Goal: Task Accomplishment & Management: Complete application form

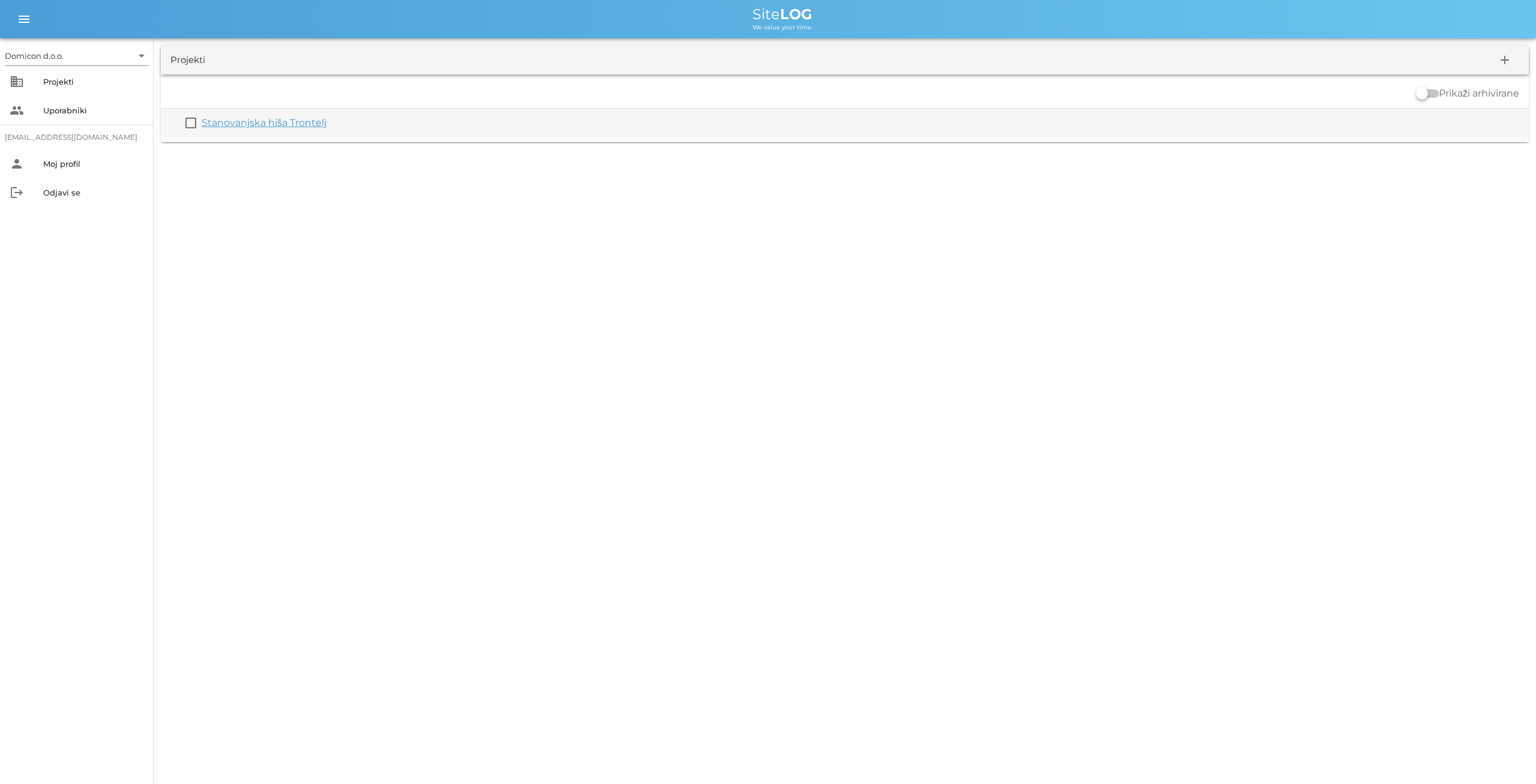
click at [292, 121] on link "Stanovanjska hiša Trontelj" at bounding box center [264, 123] width 125 height 12
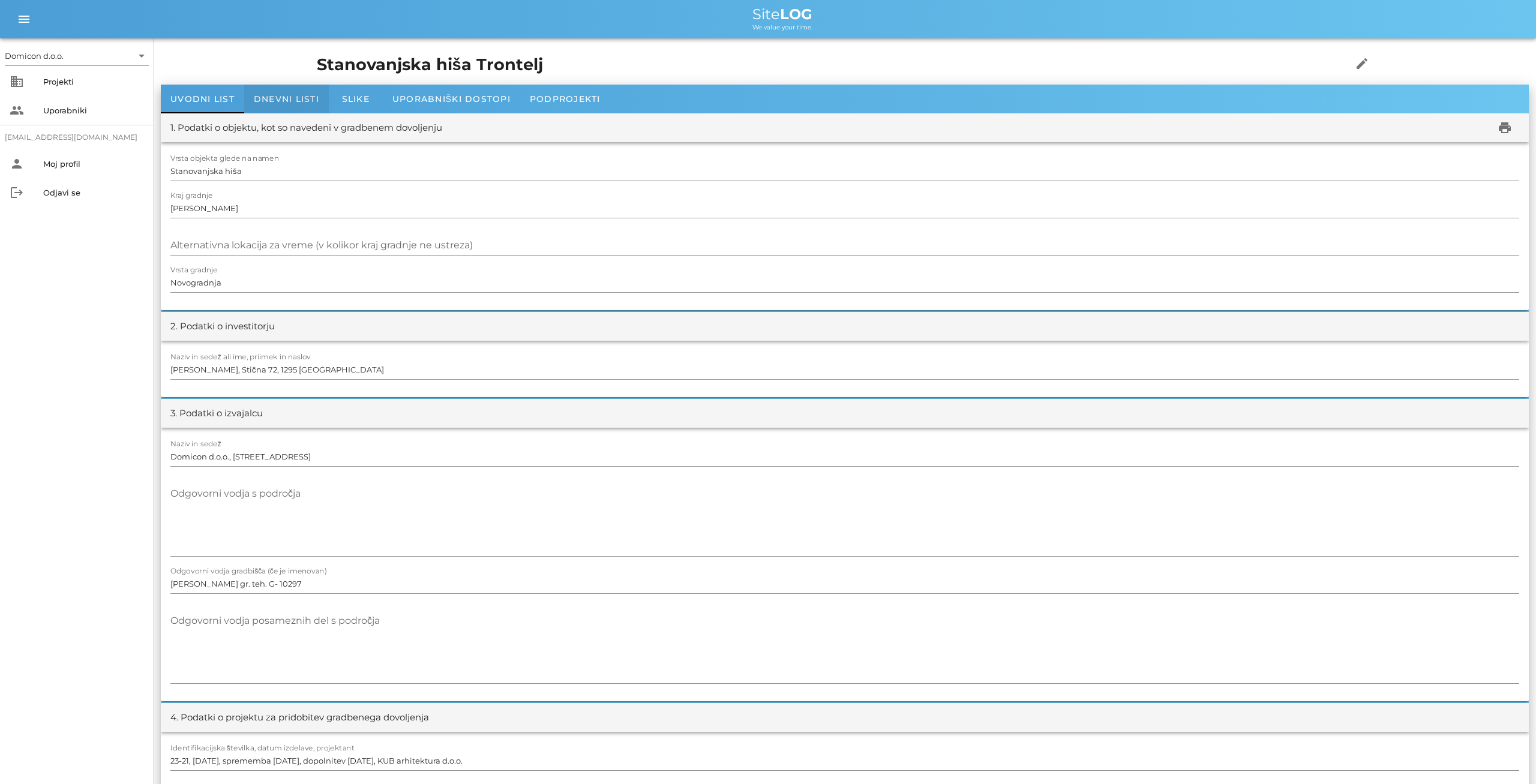
click at [287, 97] on span "Dnevni listi" at bounding box center [286, 99] width 66 height 11
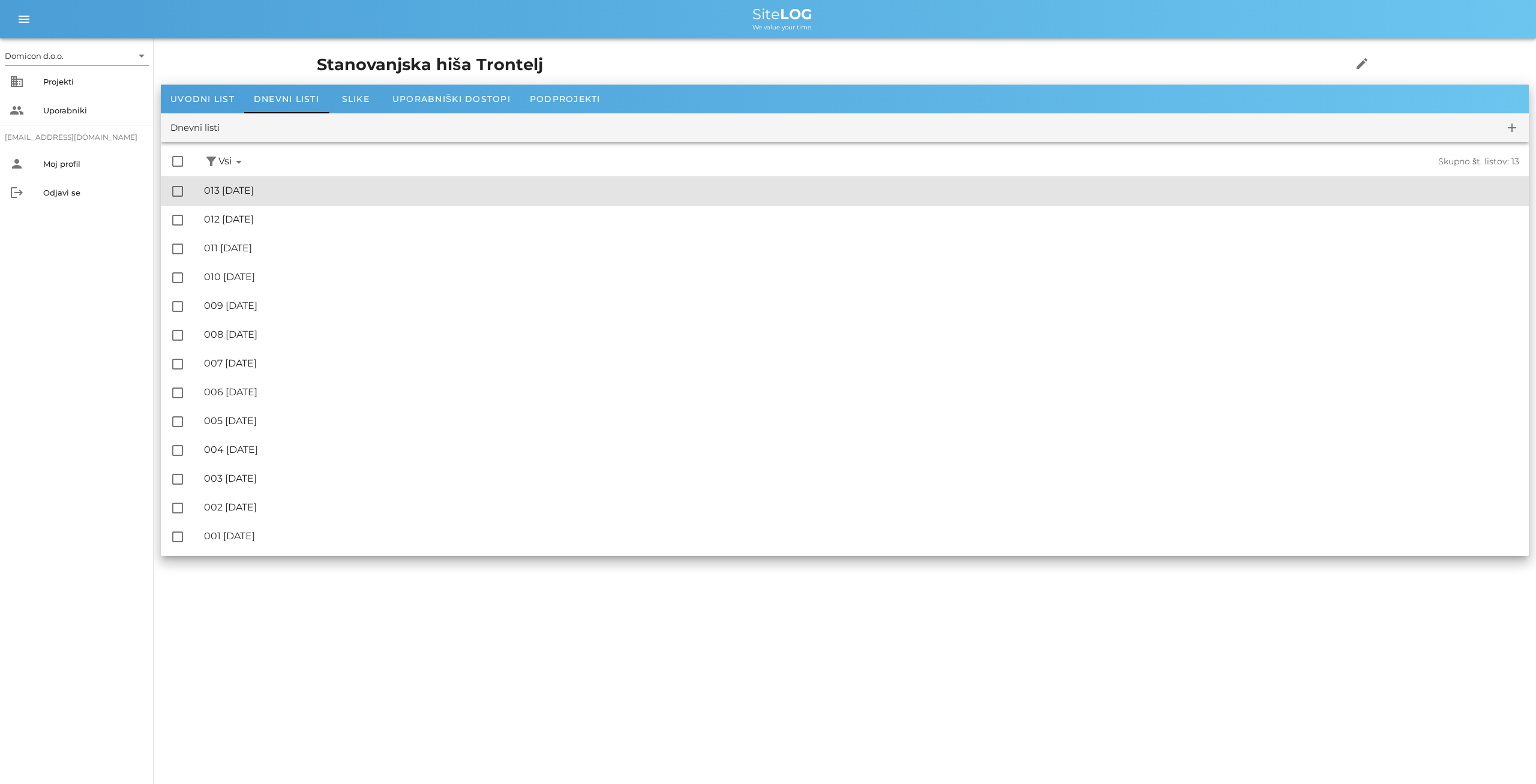
click at [248, 191] on div "🔏 013 [DATE]" at bounding box center [862, 191] width 1315 height 12
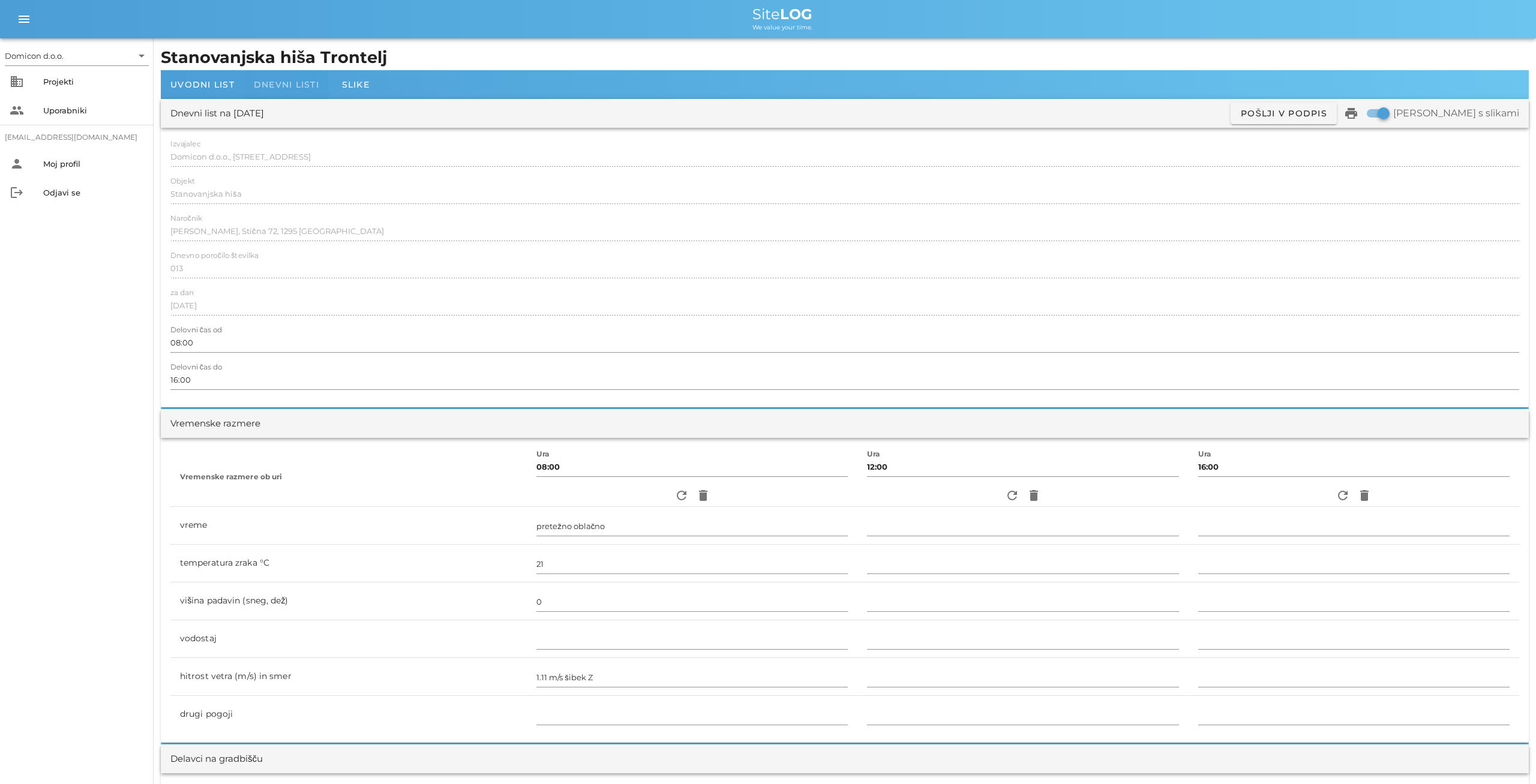
click at [291, 87] on span "Dnevni listi" at bounding box center [286, 84] width 66 height 11
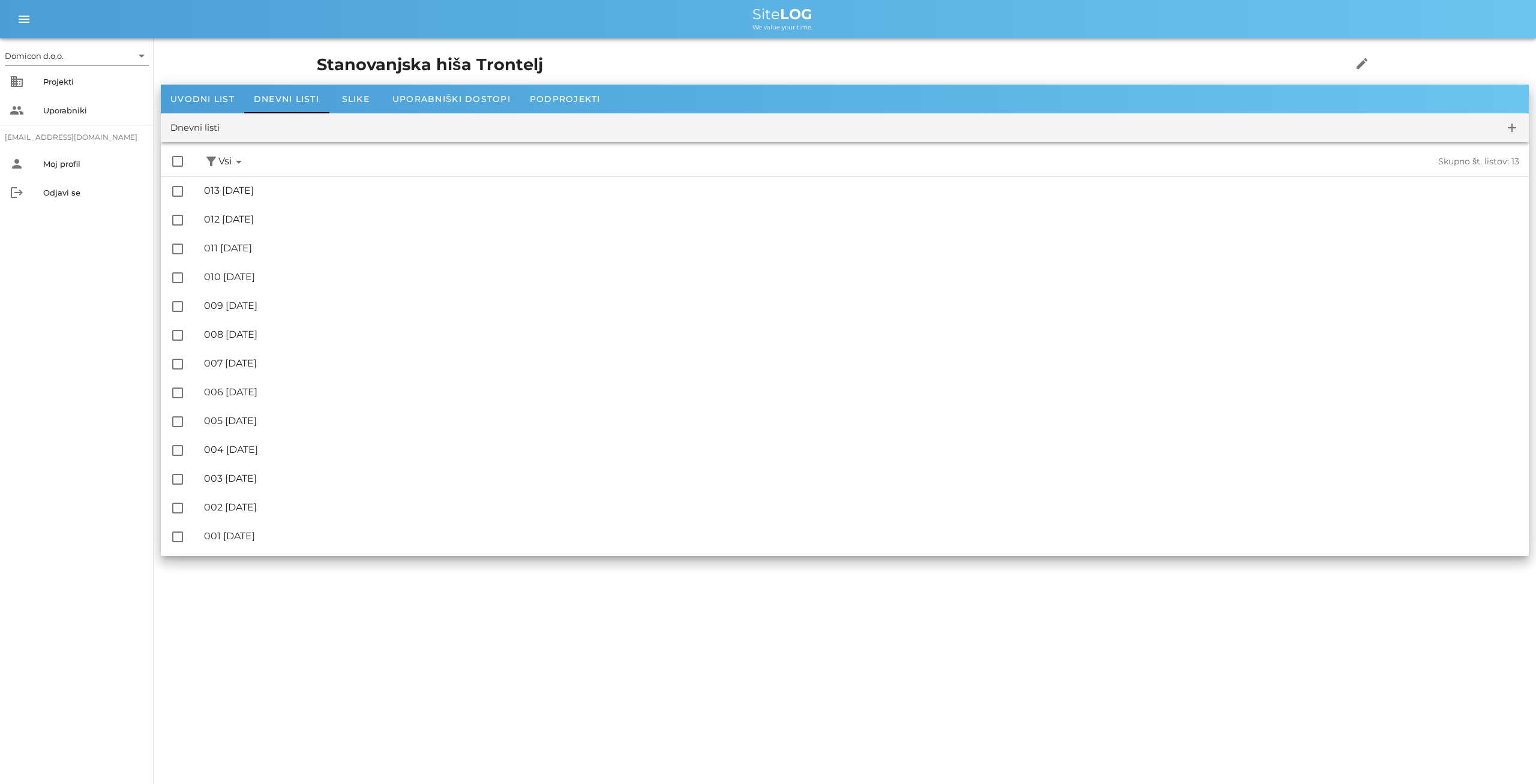
click at [220, 158] on span "Vsi arrow_drop_down" at bounding box center [232, 162] width 27 height 15
click at [209, 162] on button "filter_alt" at bounding box center [212, 162] width 14 height 15
click at [242, 162] on icon "arrow_drop_down" at bounding box center [239, 162] width 14 height 14
click at [343, 160] on div "check_box_outline_blank filter_alt Podpisani arrow_drop_down Nepodpisani arrow_…" at bounding box center [845, 162] width 1368 height 30
click at [184, 129] on div "Dnevni listi" at bounding box center [195, 128] width 49 height 14
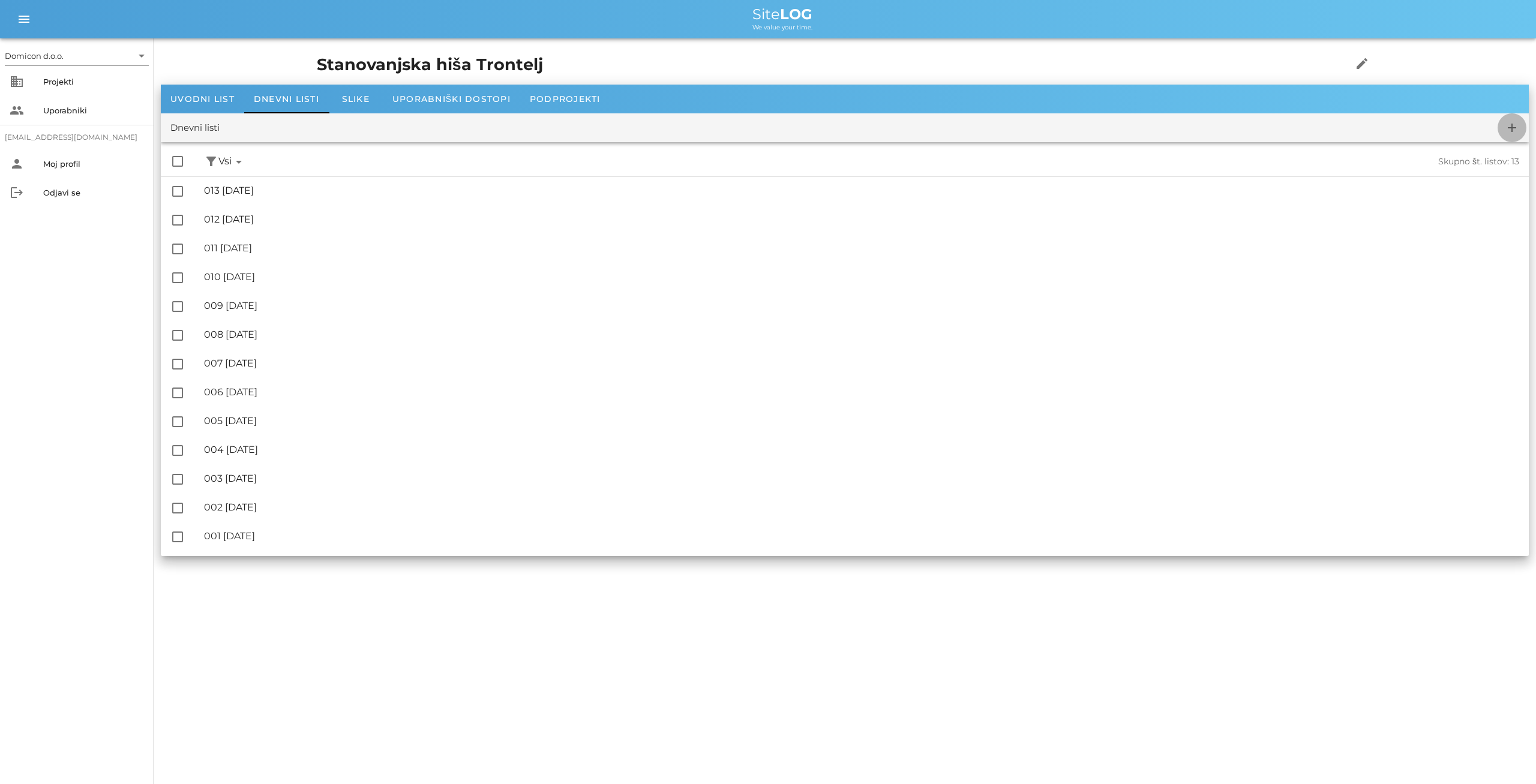
click at [1514, 123] on icon "add" at bounding box center [1512, 128] width 14 height 14
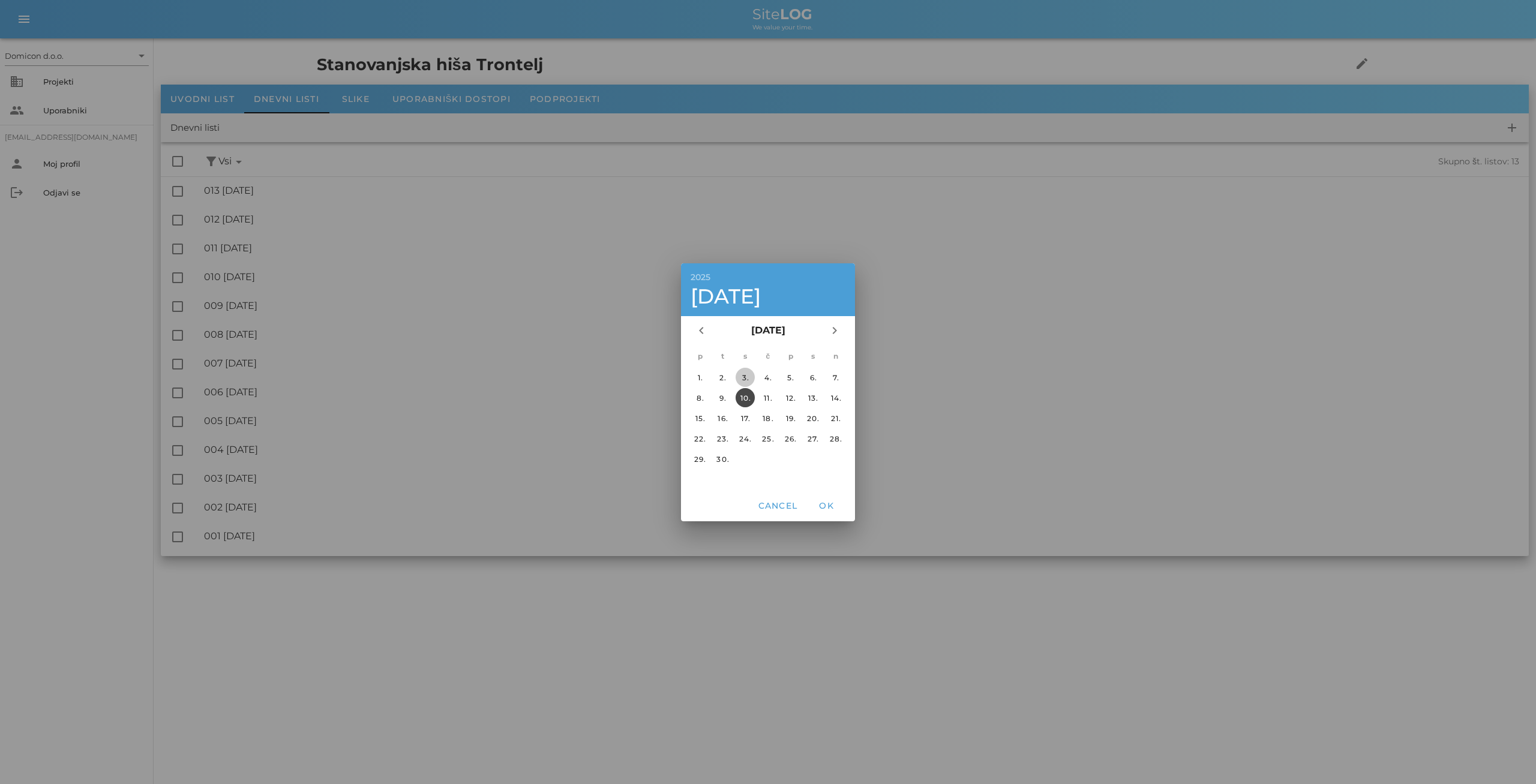
click at [747, 374] on div "3." at bounding box center [745, 377] width 19 height 9
click at [826, 503] on span "OK" at bounding box center [826, 505] width 29 height 11
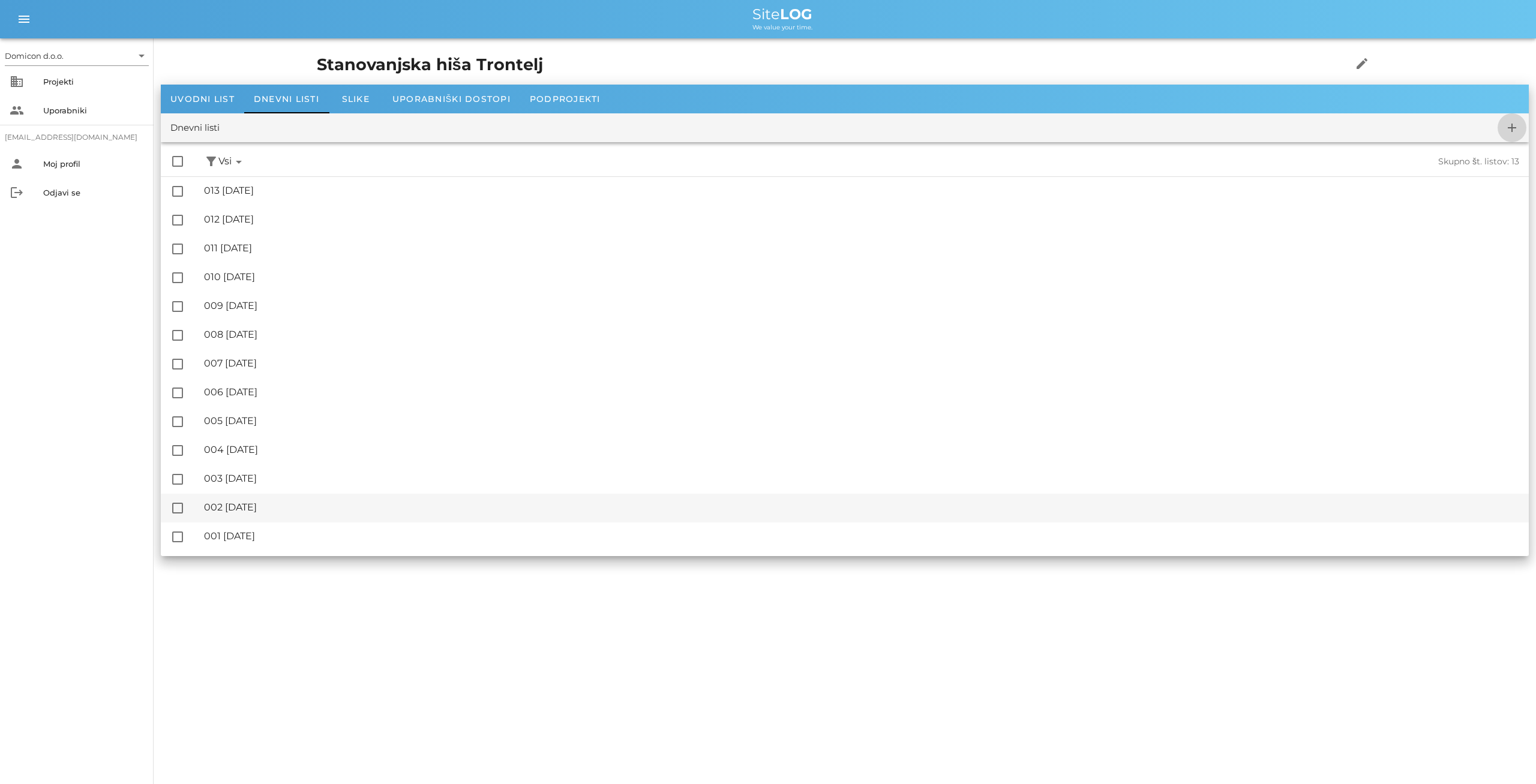
checkbox input "false"
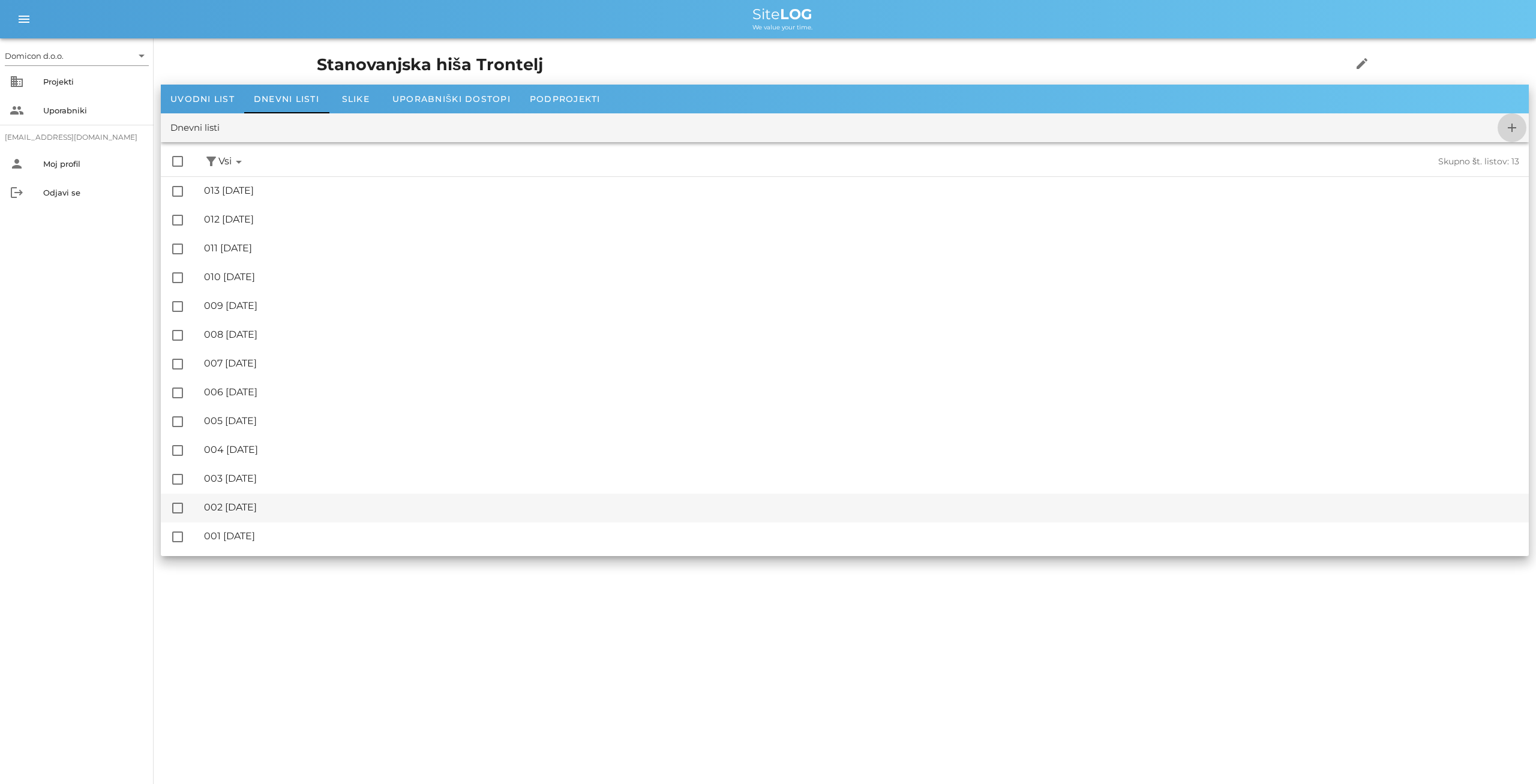
checkbox input "false"
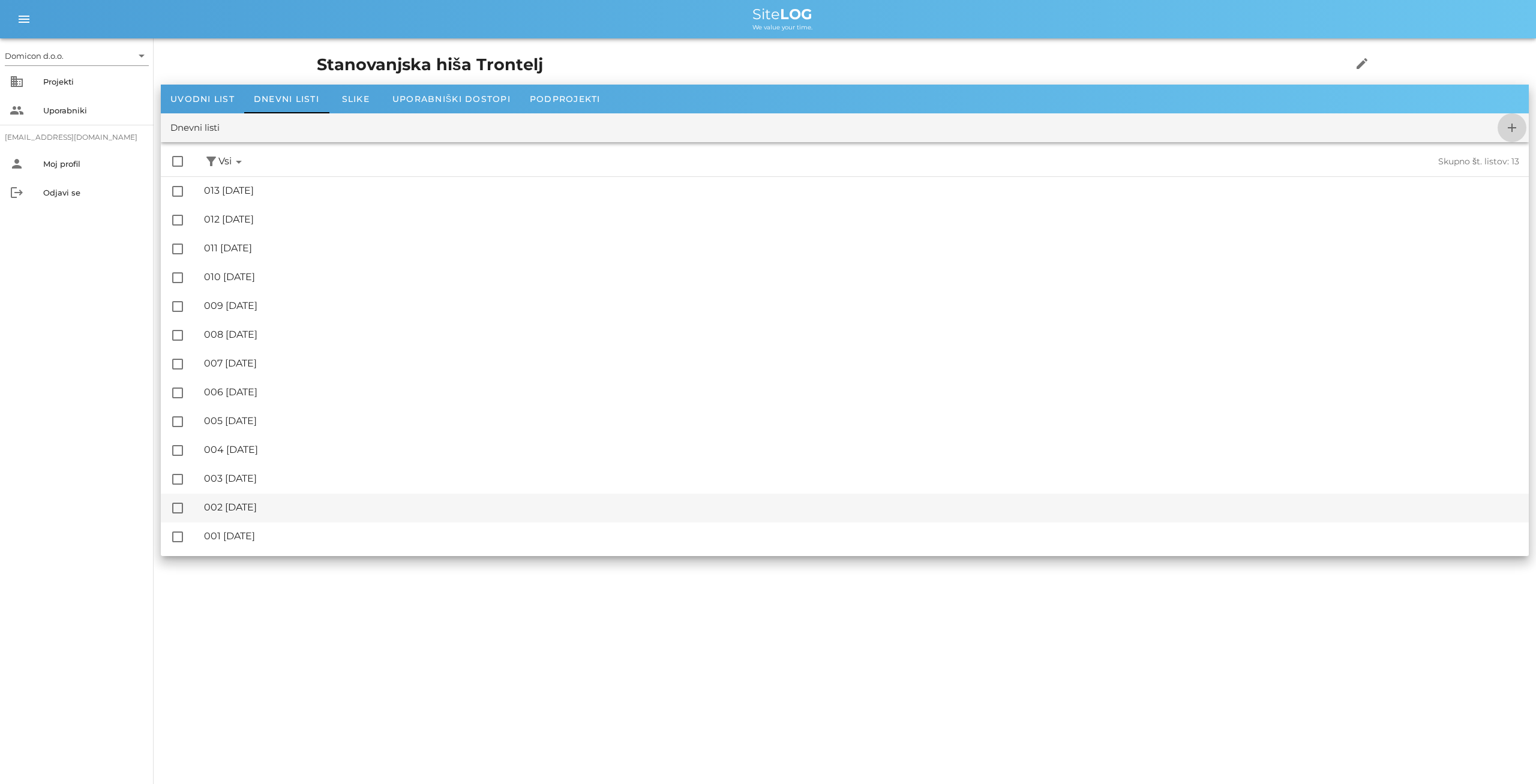
checkbox input "false"
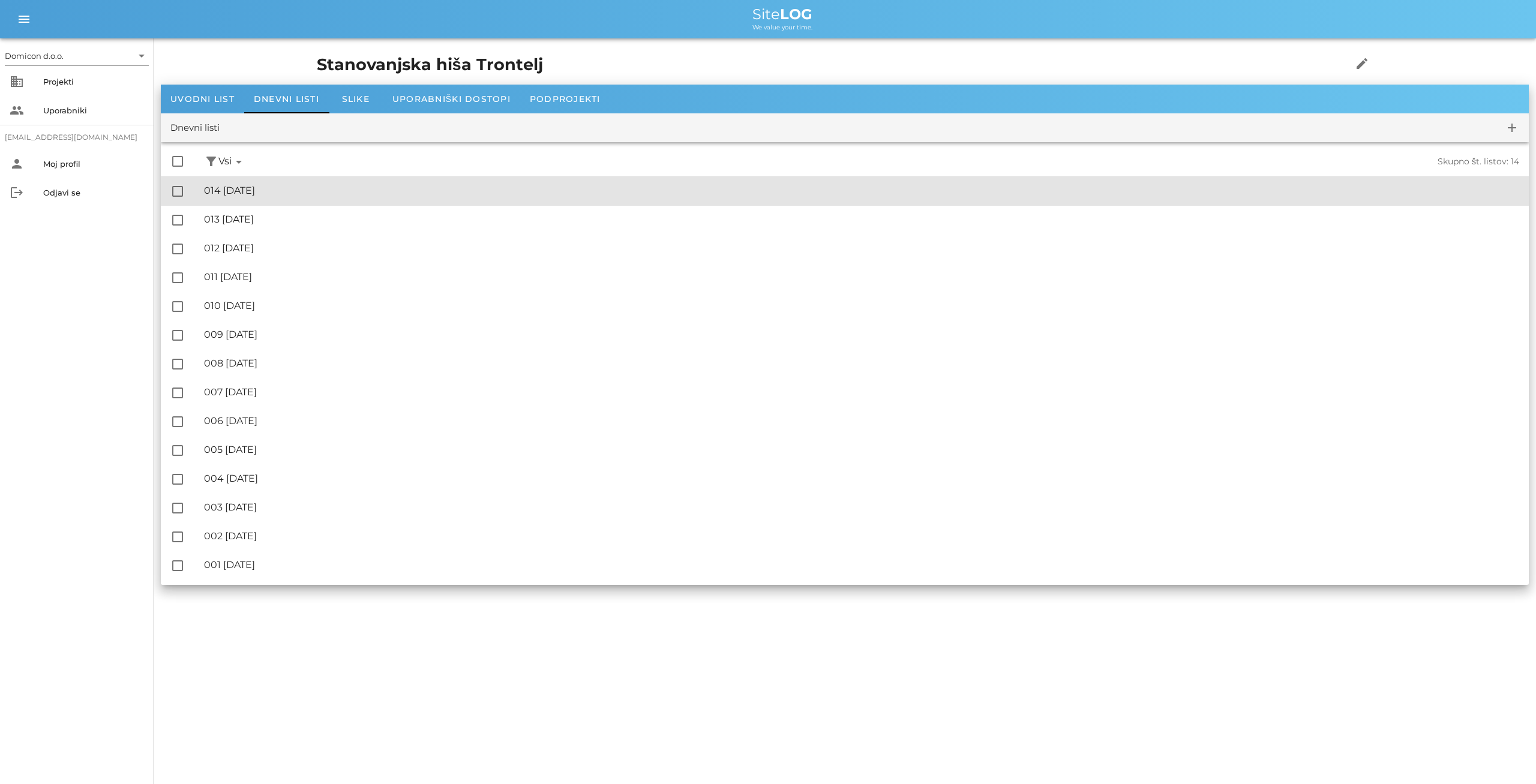
click at [292, 193] on div "🔏 014 [DATE]" at bounding box center [862, 191] width 1315 height 12
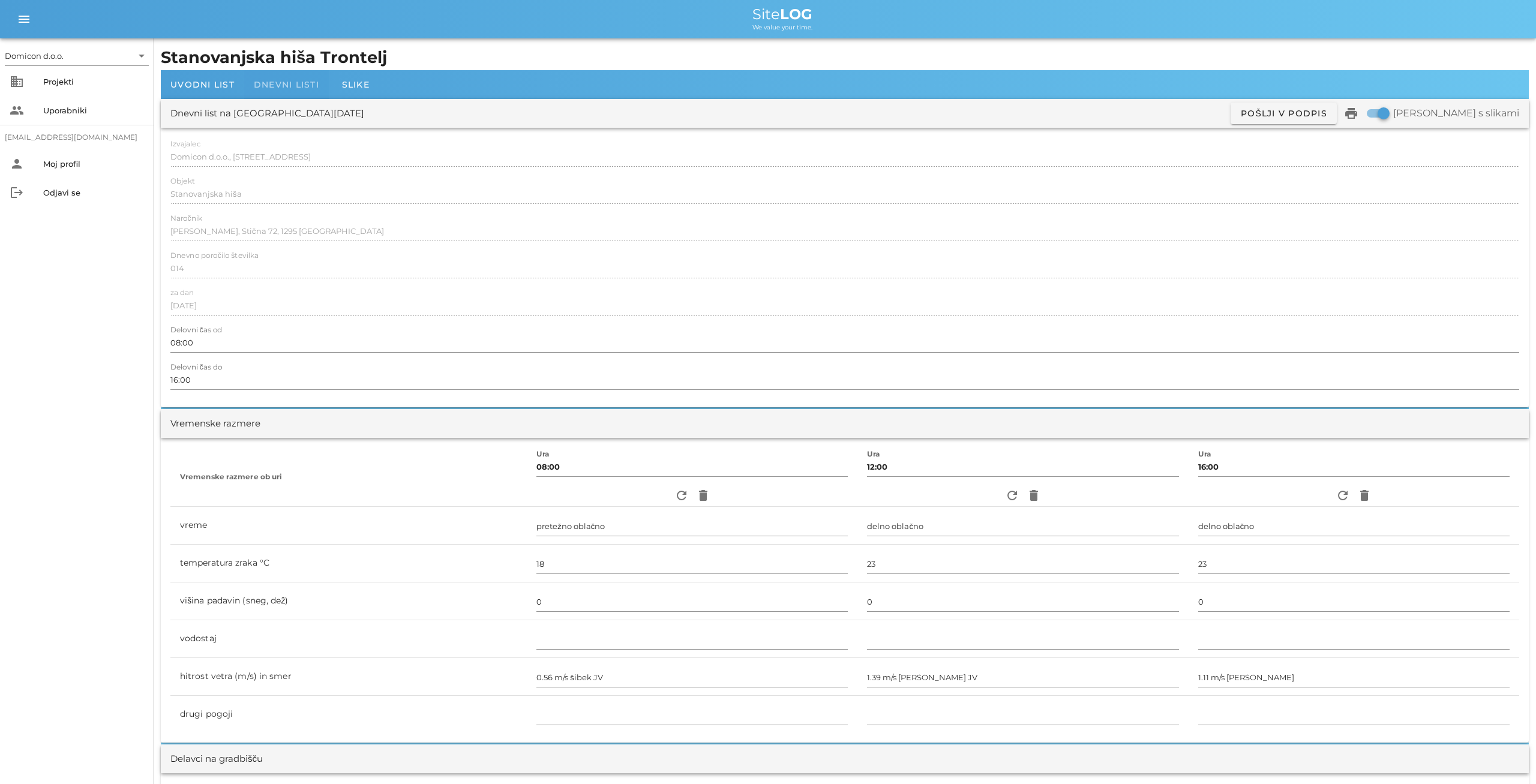
click at [298, 84] on span "Dnevni listi" at bounding box center [286, 84] width 66 height 11
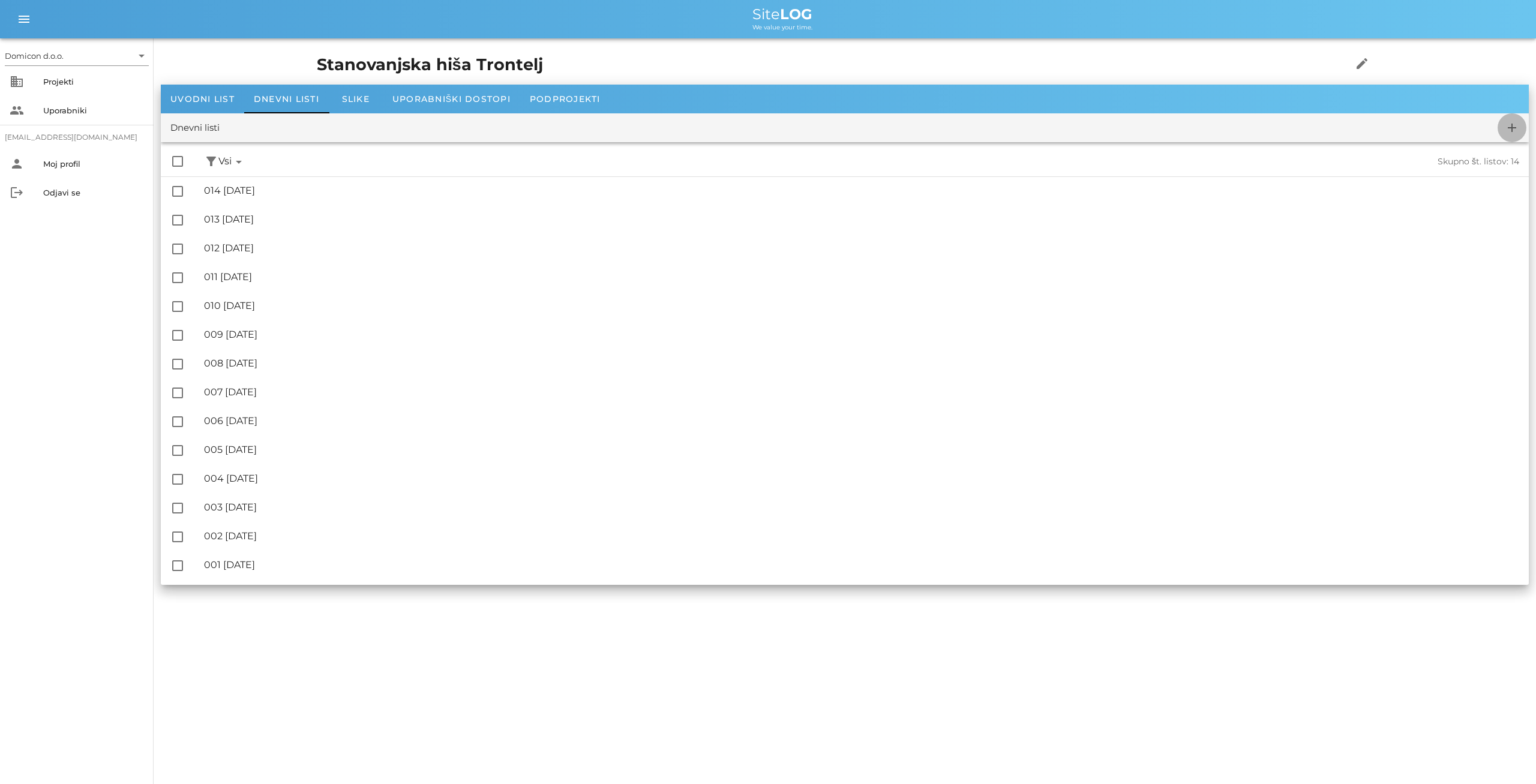
click at [1510, 126] on icon "add" at bounding box center [1512, 128] width 14 height 14
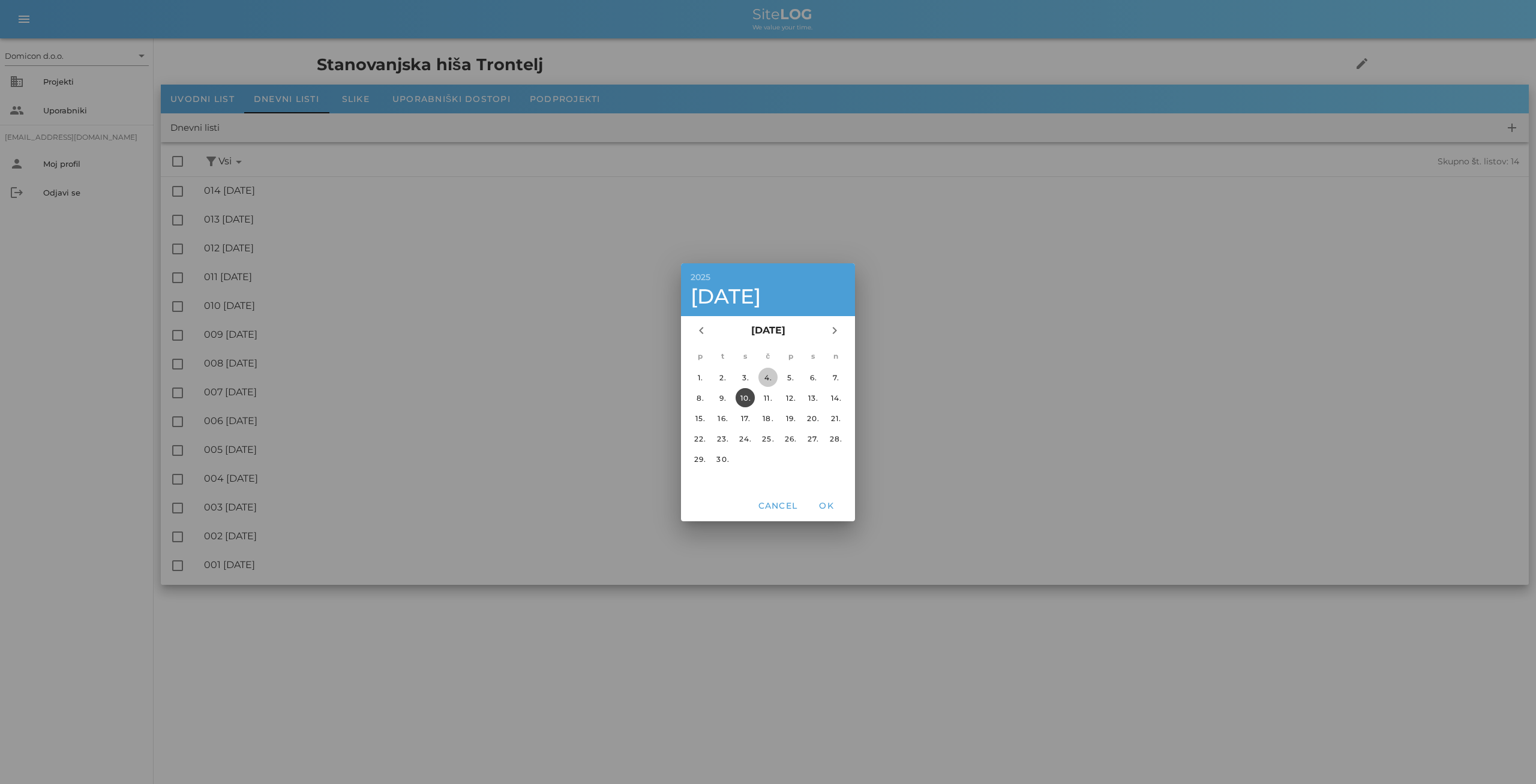
click at [769, 379] on div "4." at bounding box center [768, 377] width 19 height 9
click at [835, 508] on span "OK" at bounding box center [826, 505] width 29 height 11
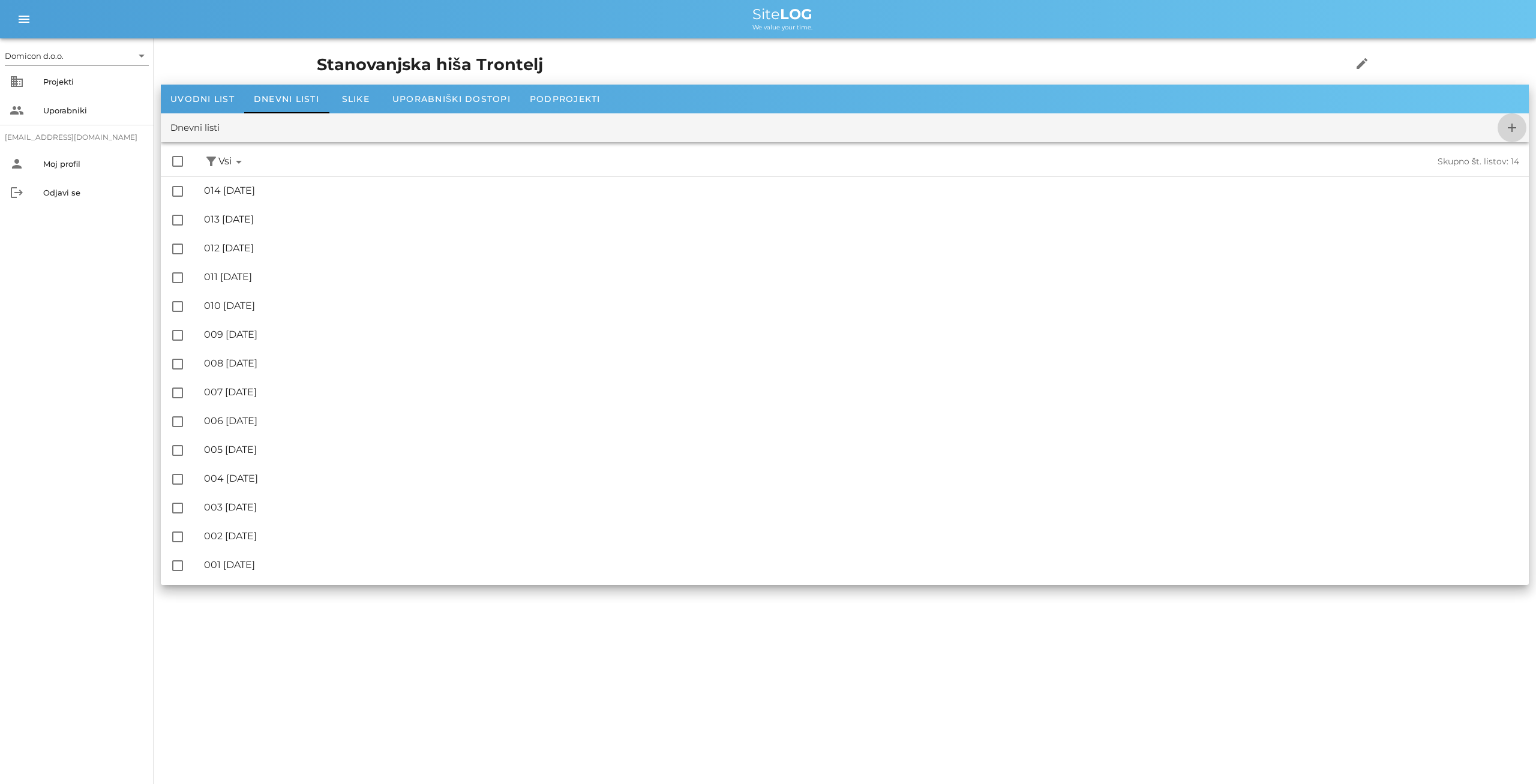
checkbox input "false"
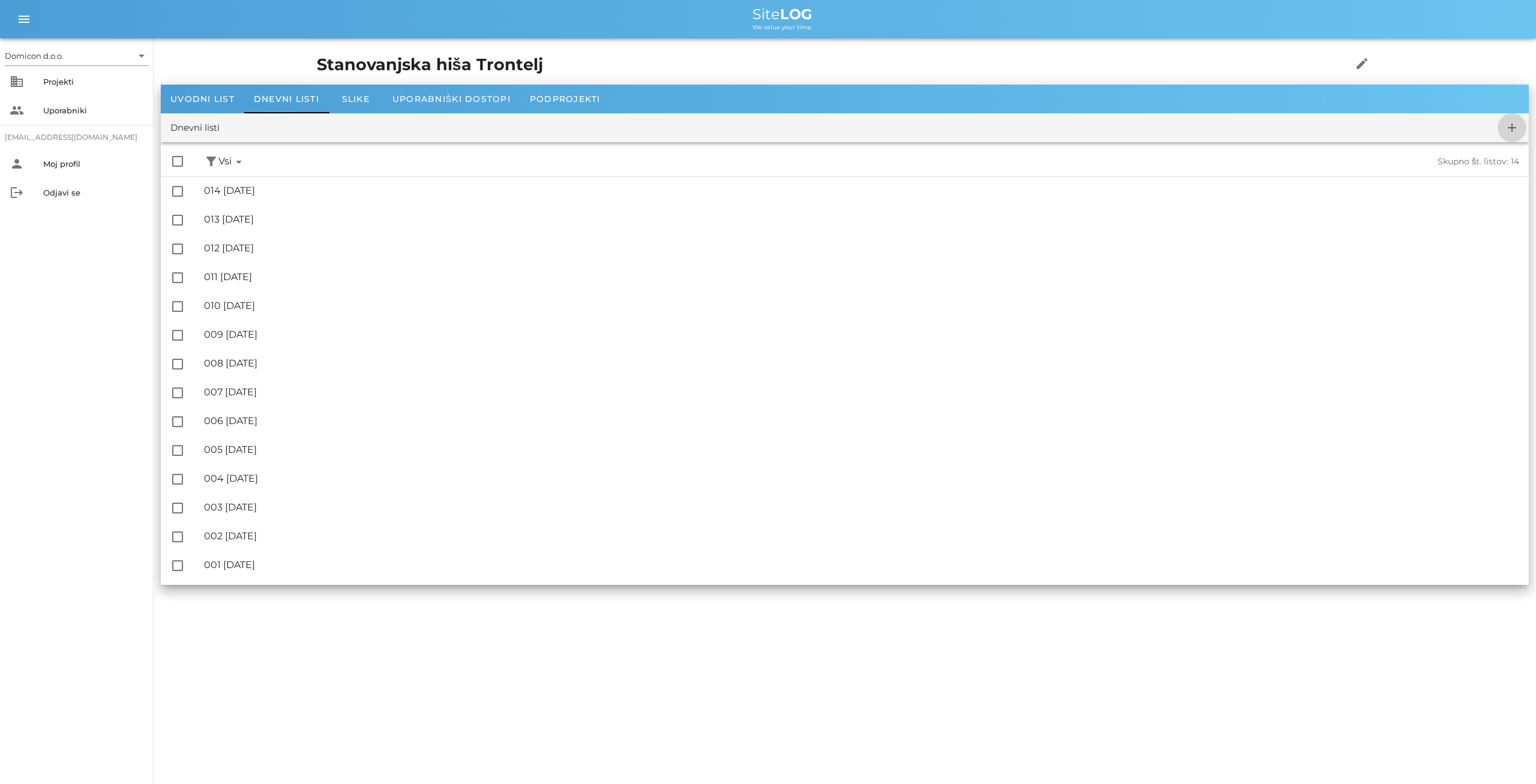
checkbox input "false"
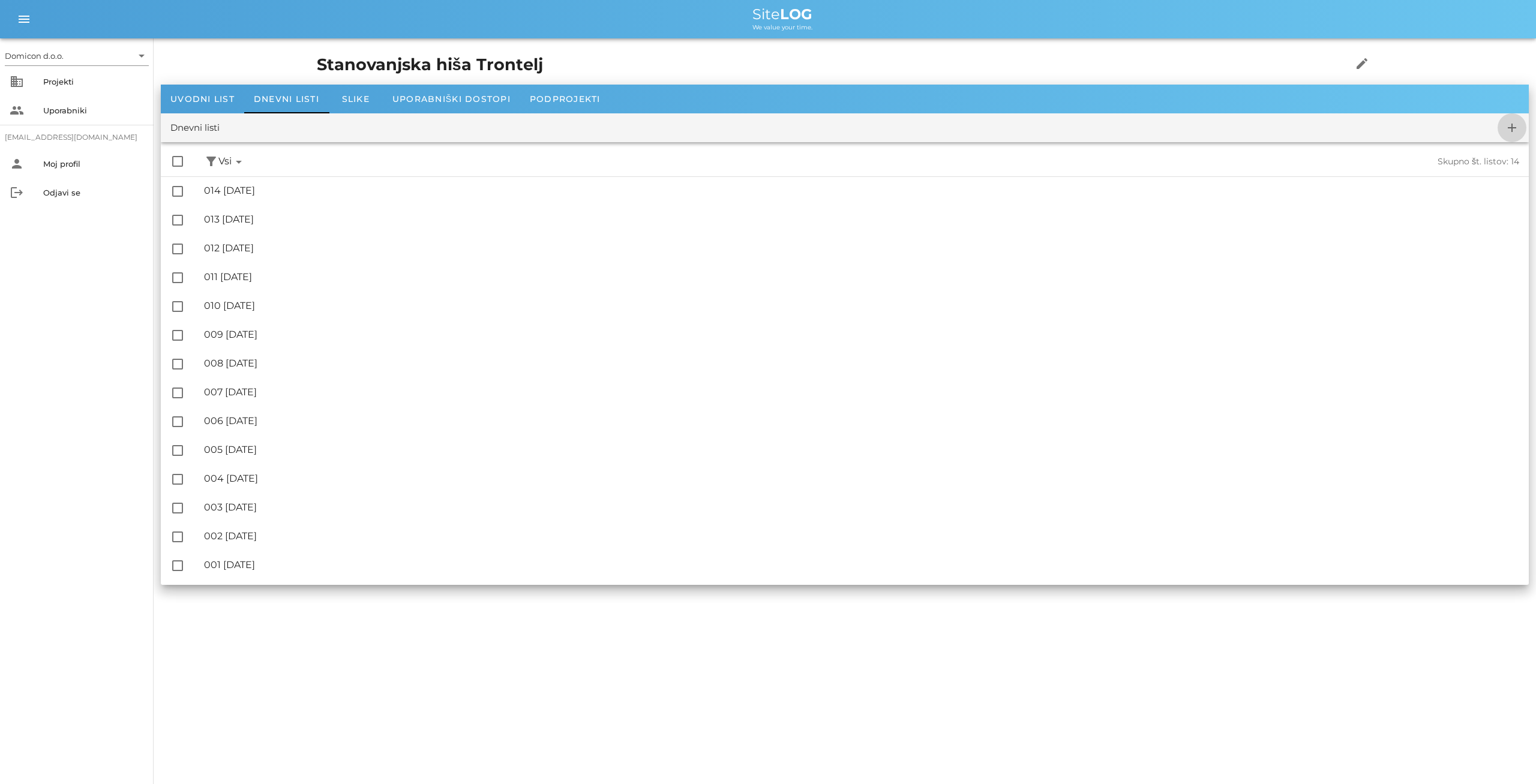
checkbox input "false"
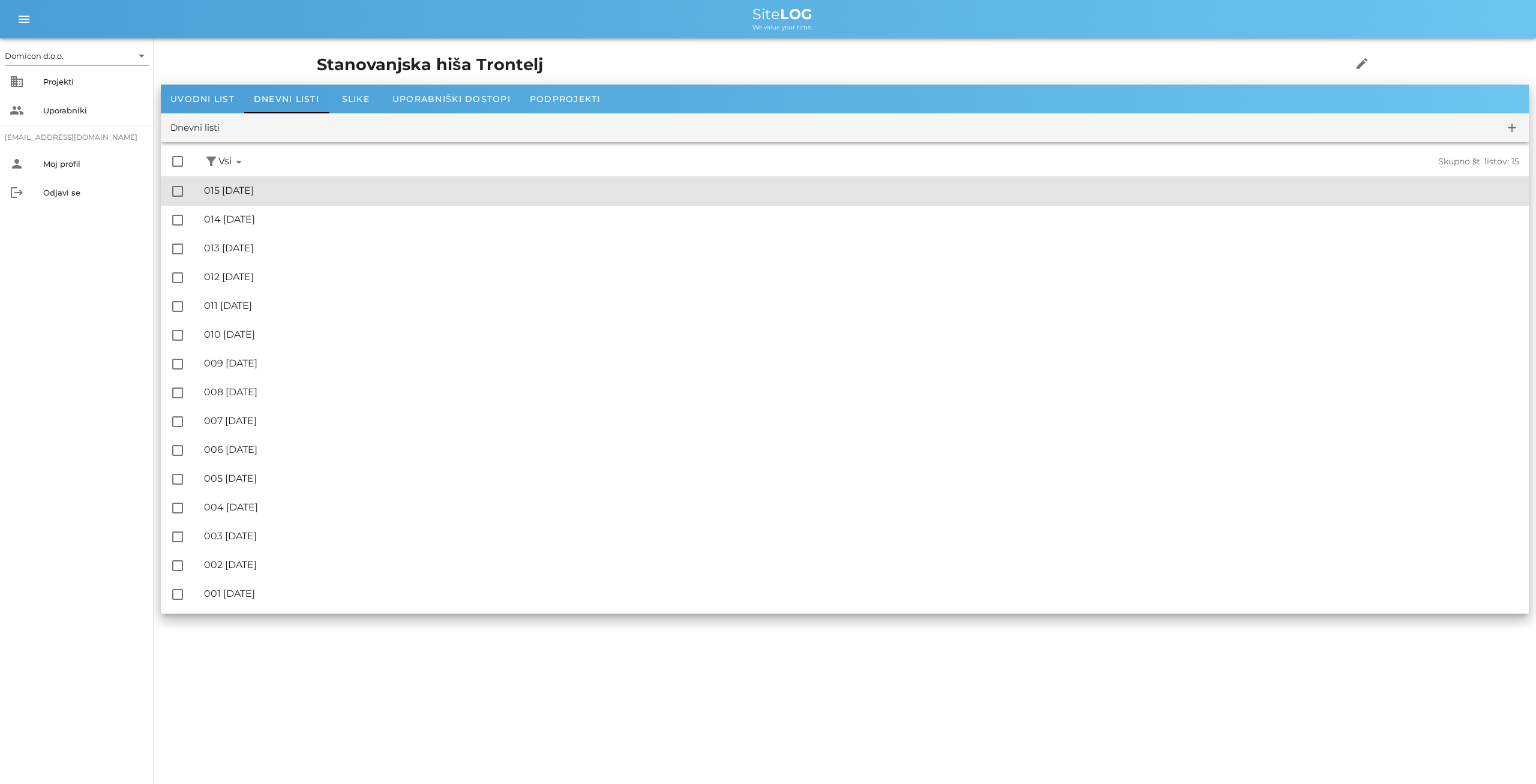
click at [284, 193] on div "🔏 015 [DATE]" at bounding box center [862, 191] width 1315 height 12
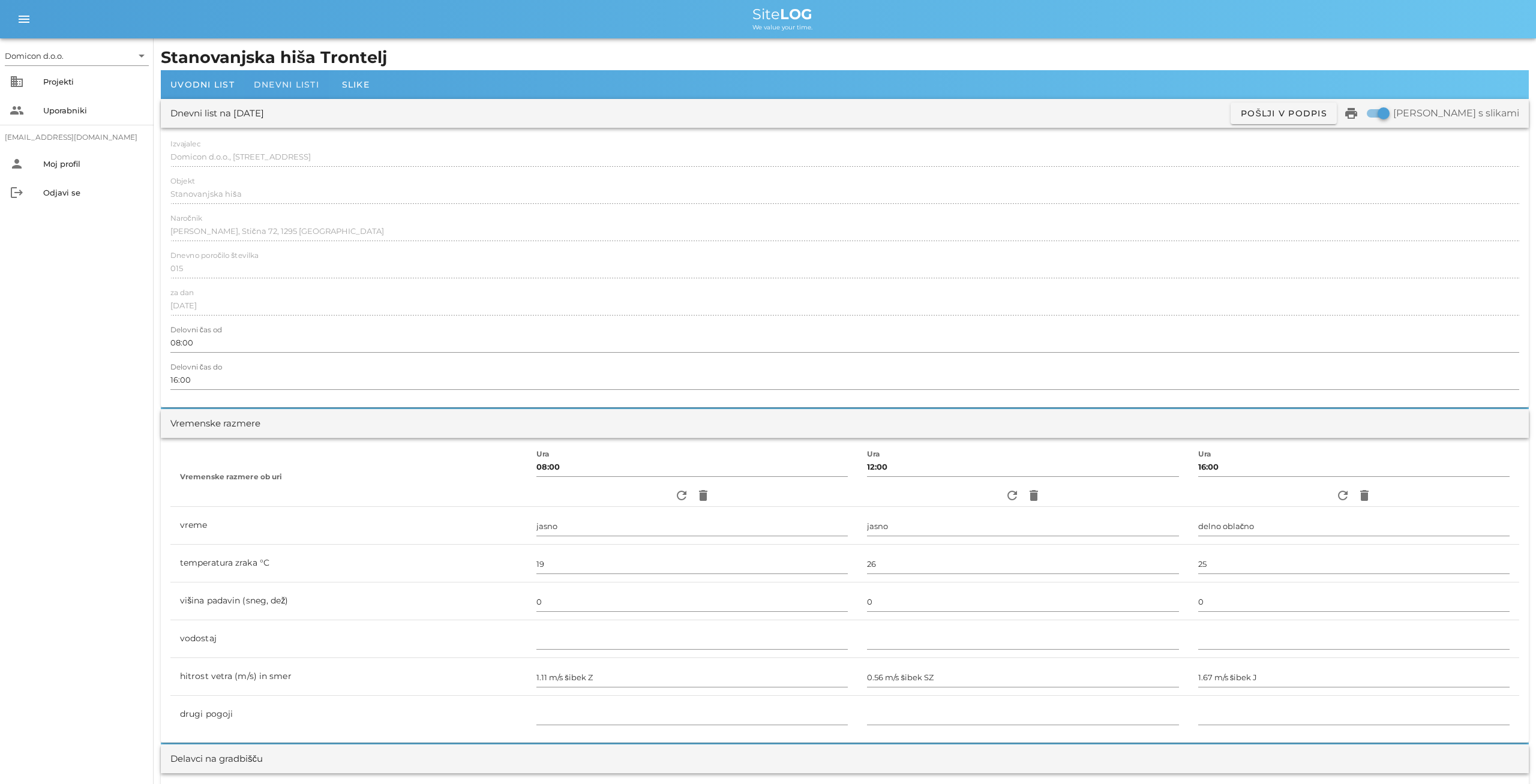
click at [286, 84] on span "Dnevni listi" at bounding box center [286, 84] width 66 height 11
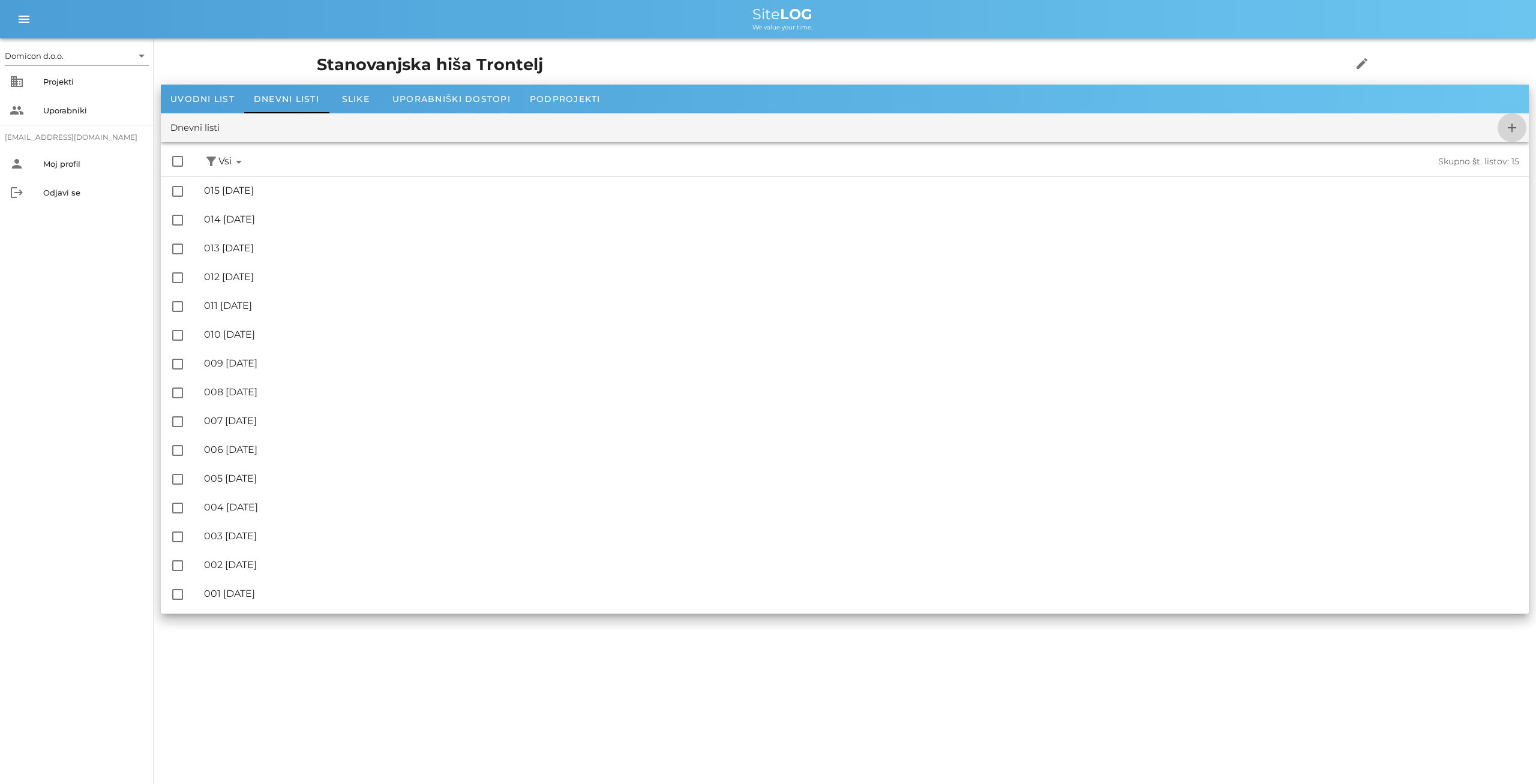
click at [1514, 122] on icon "add" at bounding box center [1512, 128] width 14 height 14
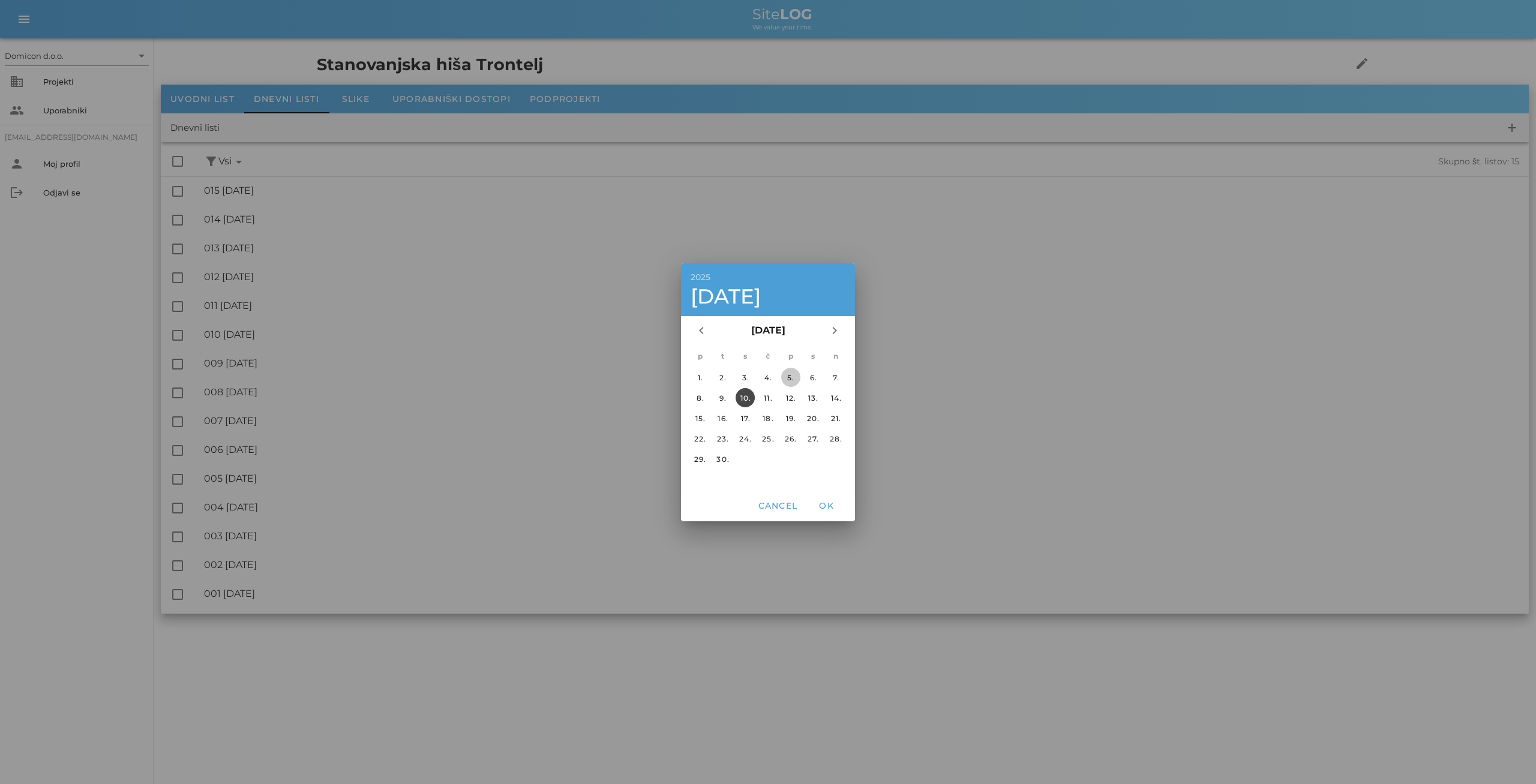
click at [792, 373] on div "5." at bounding box center [791, 377] width 19 height 9
click at [830, 506] on span "OK" at bounding box center [826, 505] width 29 height 11
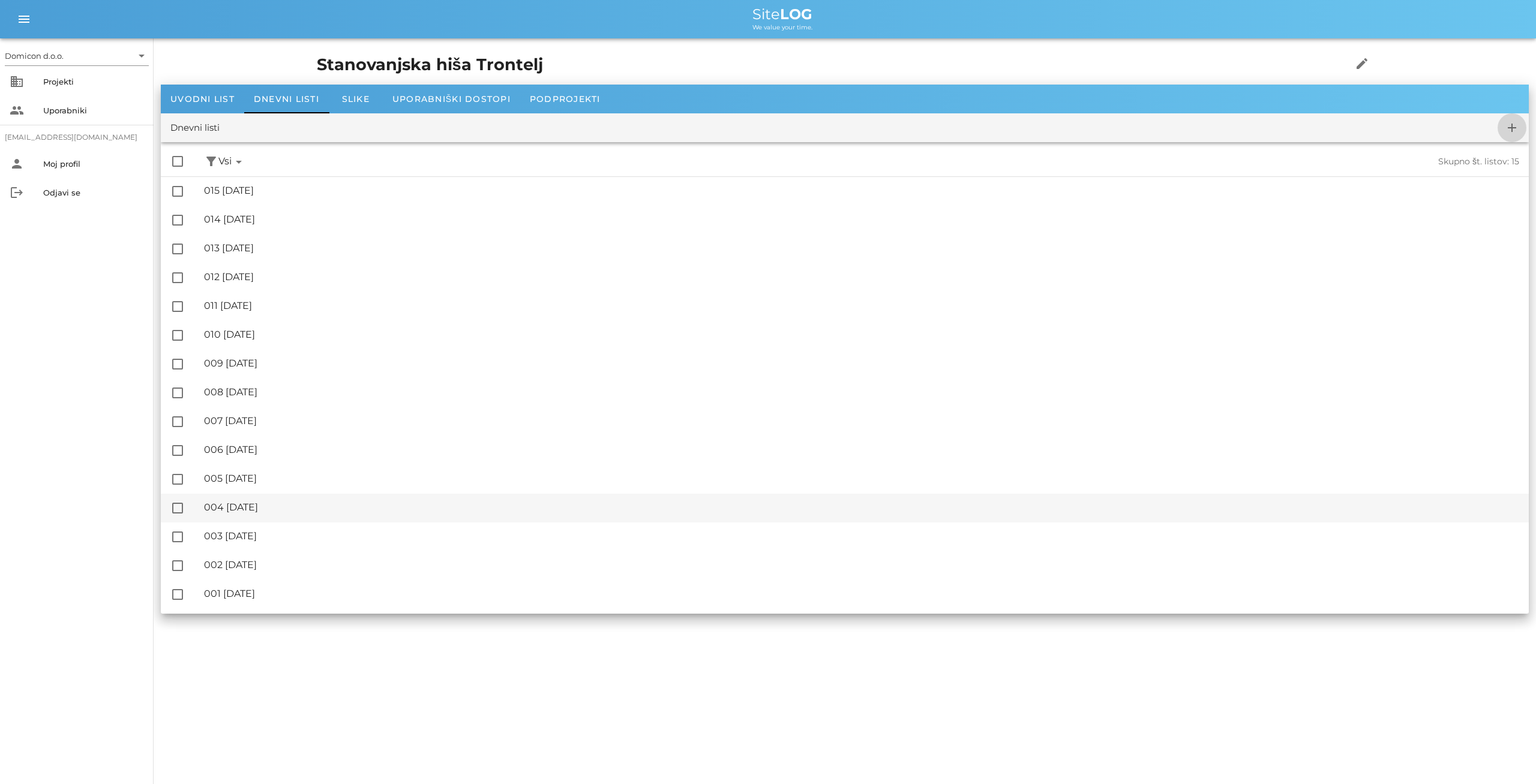
checkbox input "false"
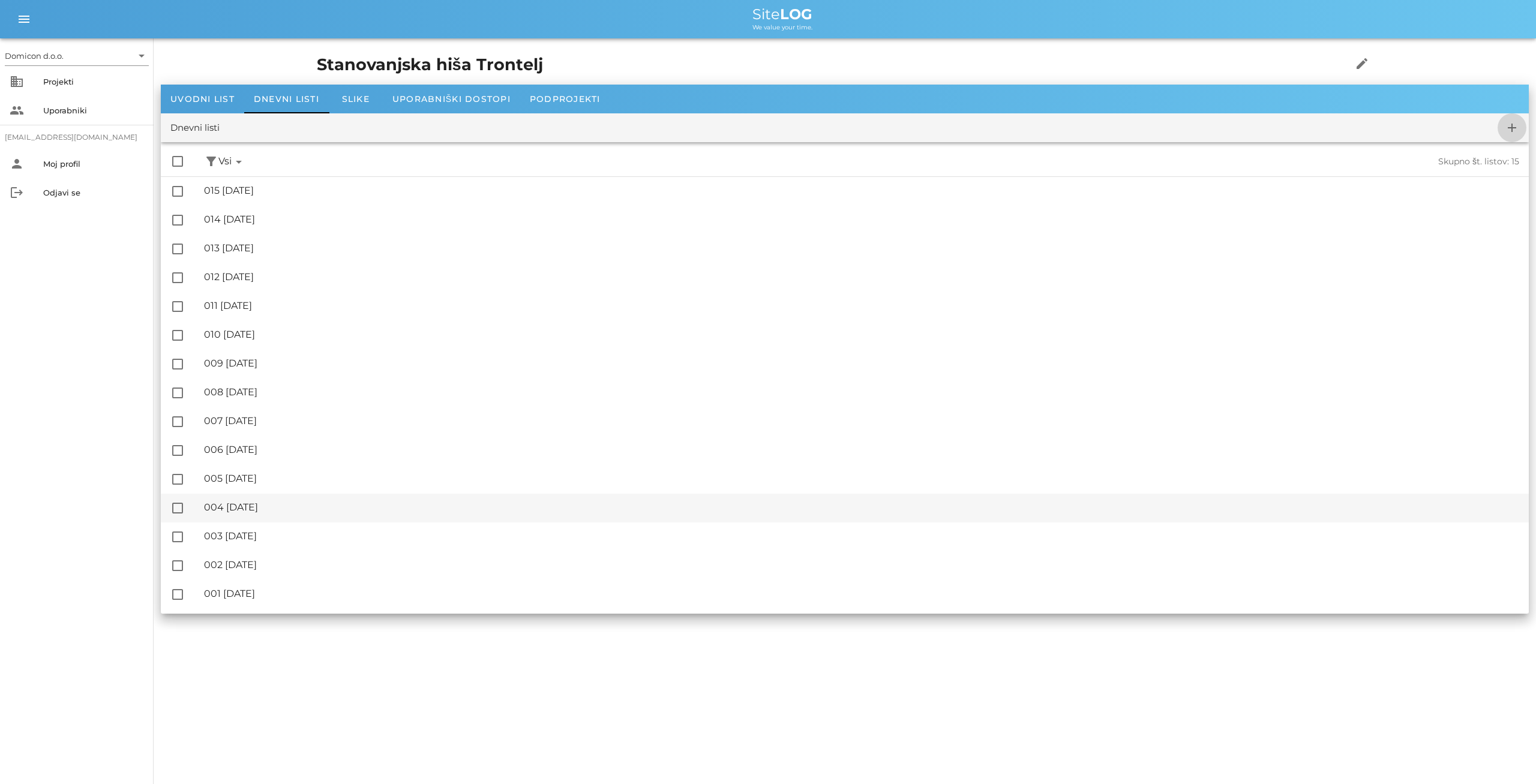
checkbox input "false"
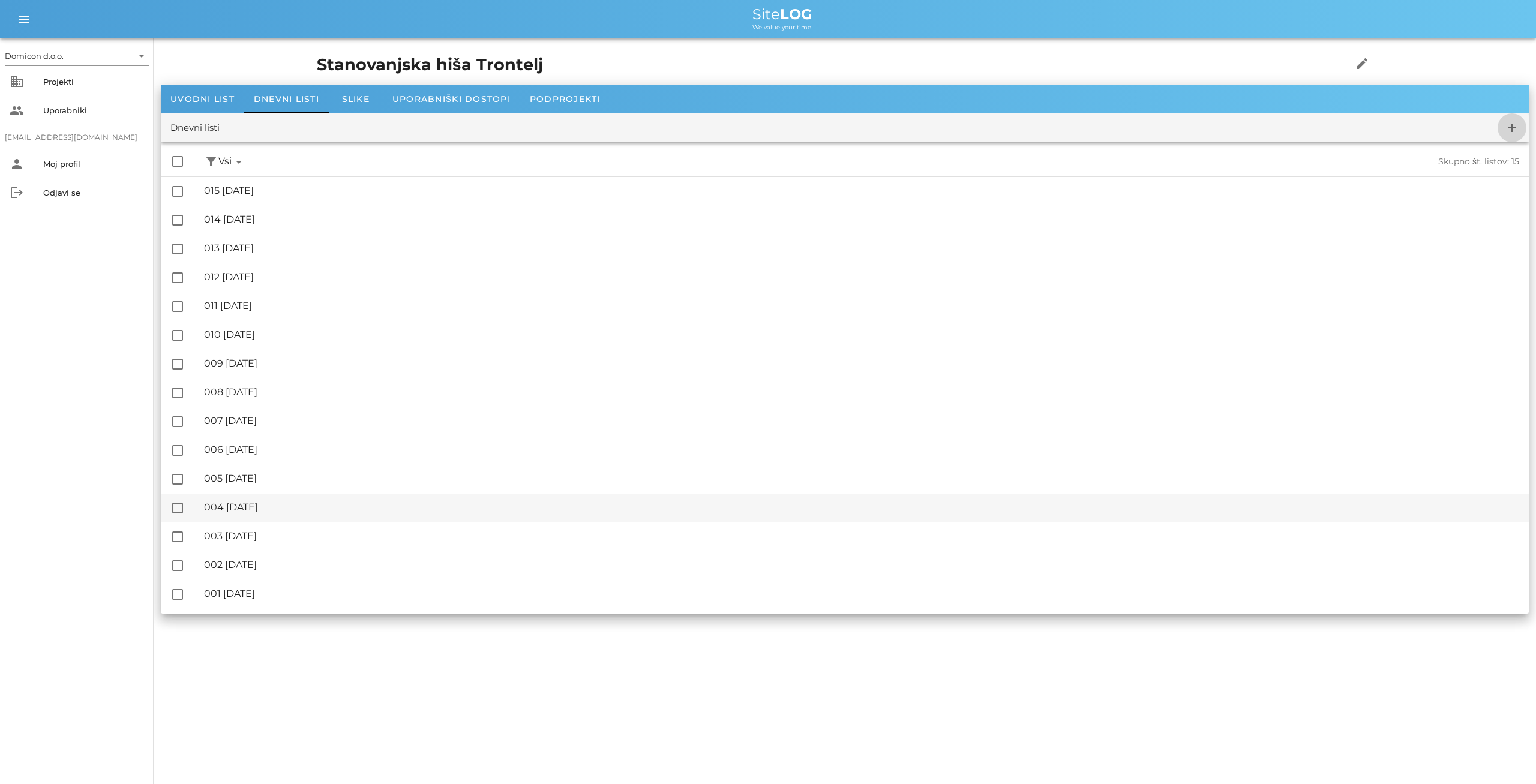
checkbox input "false"
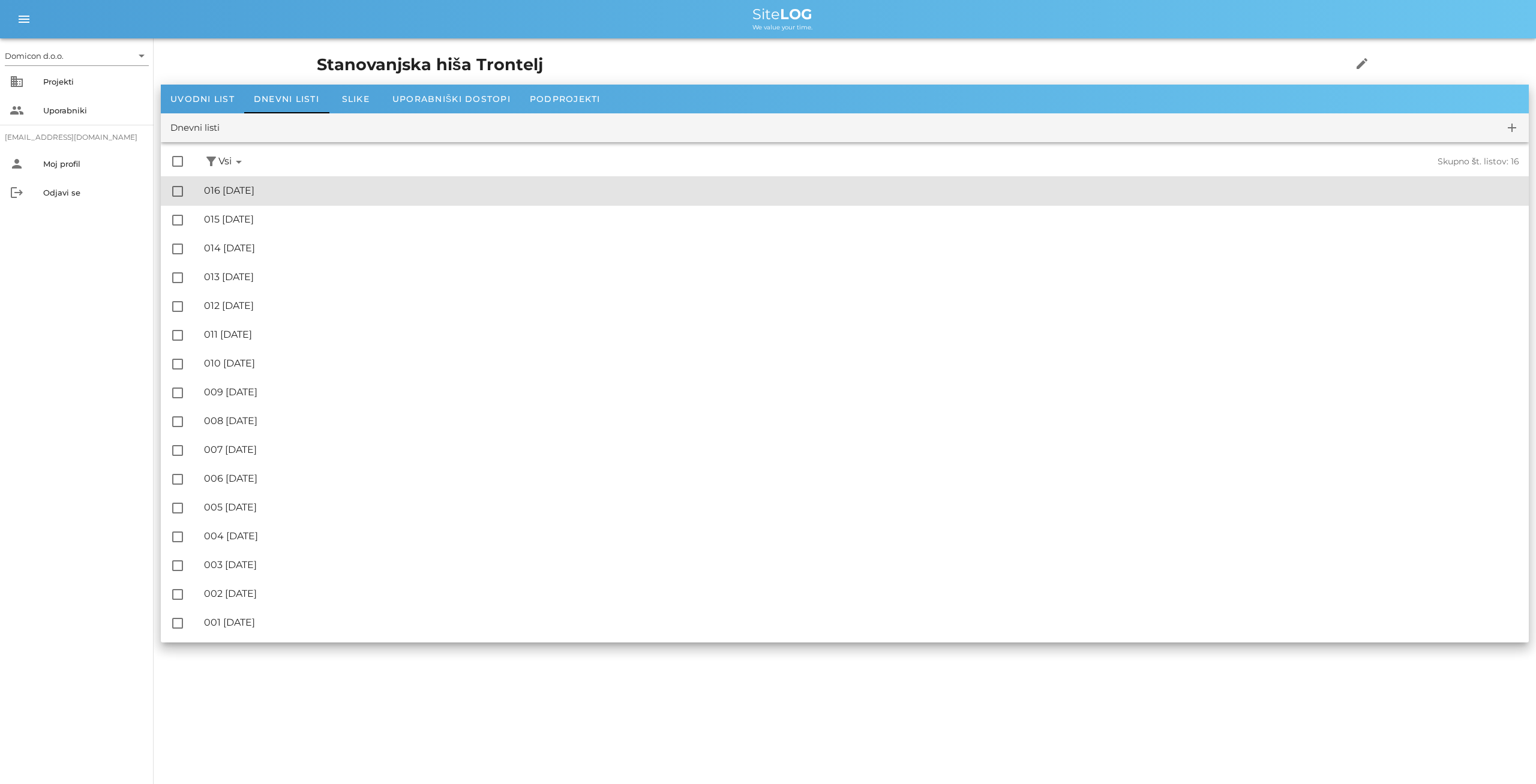
click at [283, 186] on div "🔏 016 [DATE]" at bounding box center [862, 191] width 1315 height 12
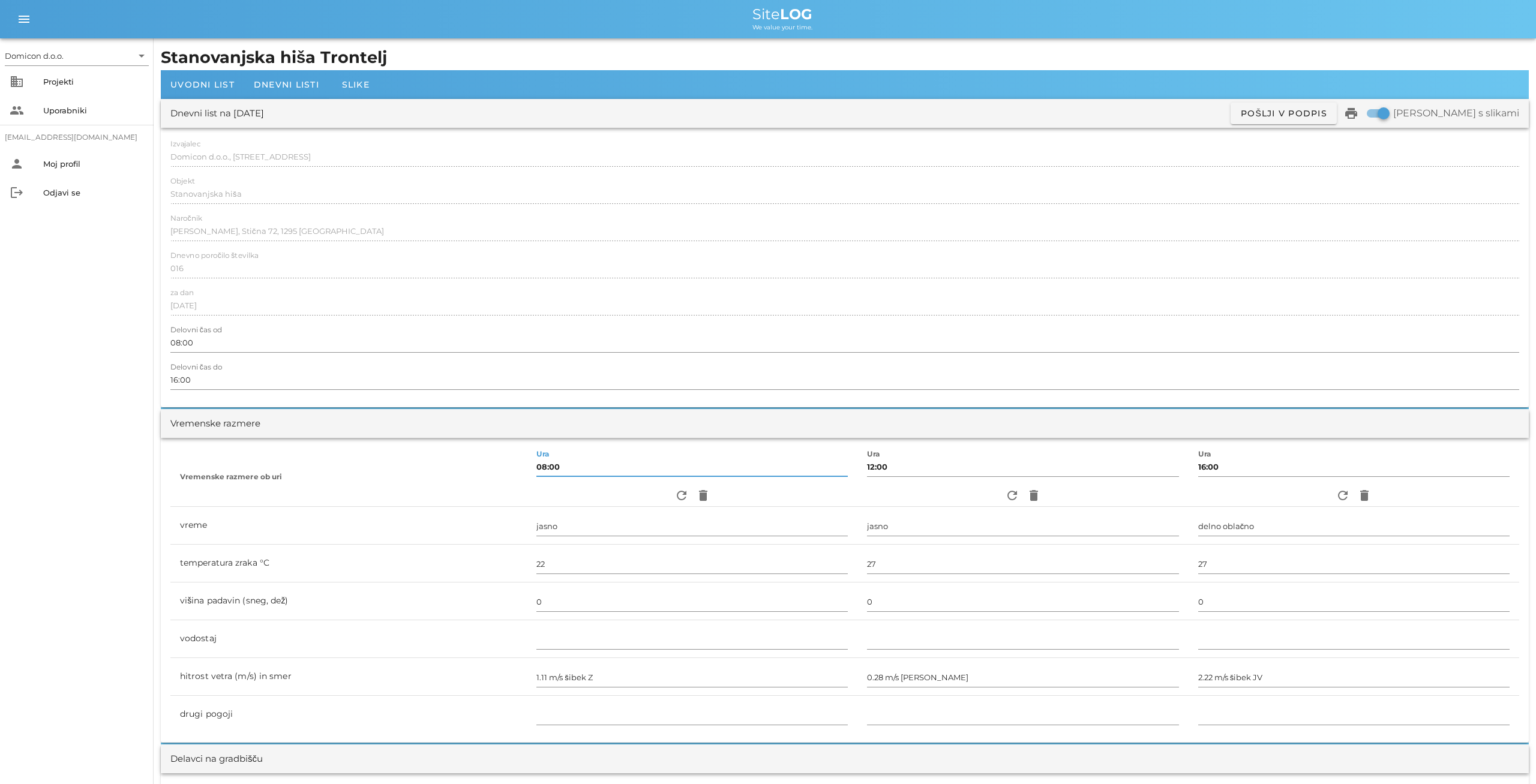
click at [537, 466] on input "08:00" at bounding box center [692, 466] width 311 height 19
type input "7:30"
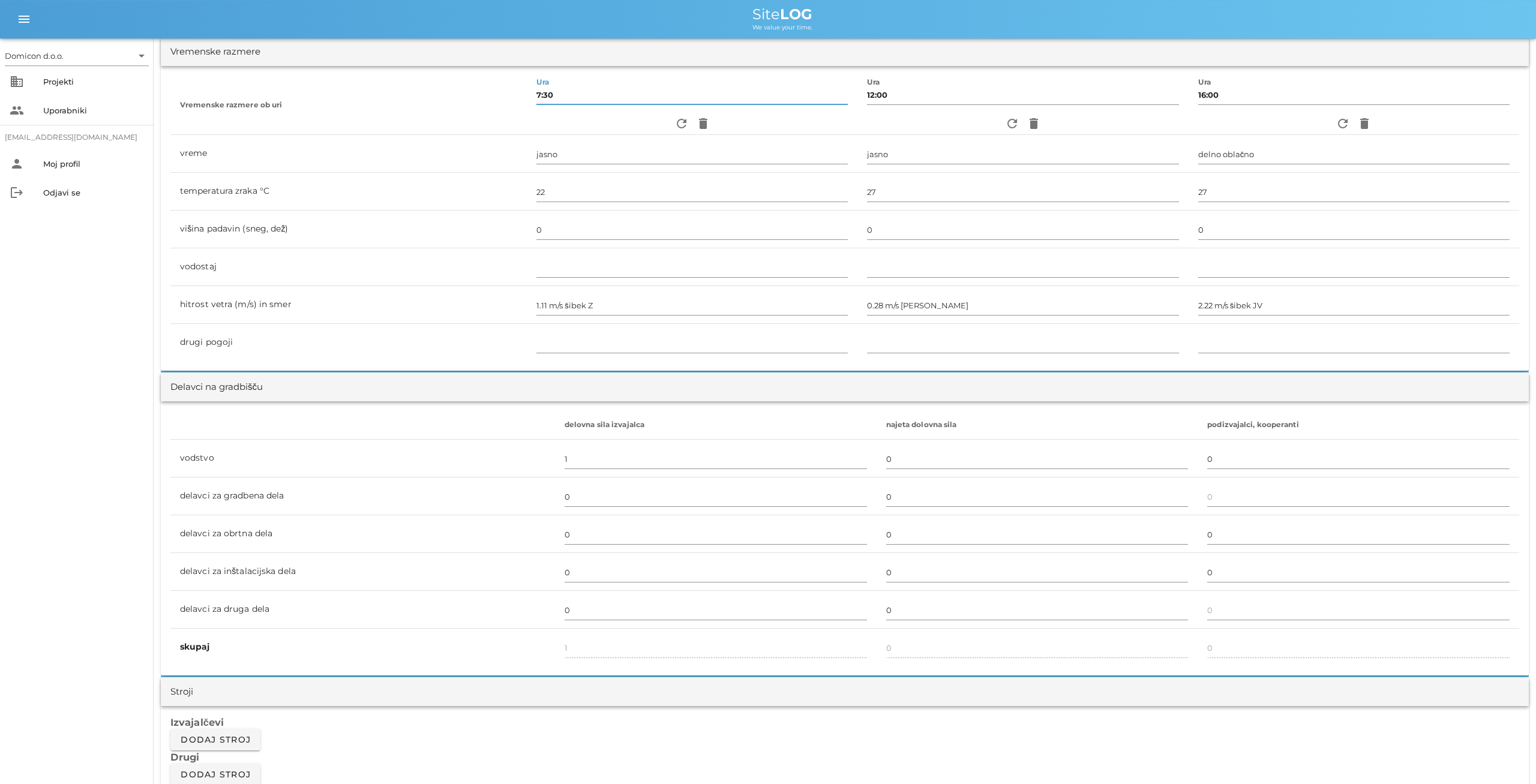
scroll to position [375, 0]
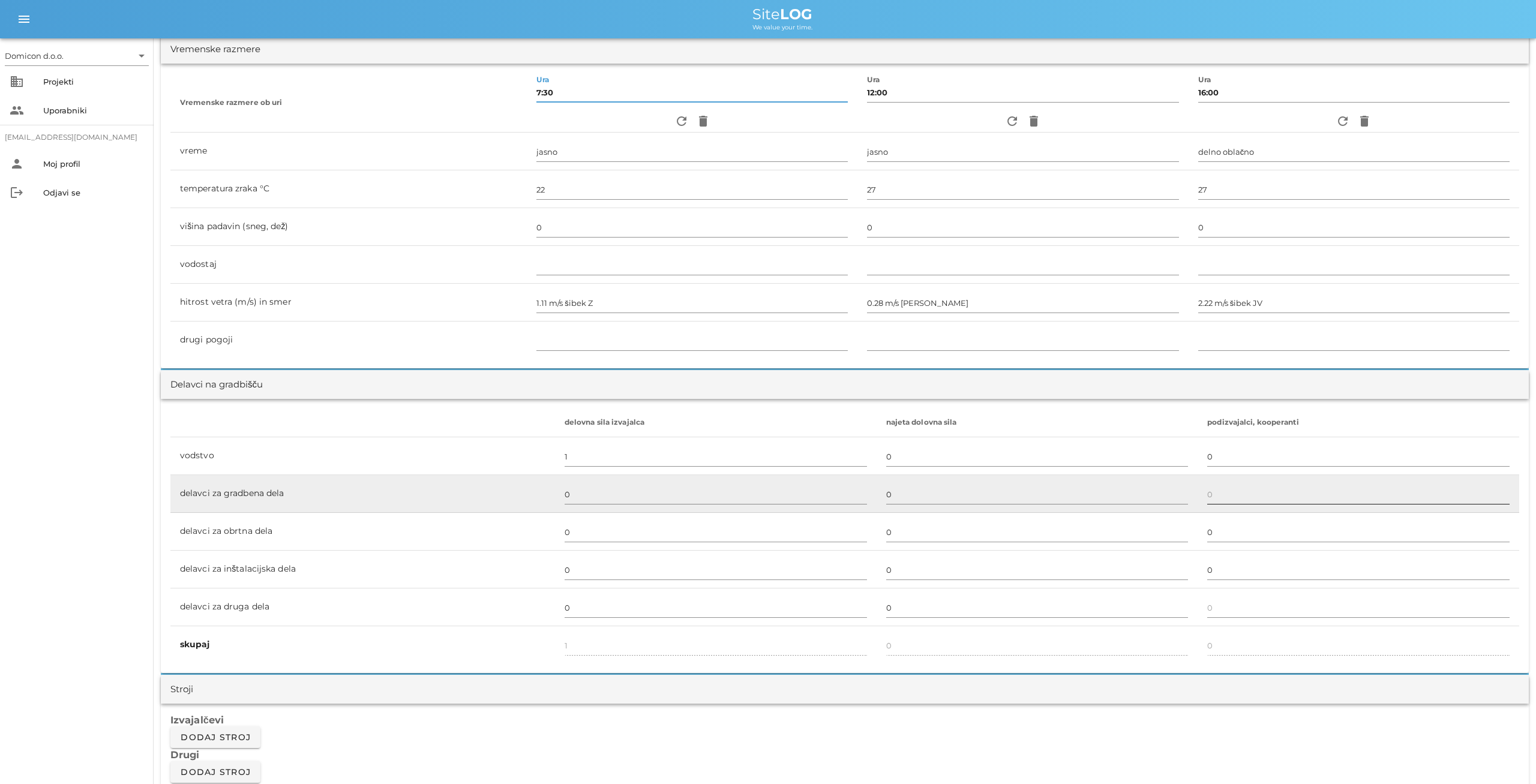
click at [1207, 495] on input "text" at bounding box center [1358, 494] width 303 height 19
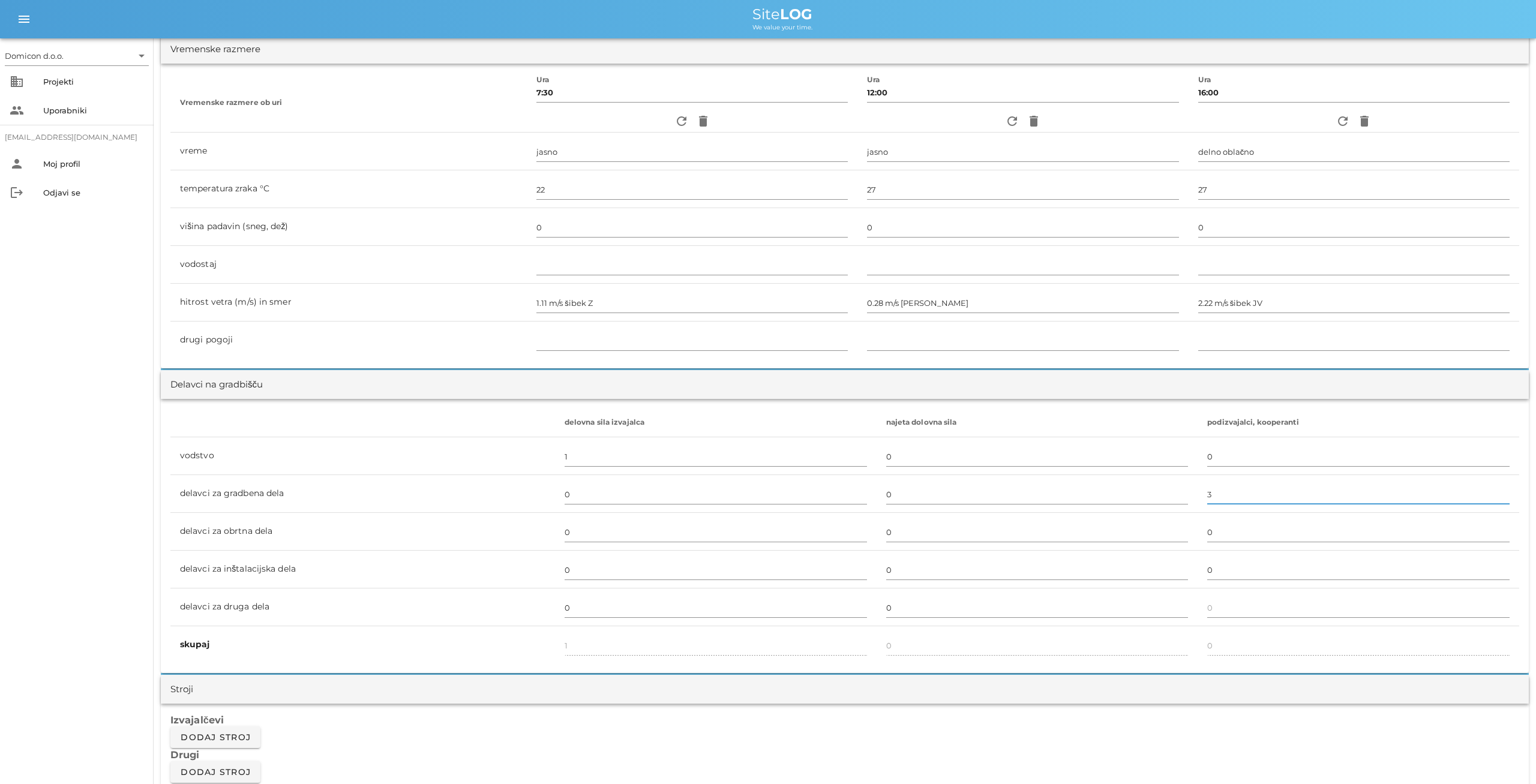
type input "3"
click at [1113, 736] on div "Izvajalčevi Dodaj stroj Drugi Dodaj stroj" at bounding box center [845, 748] width 1368 height 89
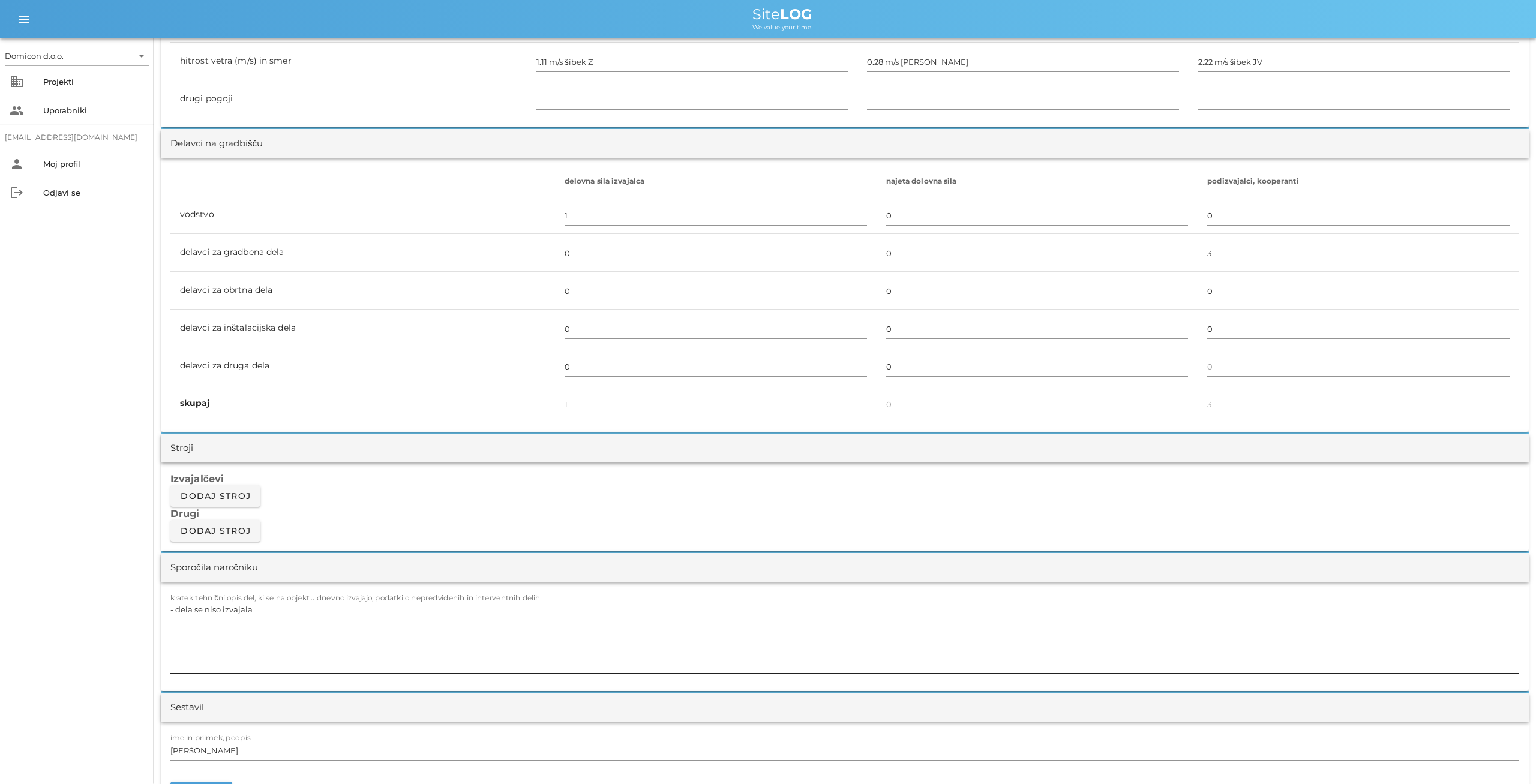
scroll to position [624, 0]
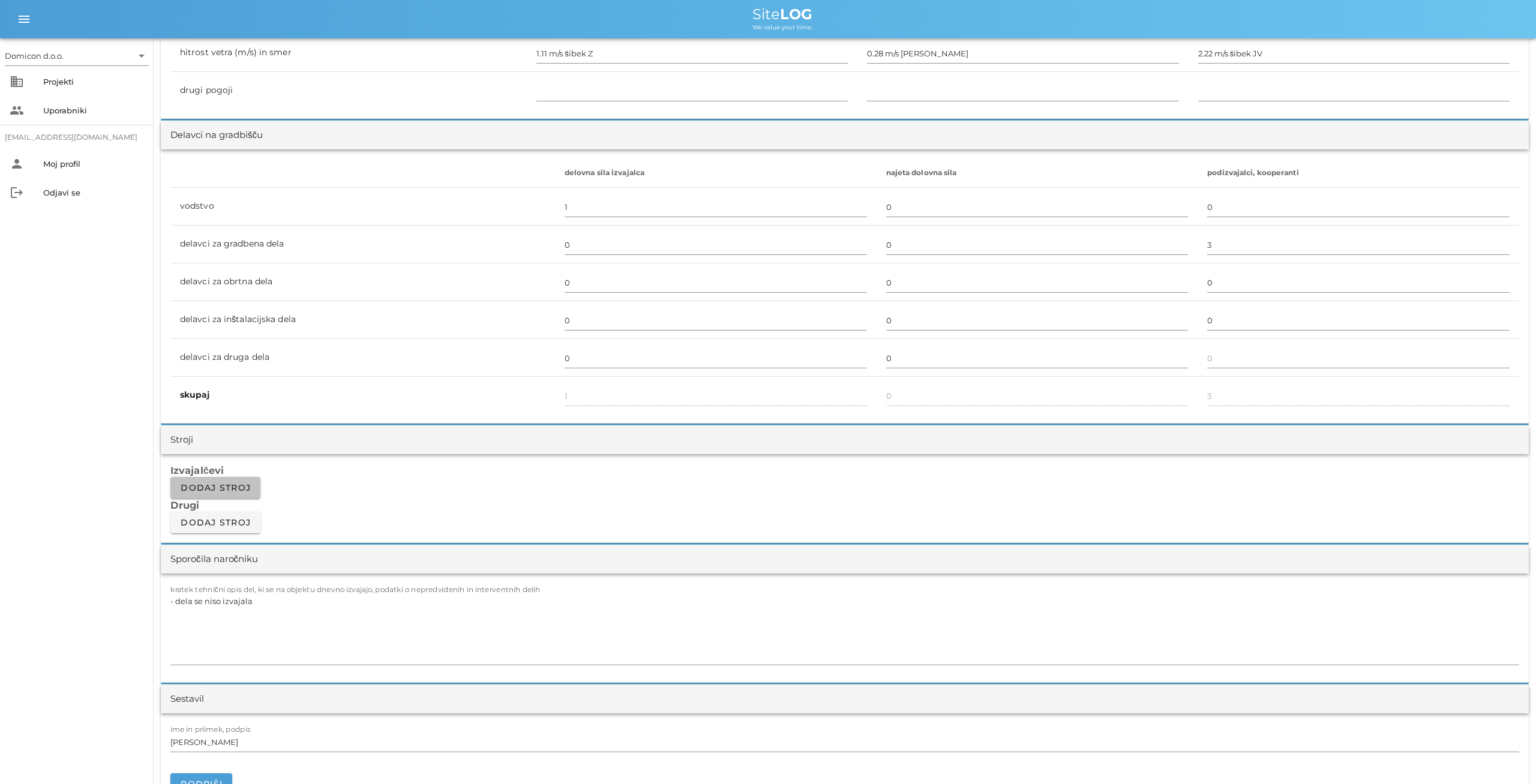
click at [233, 484] on span "Dodaj stroj" at bounding box center [215, 487] width 71 height 11
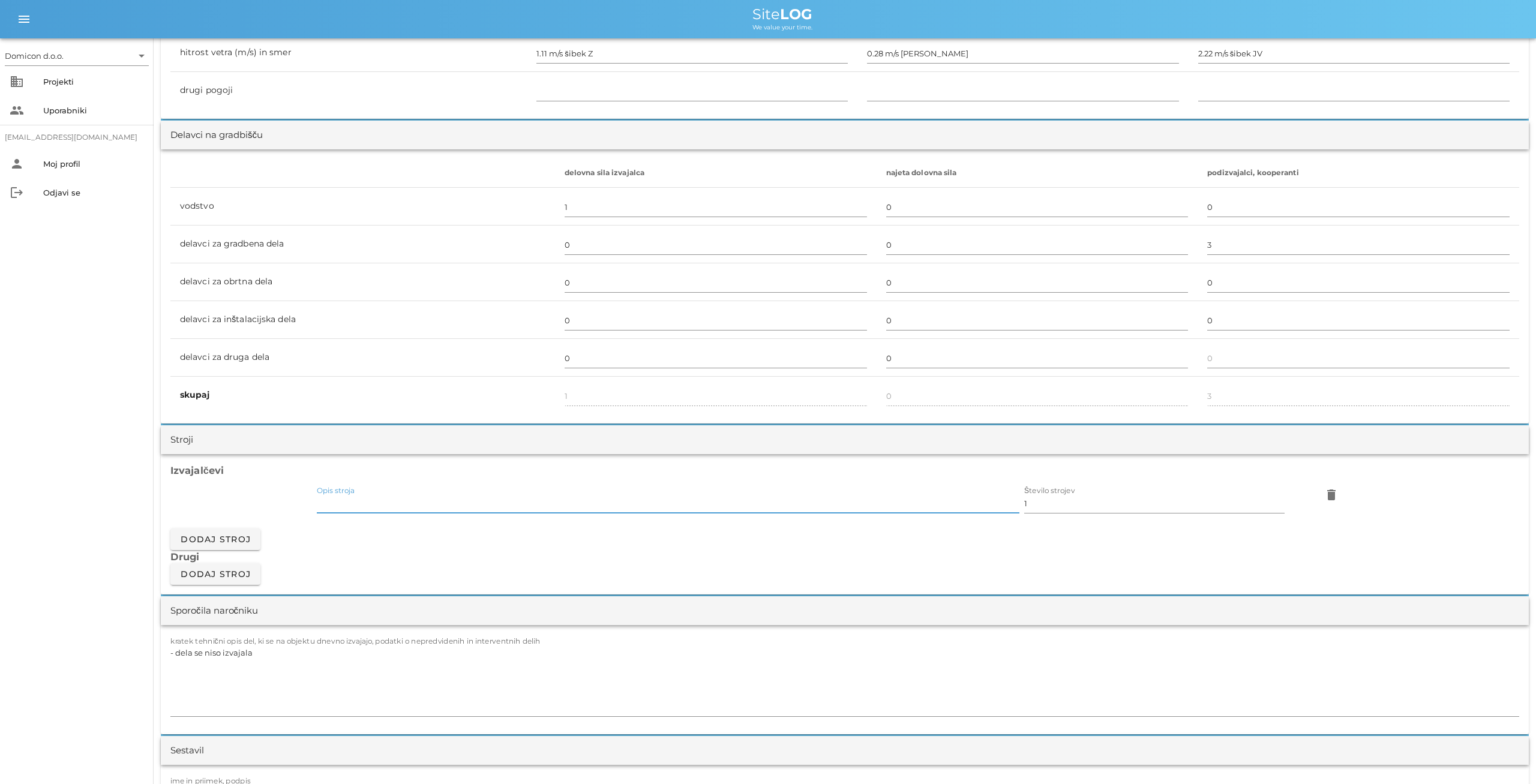
click at [336, 502] on input "Opis stroja" at bounding box center [668, 503] width 703 height 19
type input "bager"
click at [222, 538] on span "Dodaj stroj" at bounding box center [215, 539] width 71 height 11
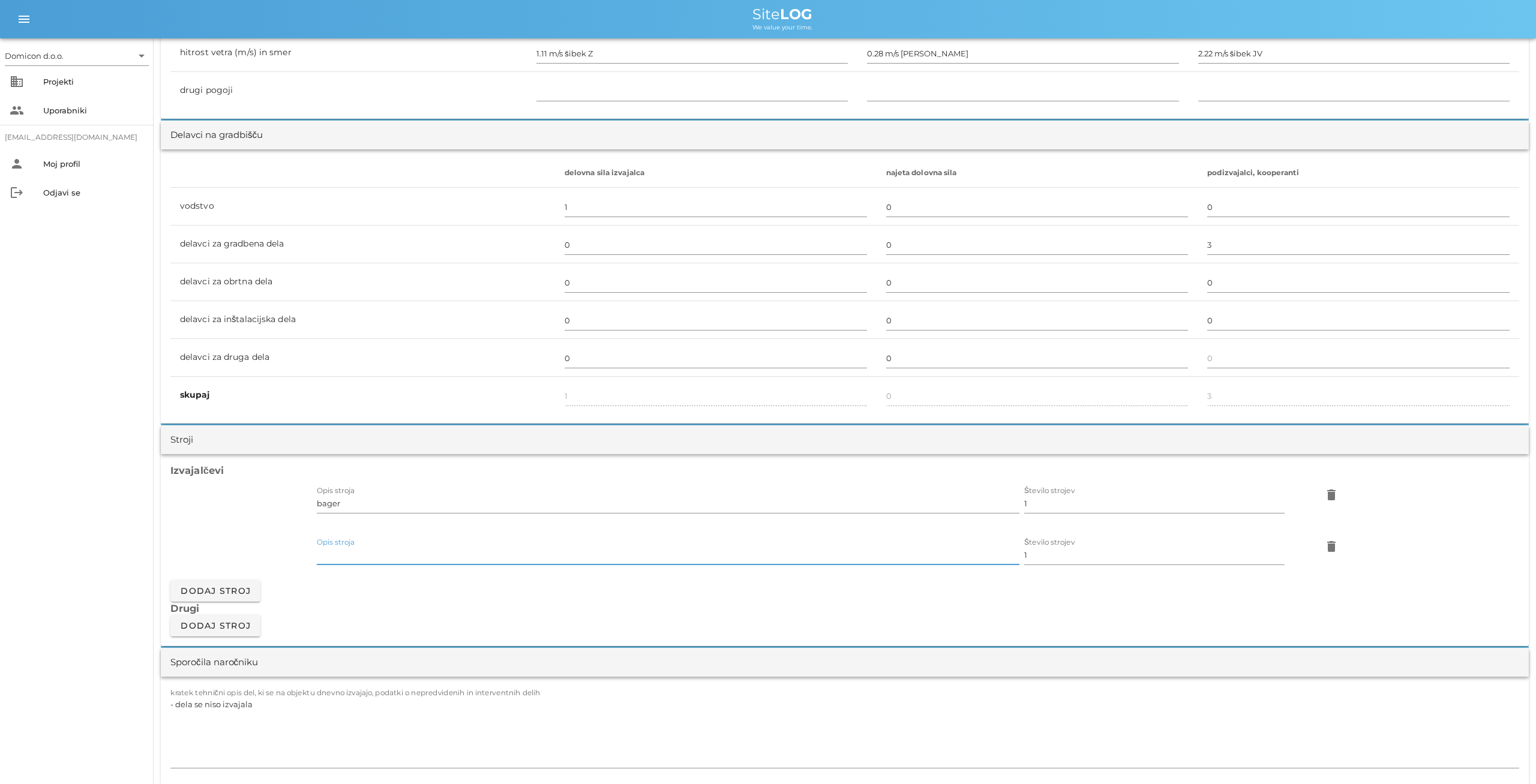
click at [380, 548] on input "Opis stroja" at bounding box center [668, 554] width 703 height 19
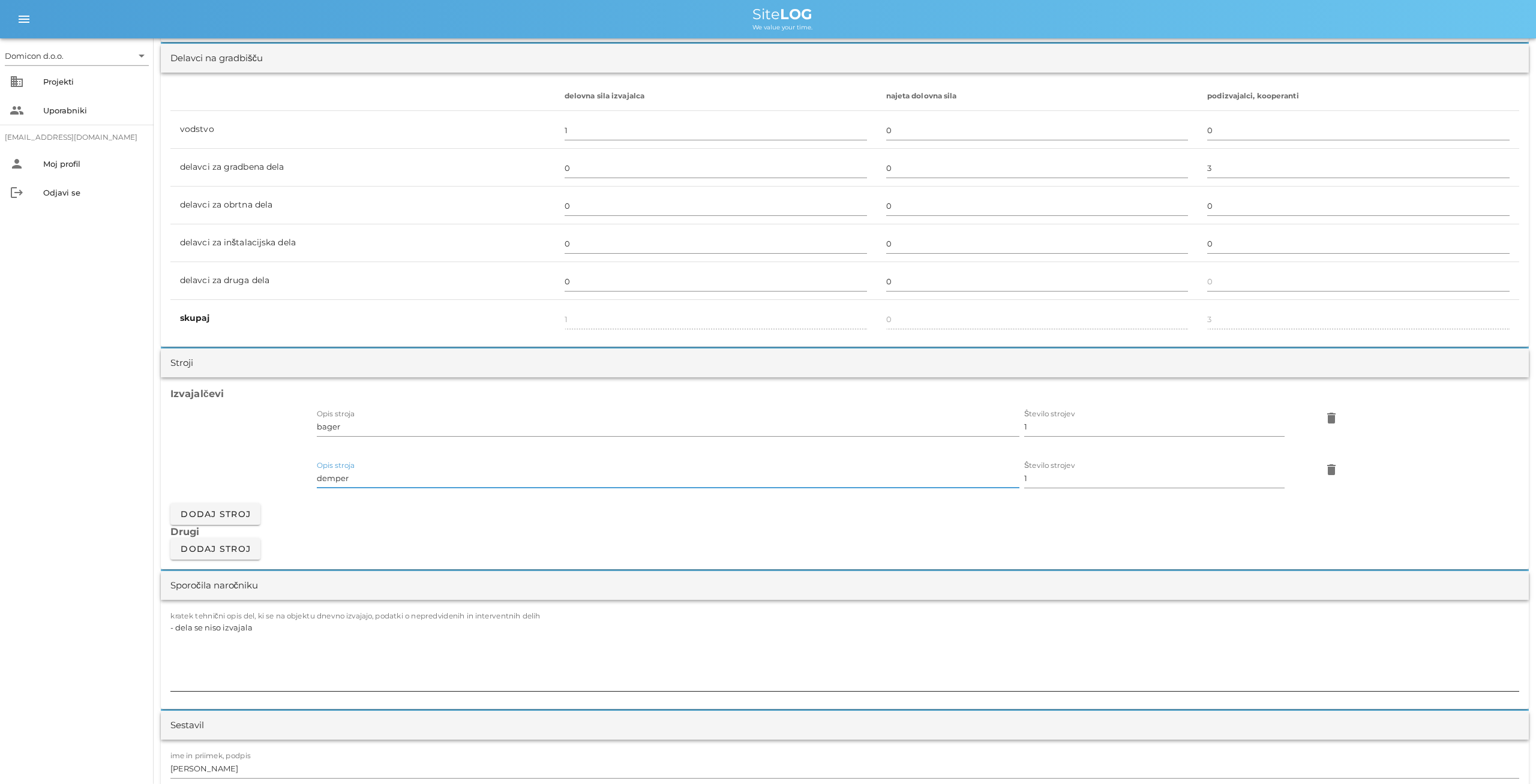
scroll to position [749, 0]
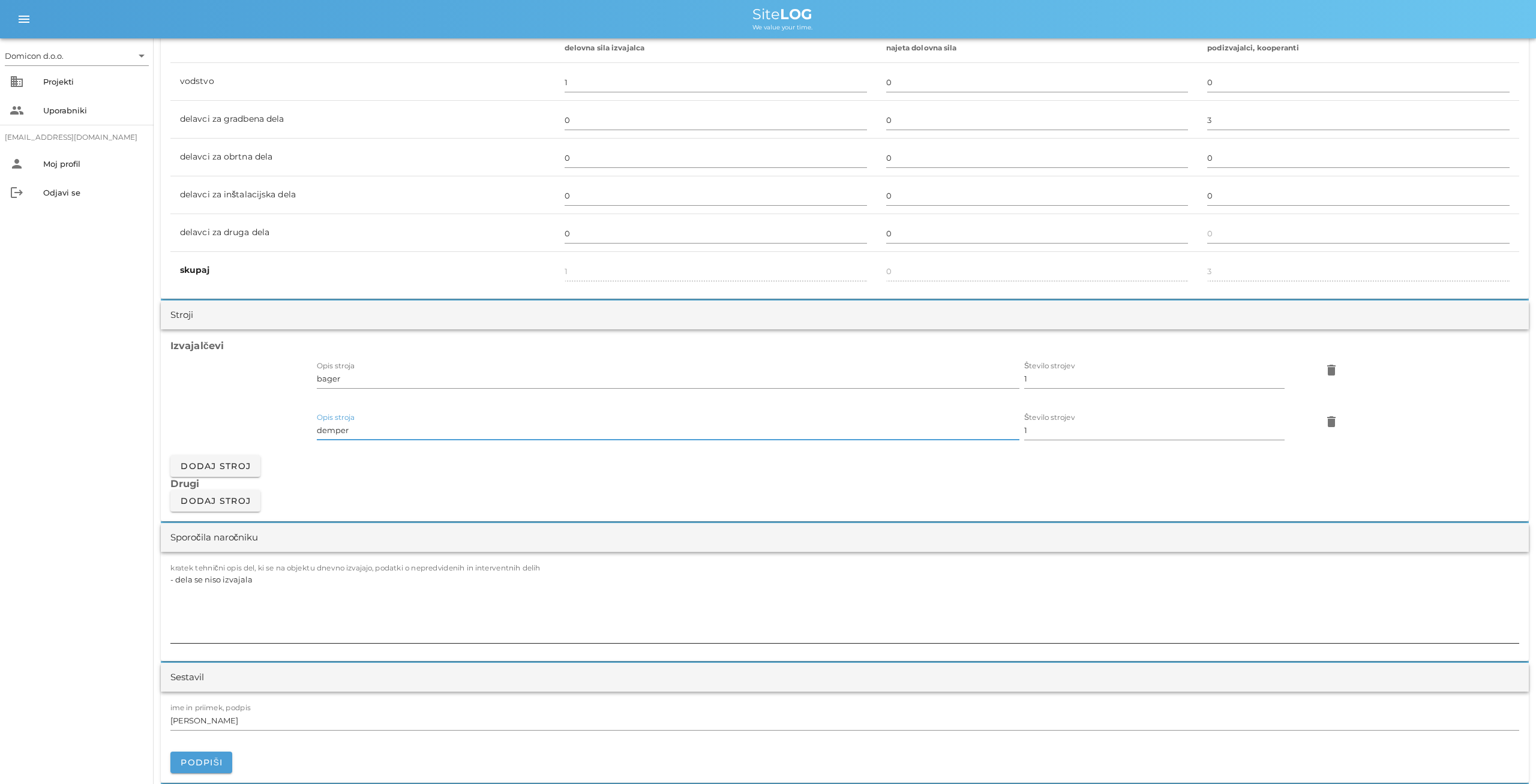
type input "demper"
click at [264, 580] on textarea "- dela se niso izvajala" at bounding box center [845, 607] width 1349 height 72
type textarea "-"
click at [451, 578] on textarea "- nakladanje tamponskega materiala + prevoz po gradbišču + zasip za AB temelji" at bounding box center [845, 607] width 1349 height 72
click at [453, 577] on textarea "- nakladanje tamponskega materiala + prevoz po gradbišču + zasip za AB temelji" at bounding box center [845, 607] width 1349 height 72
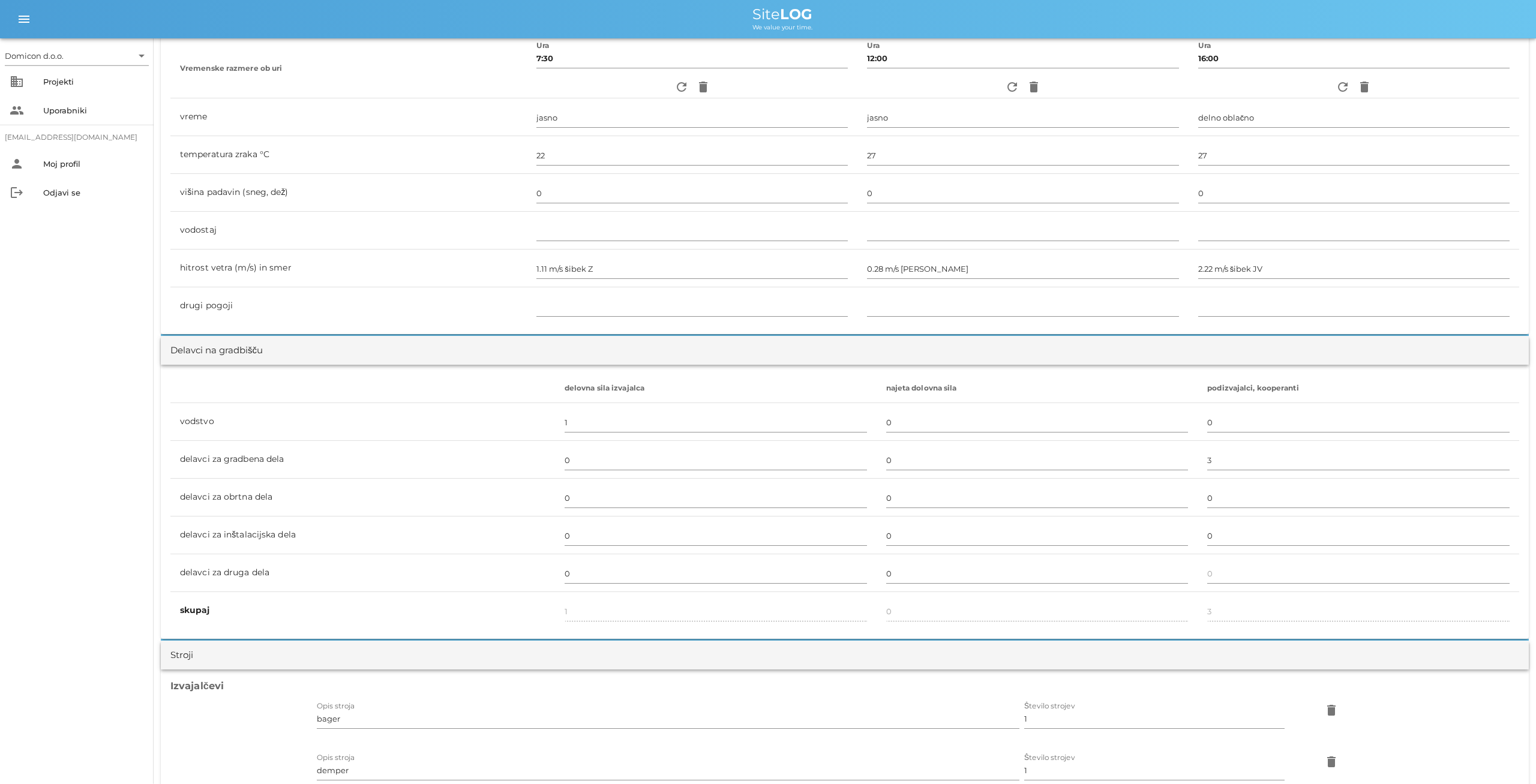
scroll to position [0, 0]
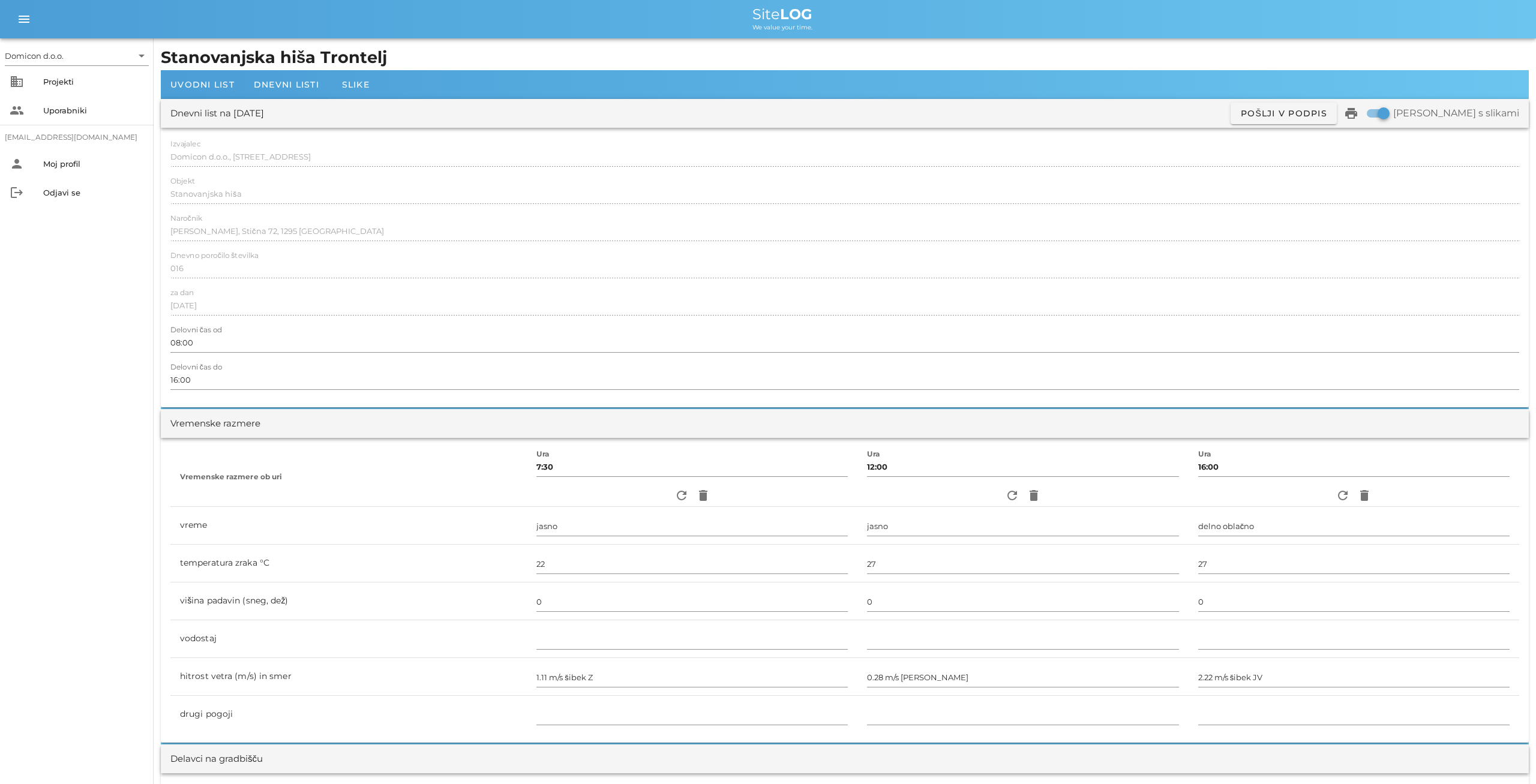
type textarea "- nakladanje tamponskega materiala + prevoz po gradbišču + zasip za AB pasovnim…"
click at [274, 84] on span "Dnevni listi" at bounding box center [286, 84] width 66 height 11
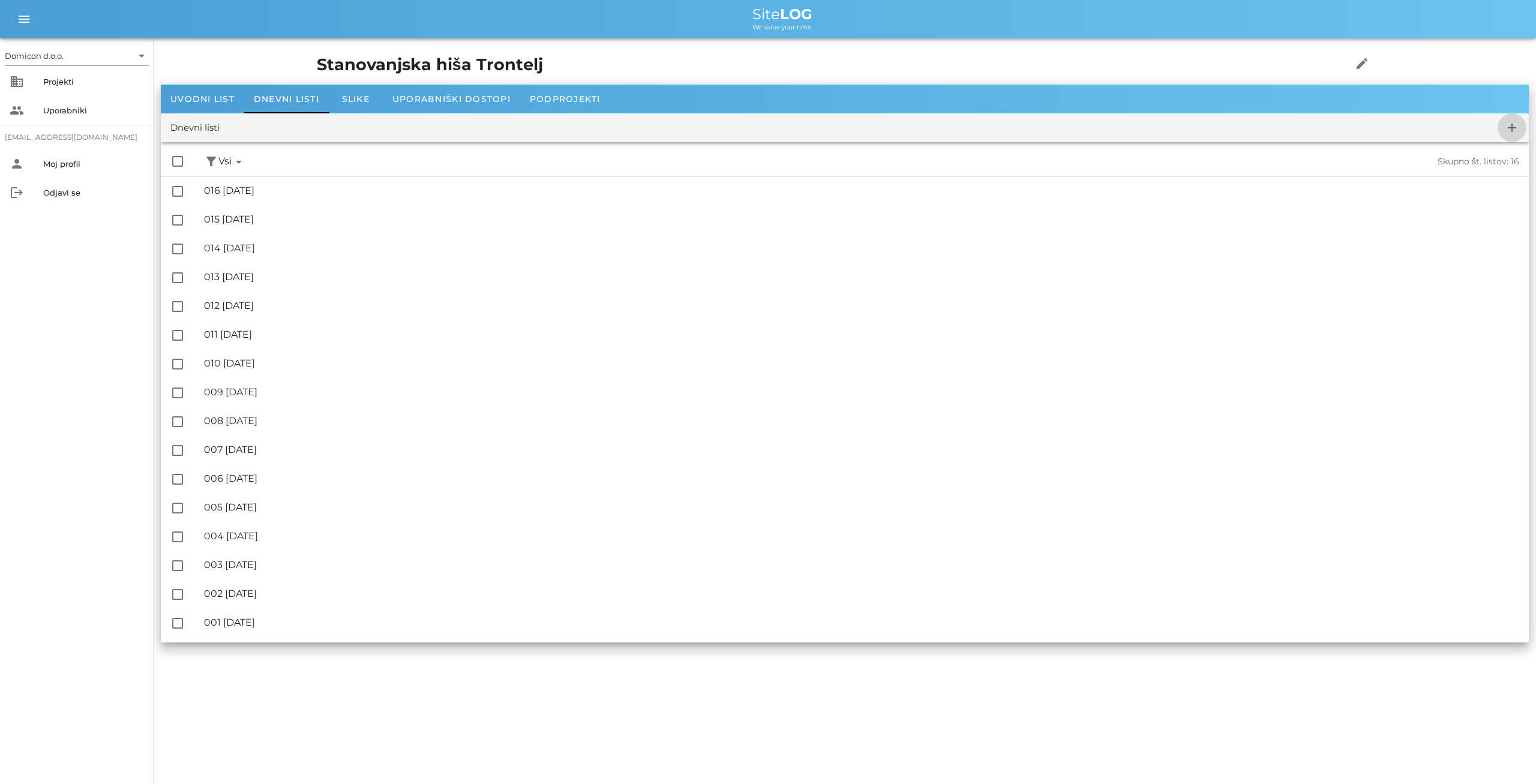
click at [1510, 129] on icon "add" at bounding box center [1512, 128] width 14 height 14
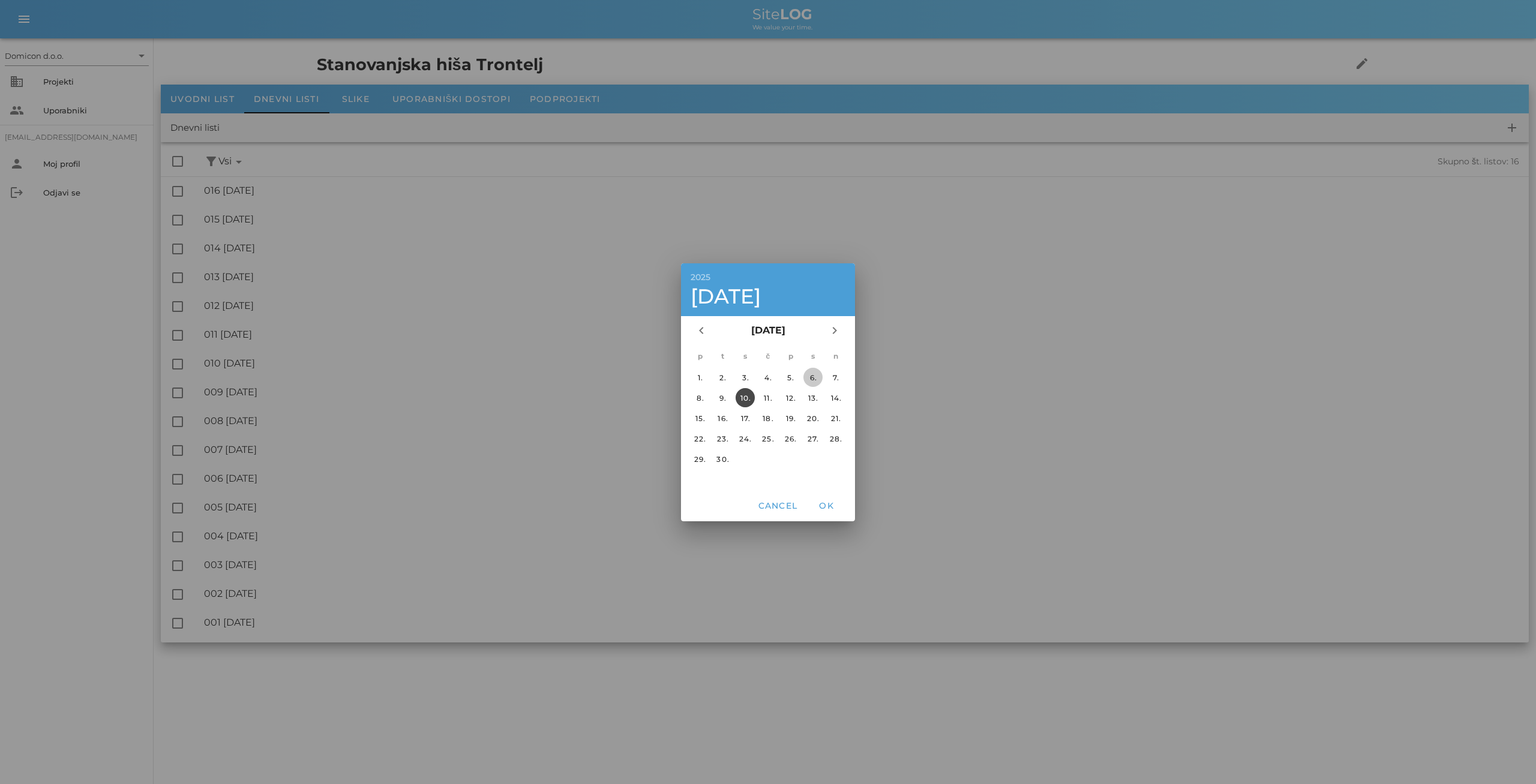
click at [815, 380] on div "6." at bounding box center [813, 377] width 19 height 9
click at [833, 507] on span "OK" at bounding box center [826, 505] width 29 height 11
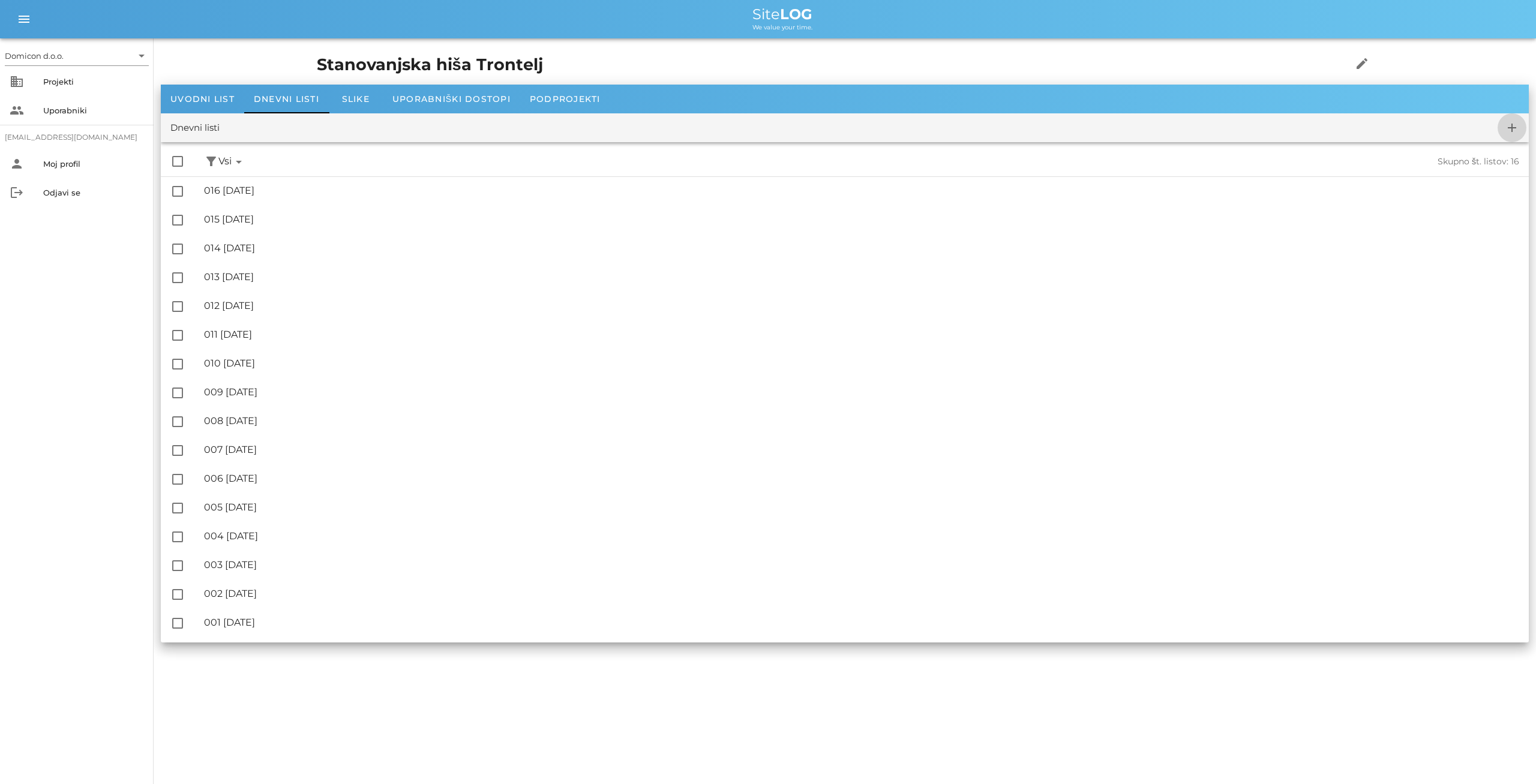
checkbox input "false"
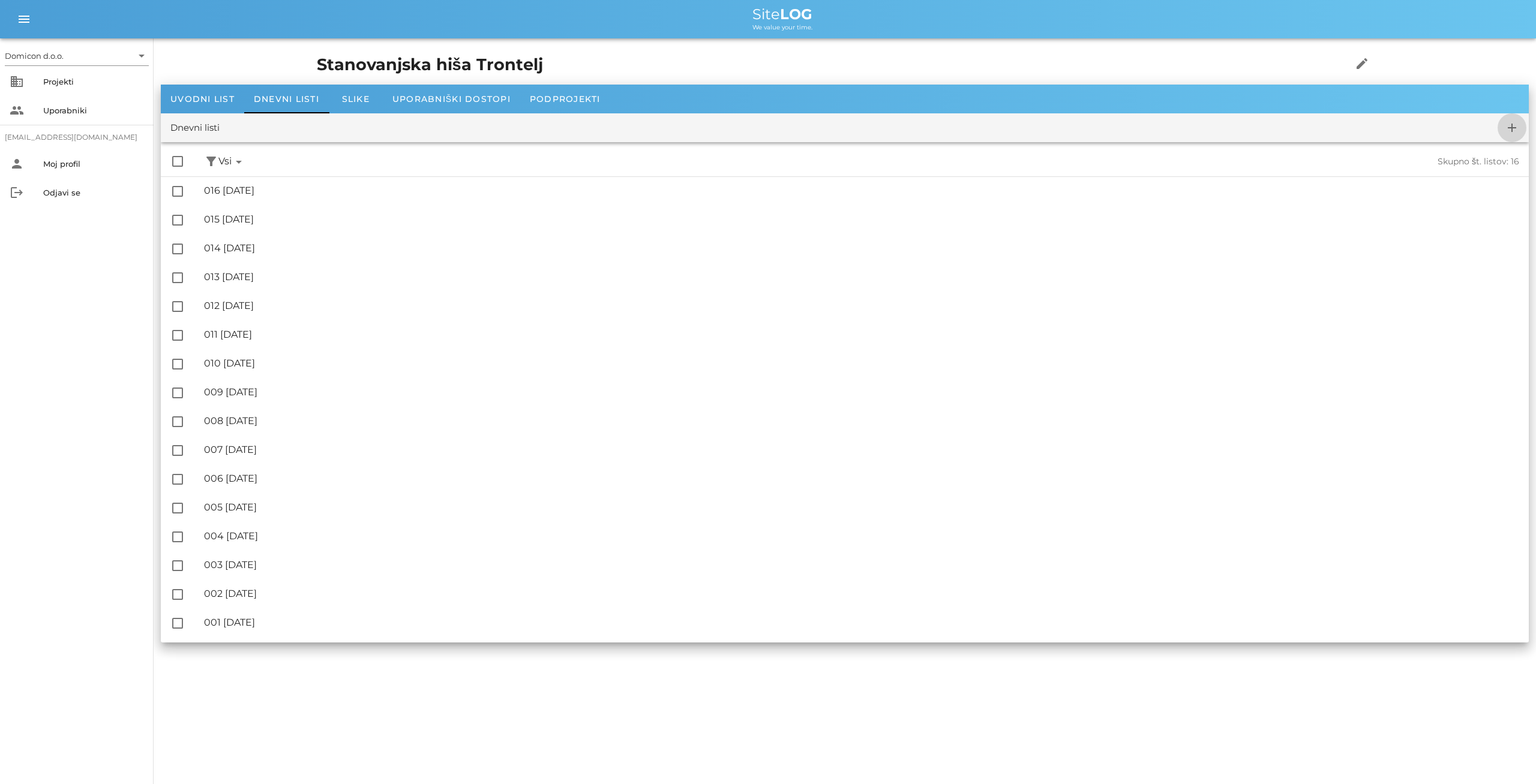
checkbox input "false"
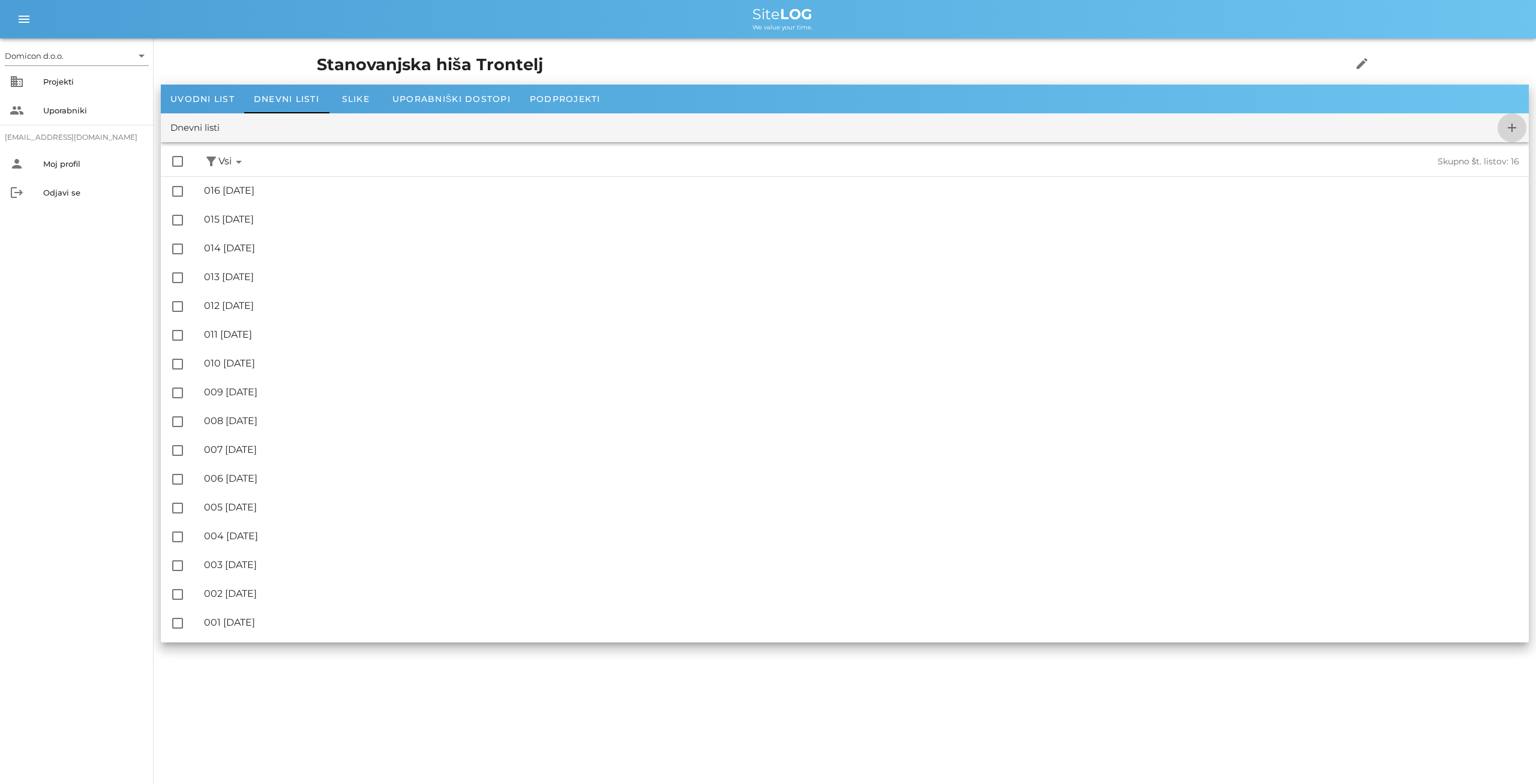
checkbox input "false"
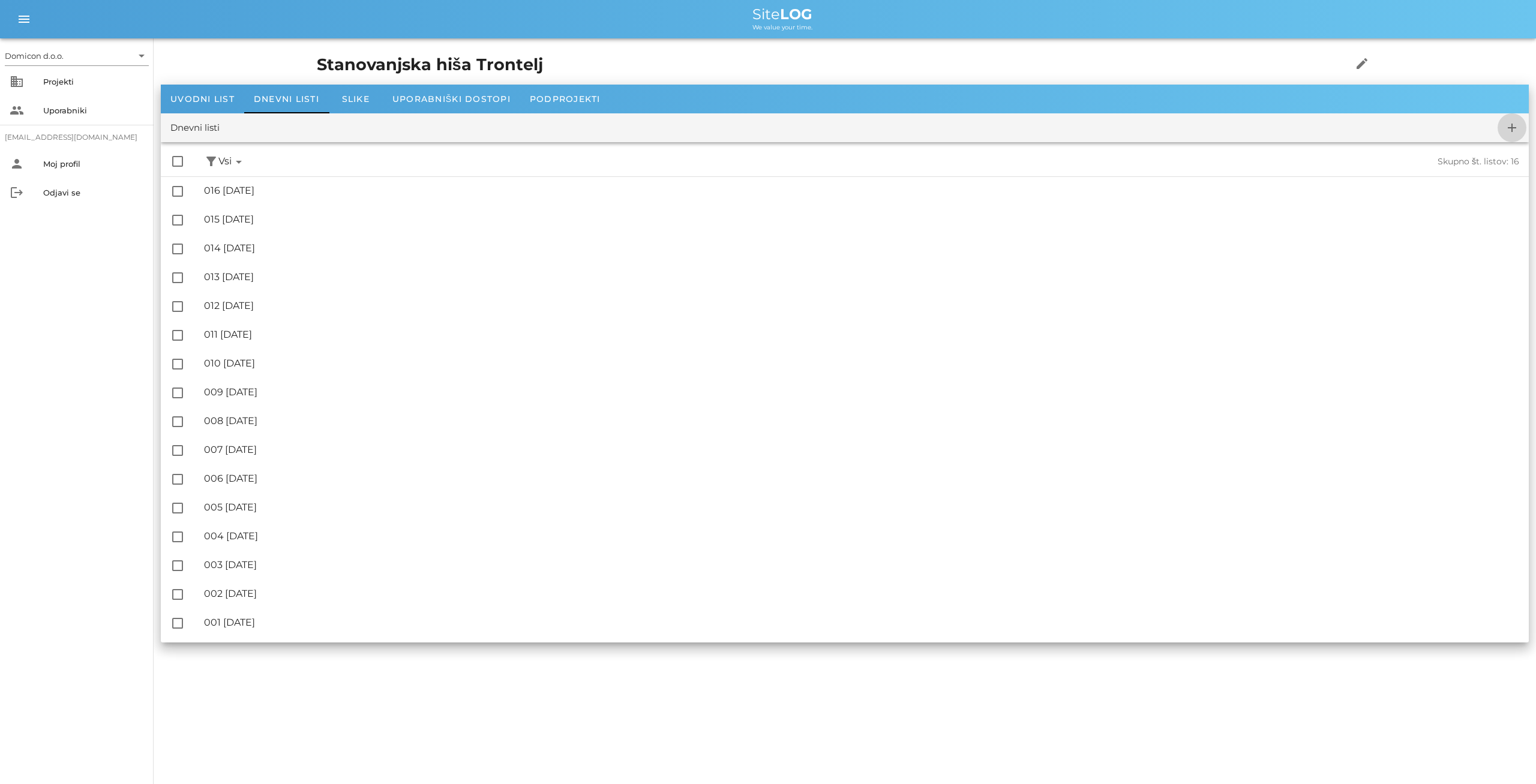
checkbox input "false"
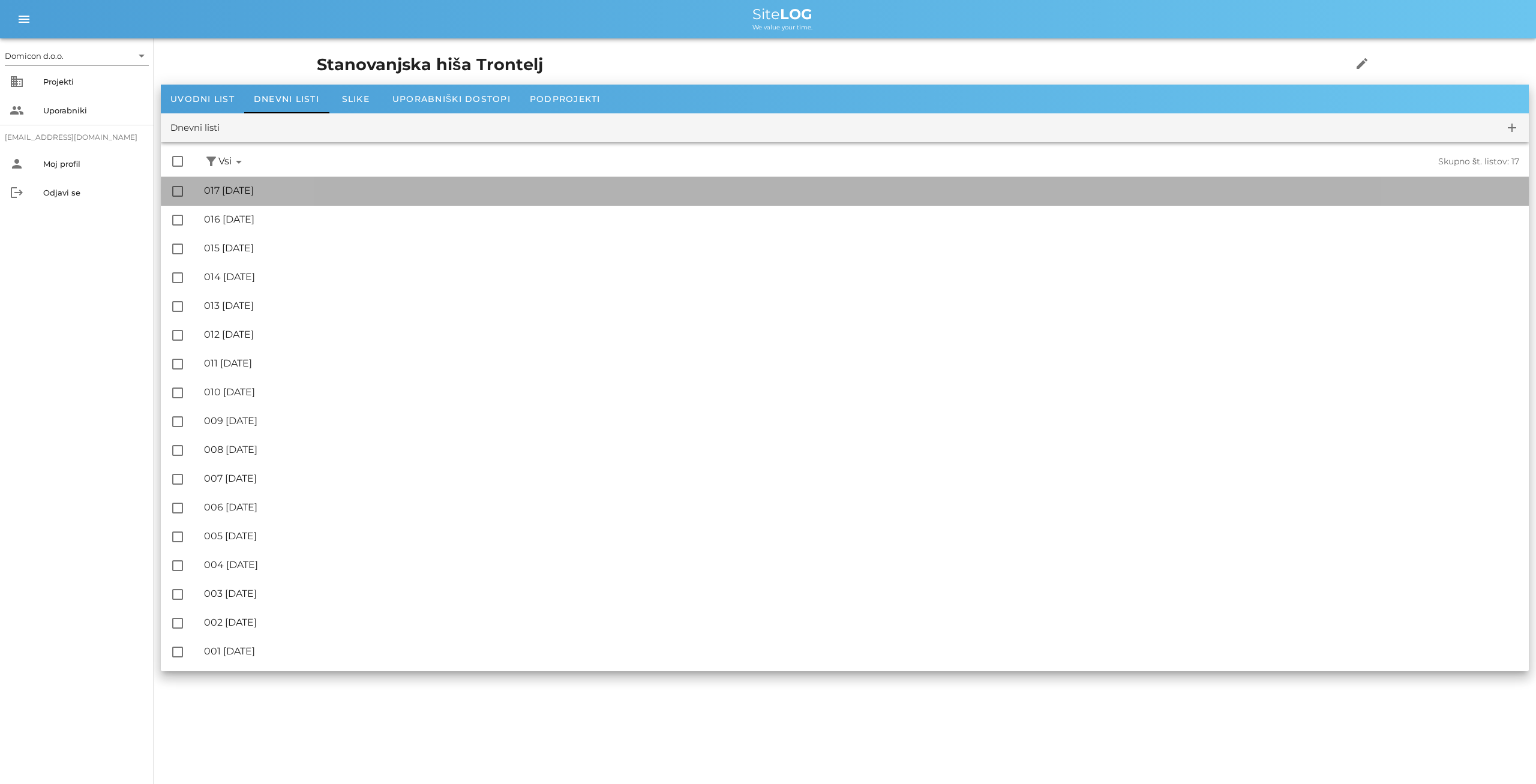
click at [253, 182] on div "🔏 017 [DATE] ✓ Podpisal: Nadzornik ✓ Podpisal: Sestavljalec ✓ Podpisal: Odgovor…" at bounding box center [862, 191] width 1315 height 27
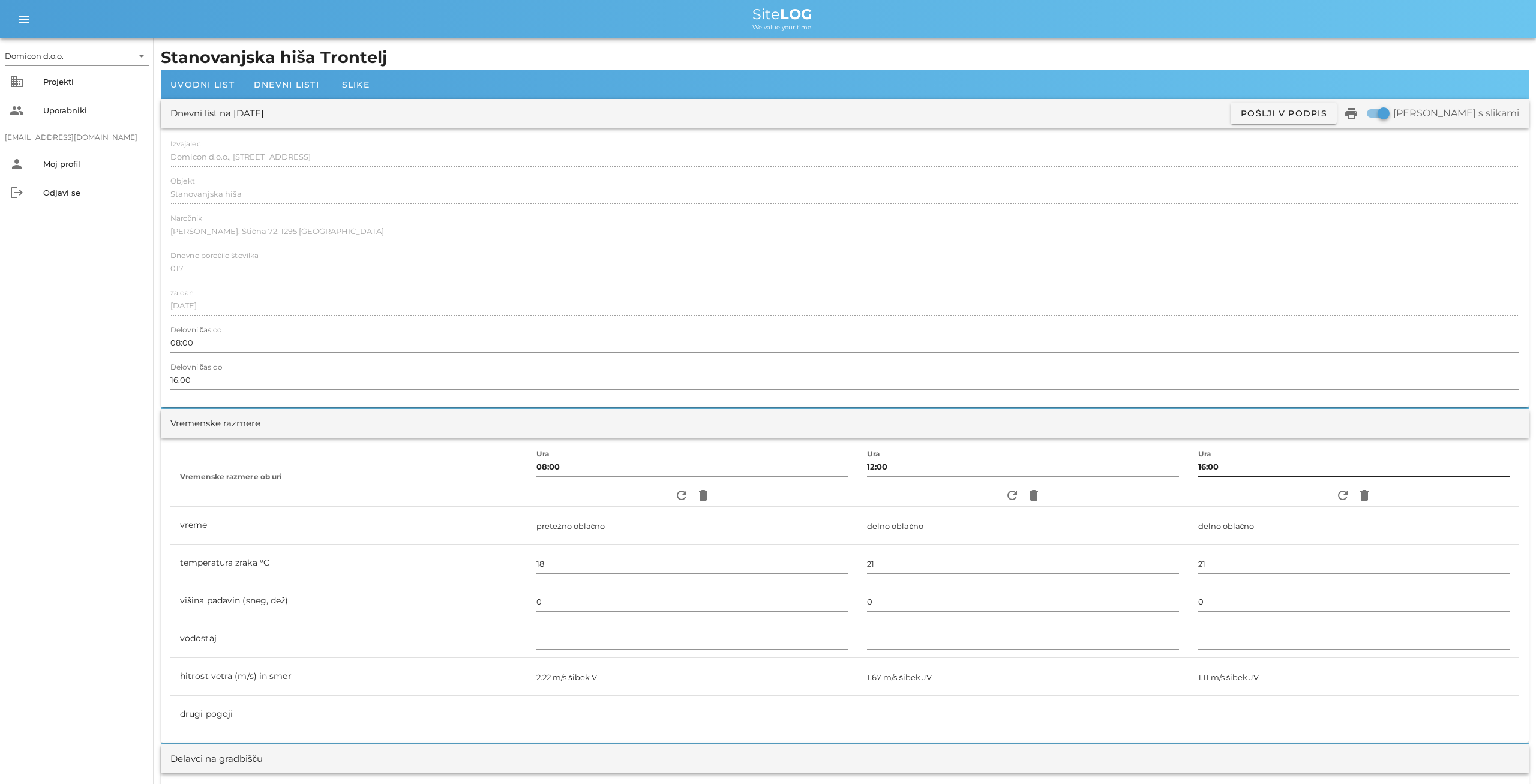
click at [1198, 466] on input "16:00" at bounding box center [1353, 466] width 311 height 19
type input "14:00"
click at [297, 82] on span "Dnevni listi" at bounding box center [286, 84] width 66 height 11
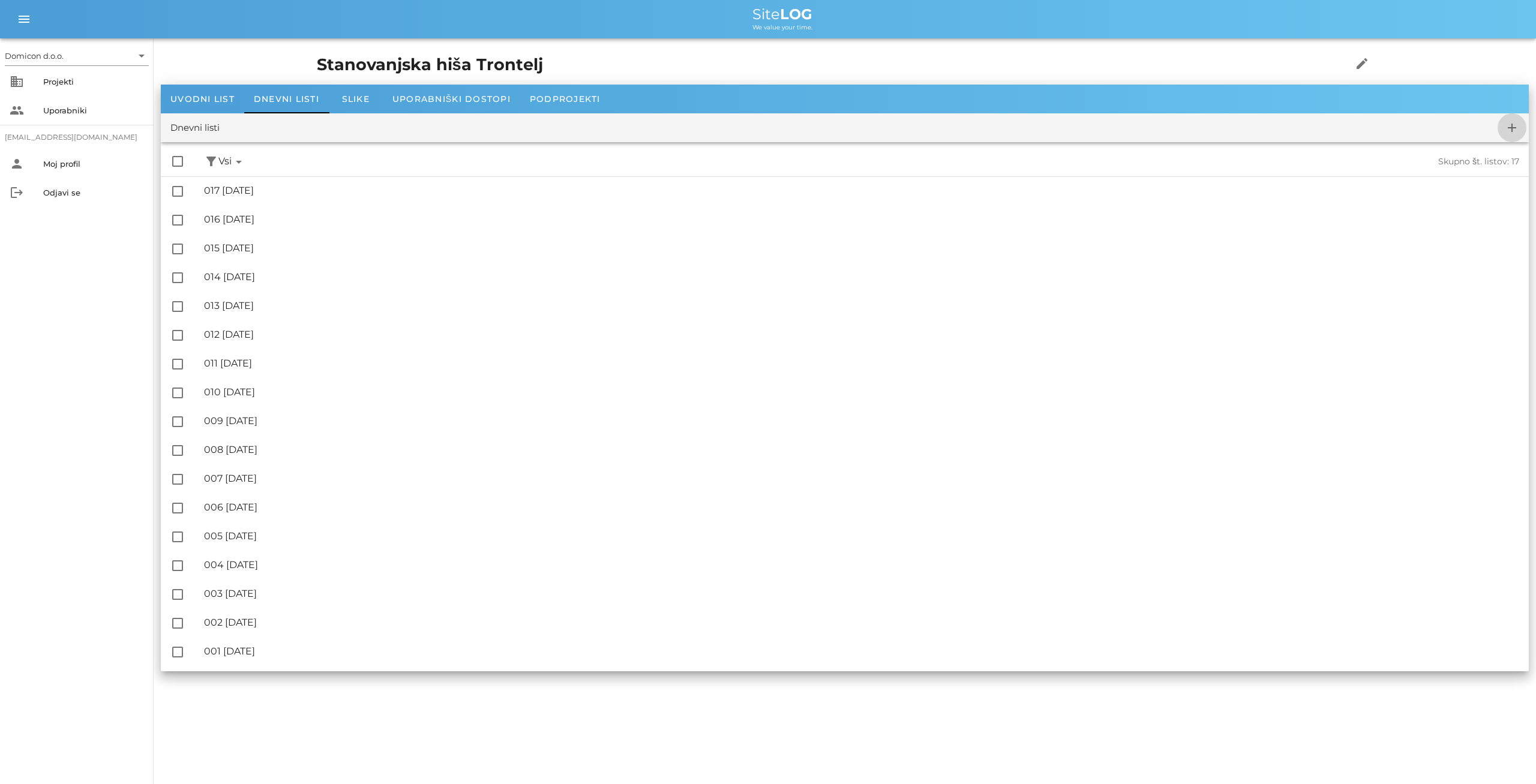
click at [1511, 128] on icon "add" at bounding box center [1512, 128] width 14 height 14
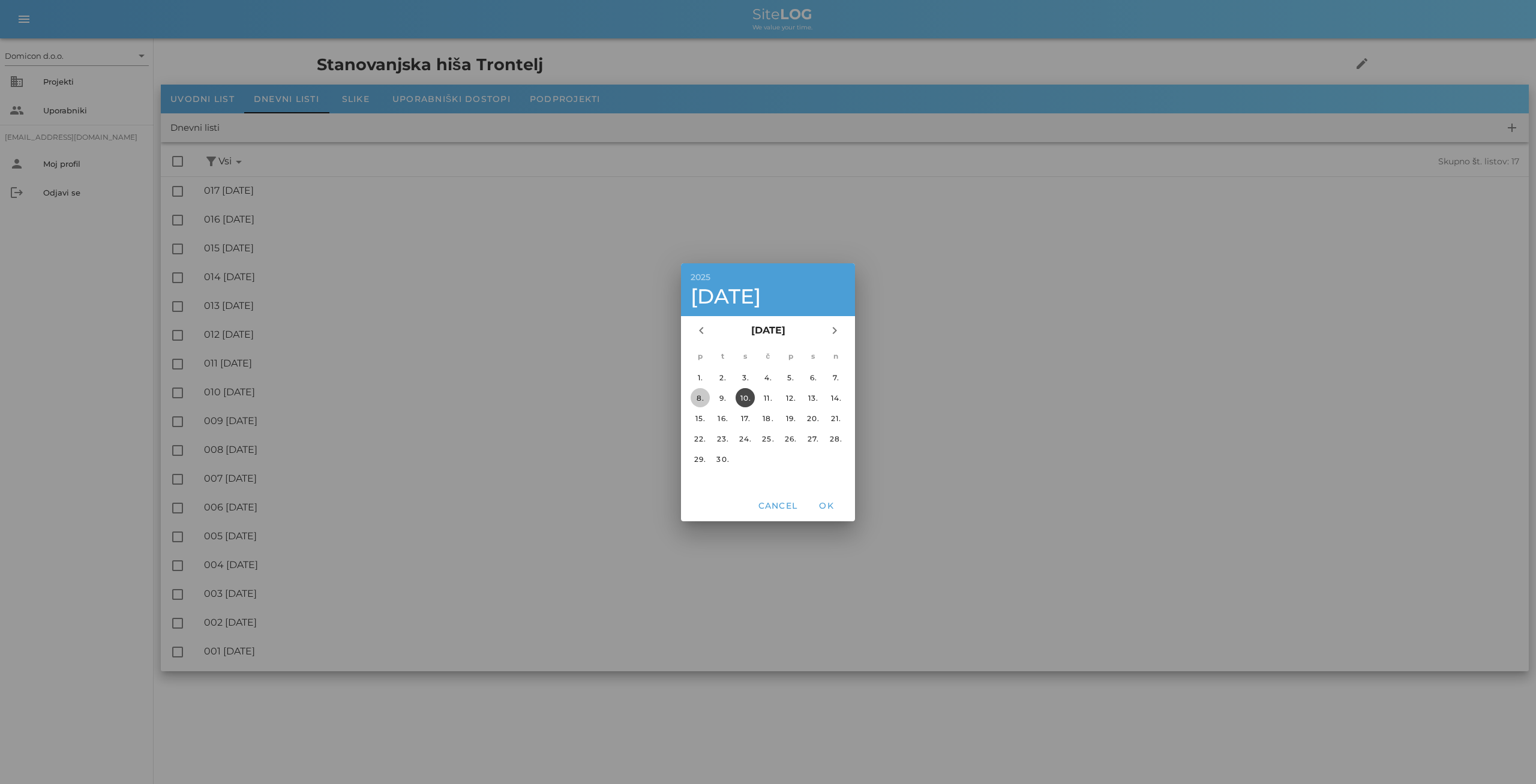
click at [700, 396] on div "8." at bounding box center [700, 397] width 19 height 9
click at [829, 503] on span "OK" at bounding box center [826, 505] width 29 height 11
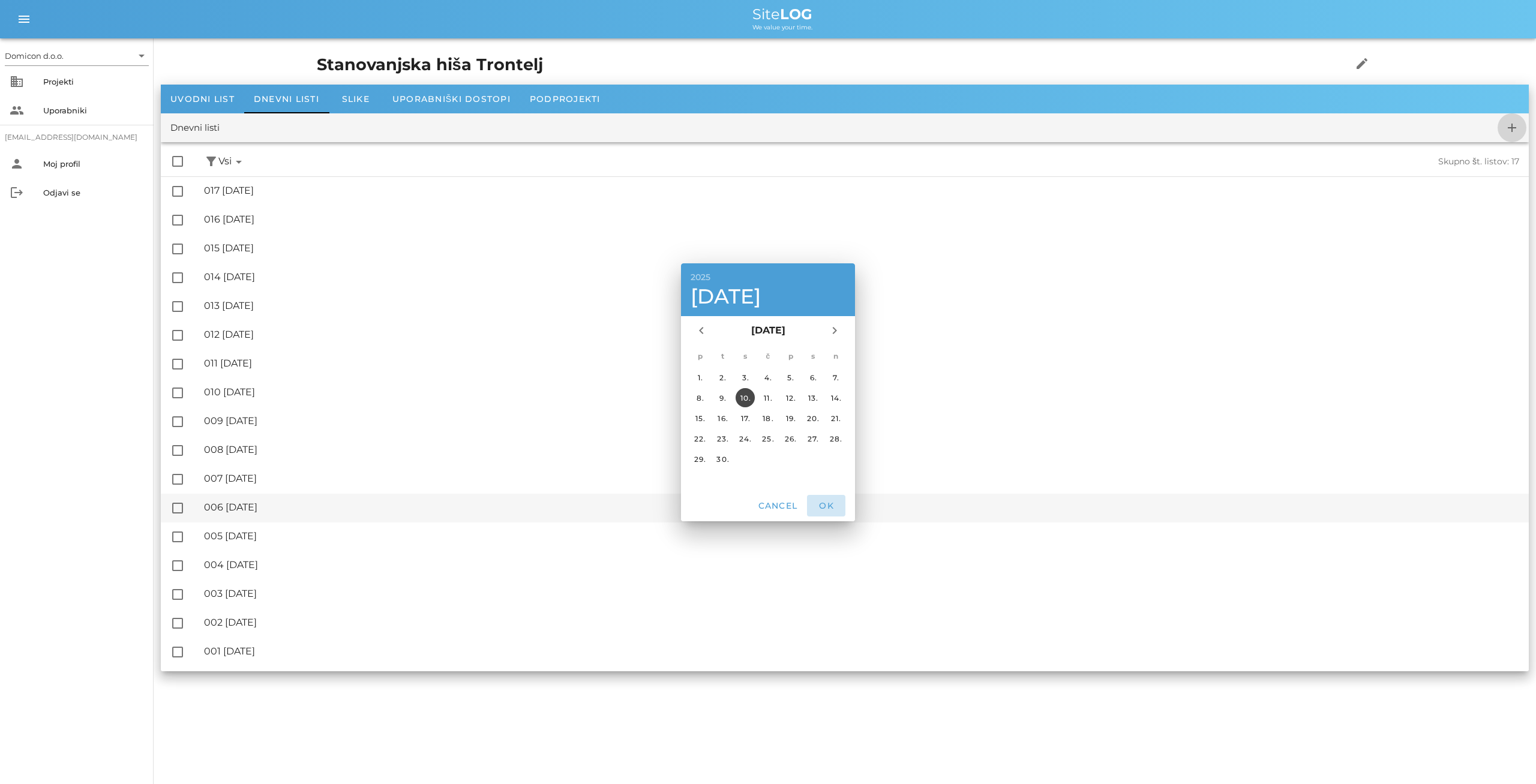
checkbox input "false"
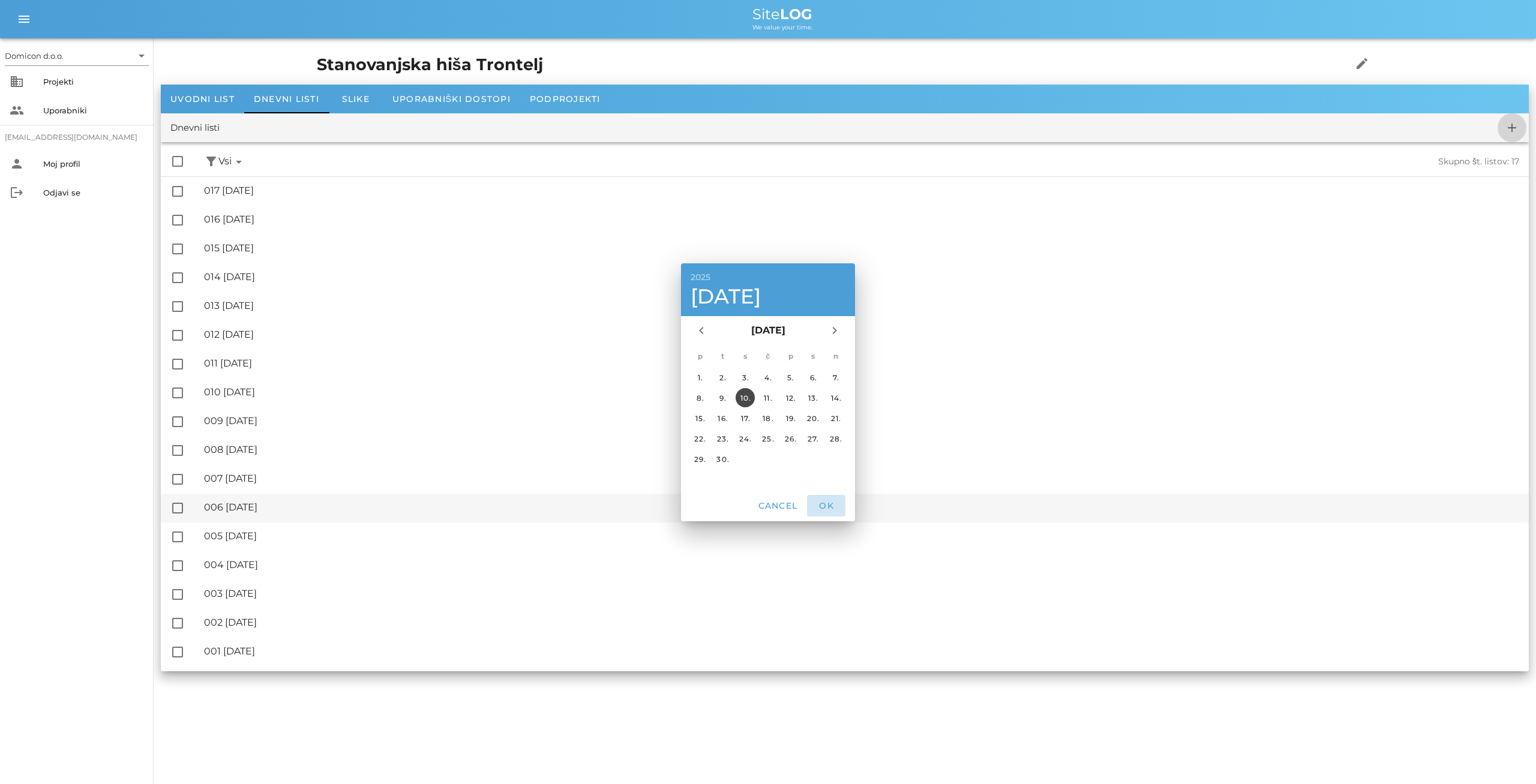
checkbox input "false"
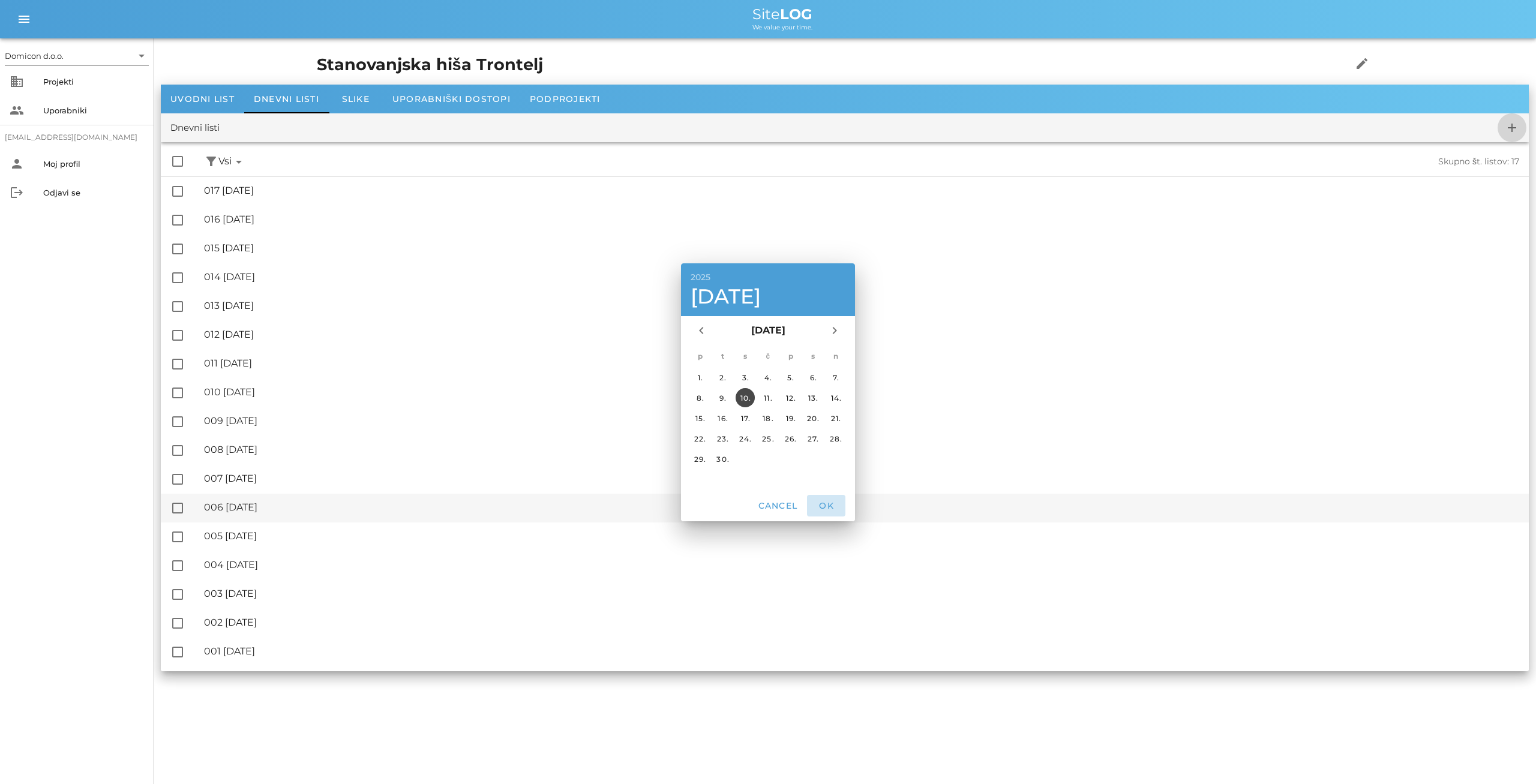
checkbox input "false"
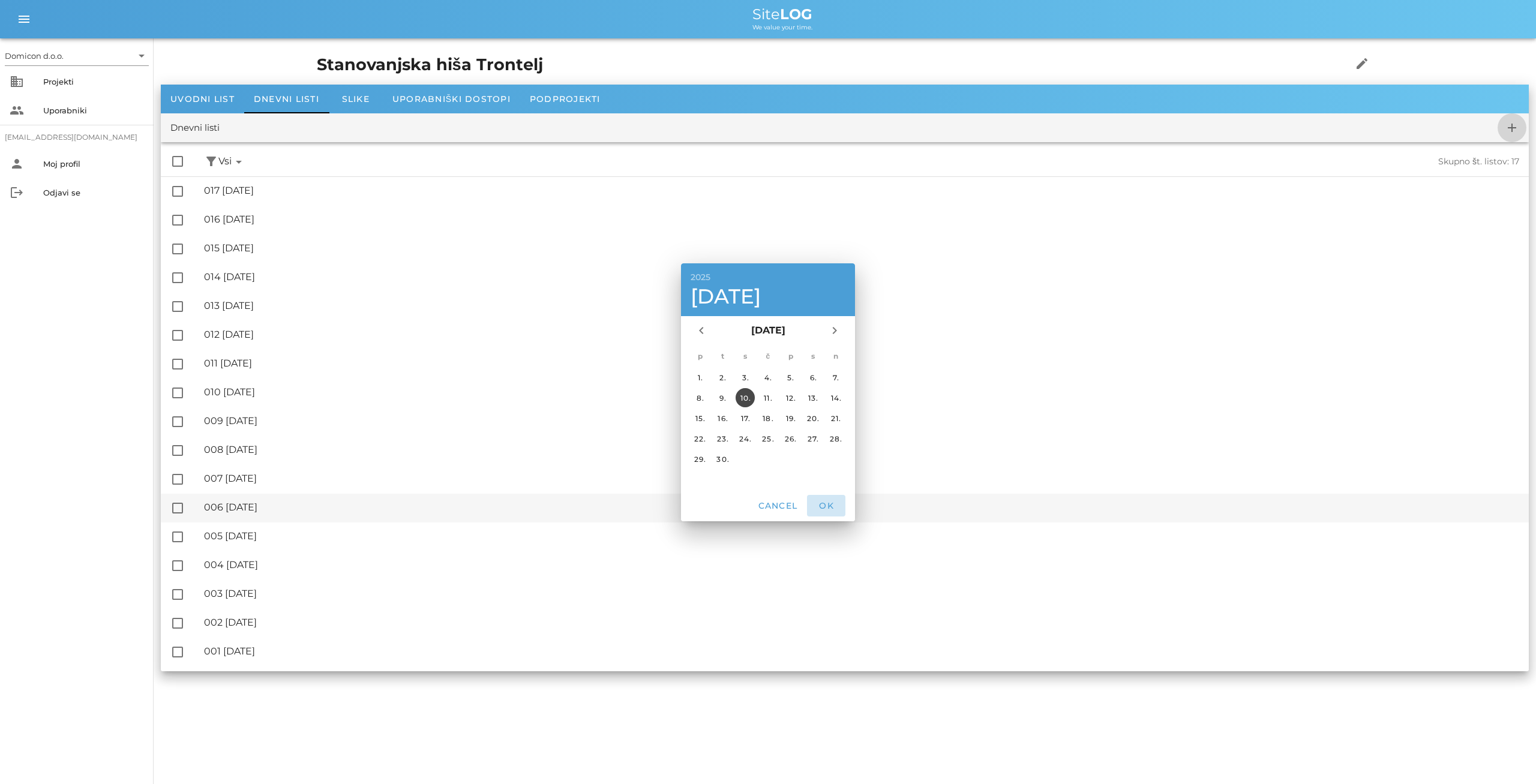
checkbox input "false"
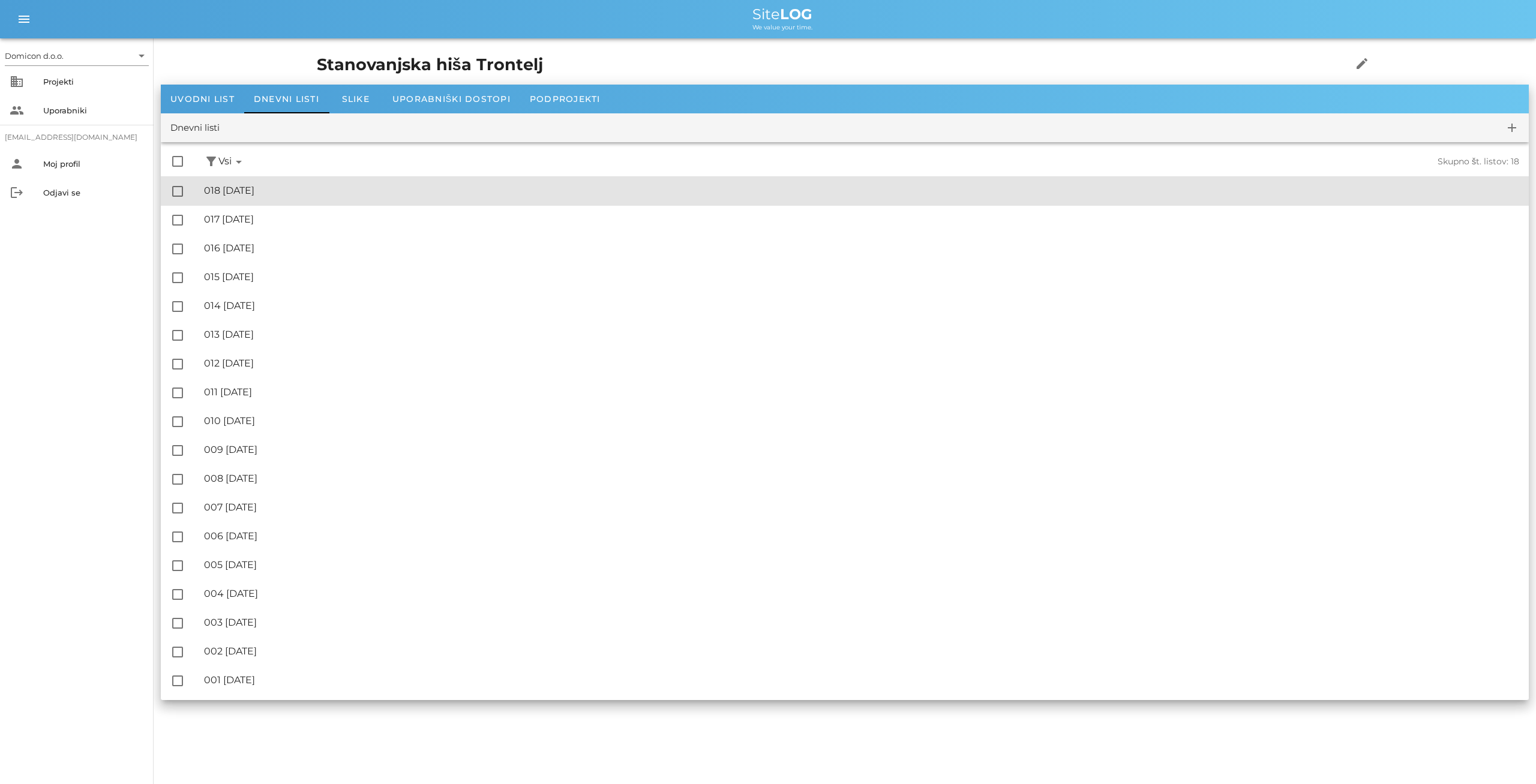
click at [298, 192] on div "🔏 018 [DATE]" at bounding box center [862, 191] width 1315 height 12
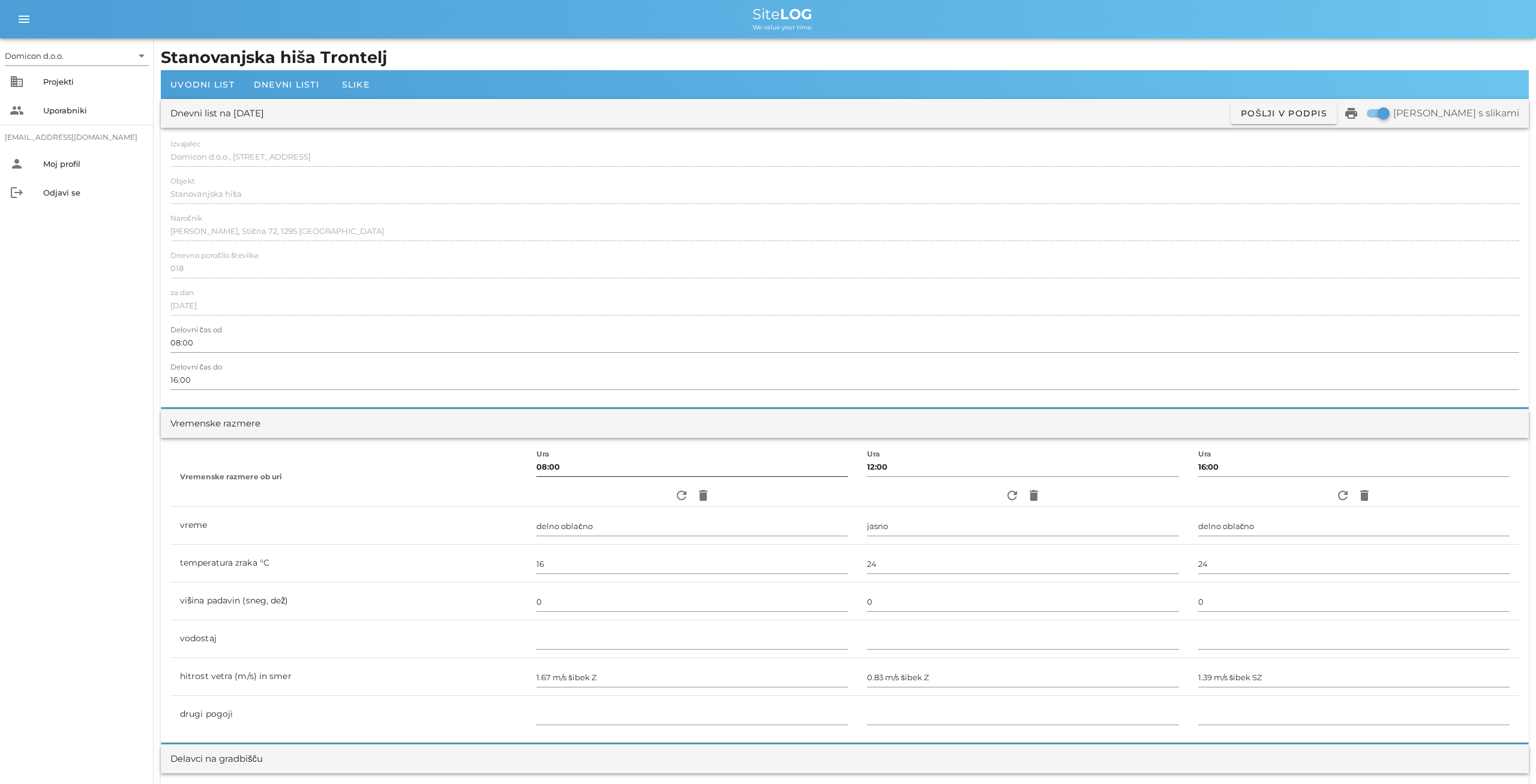
click at [537, 471] on input "08:00" at bounding box center [692, 466] width 311 height 19
click at [537, 469] on input "08:00" at bounding box center [692, 466] width 311 height 19
type input "07:30"
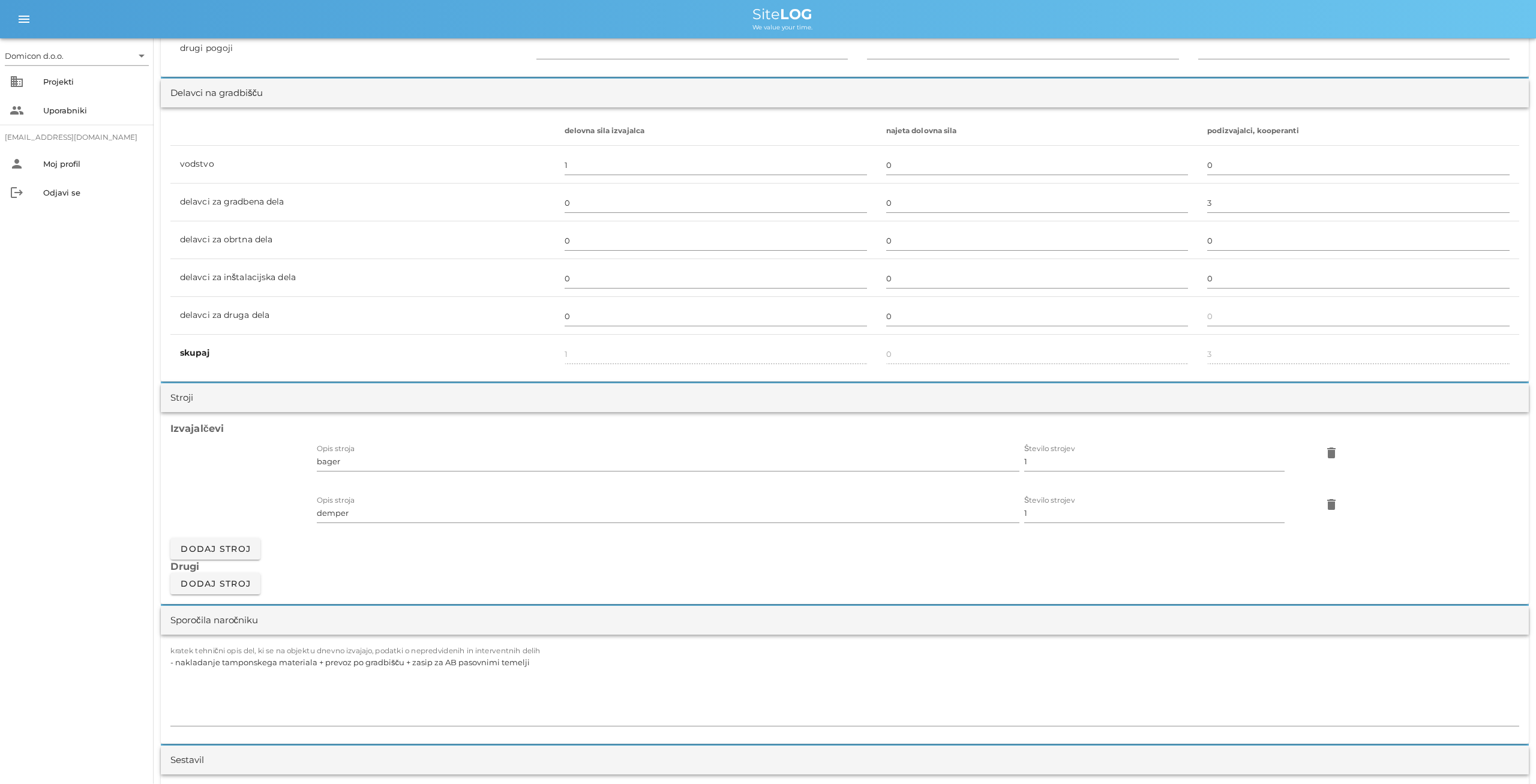
scroll to position [687, 0]
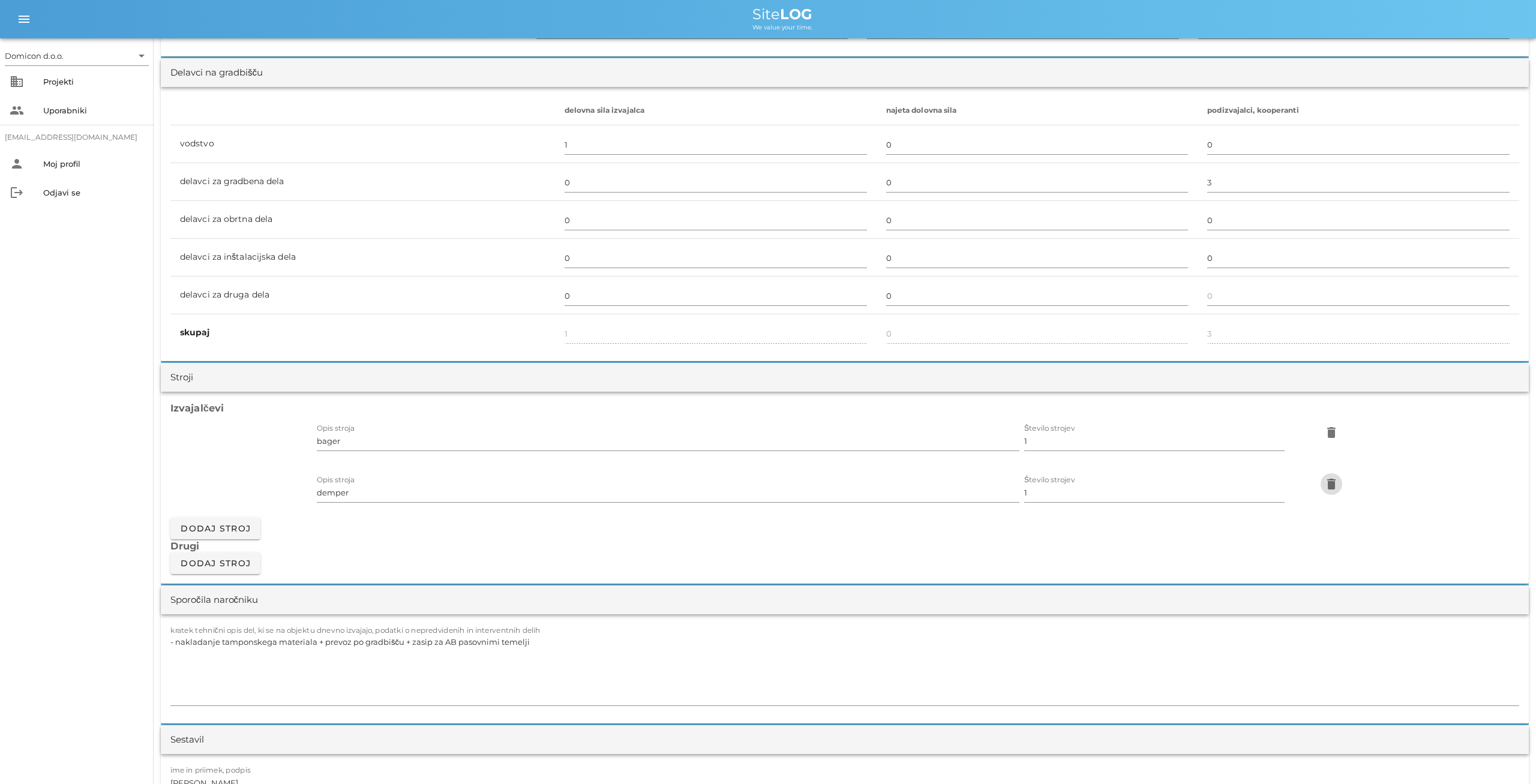
click at [1335, 486] on icon "delete" at bounding box center [1332, 484] width 14 height 14
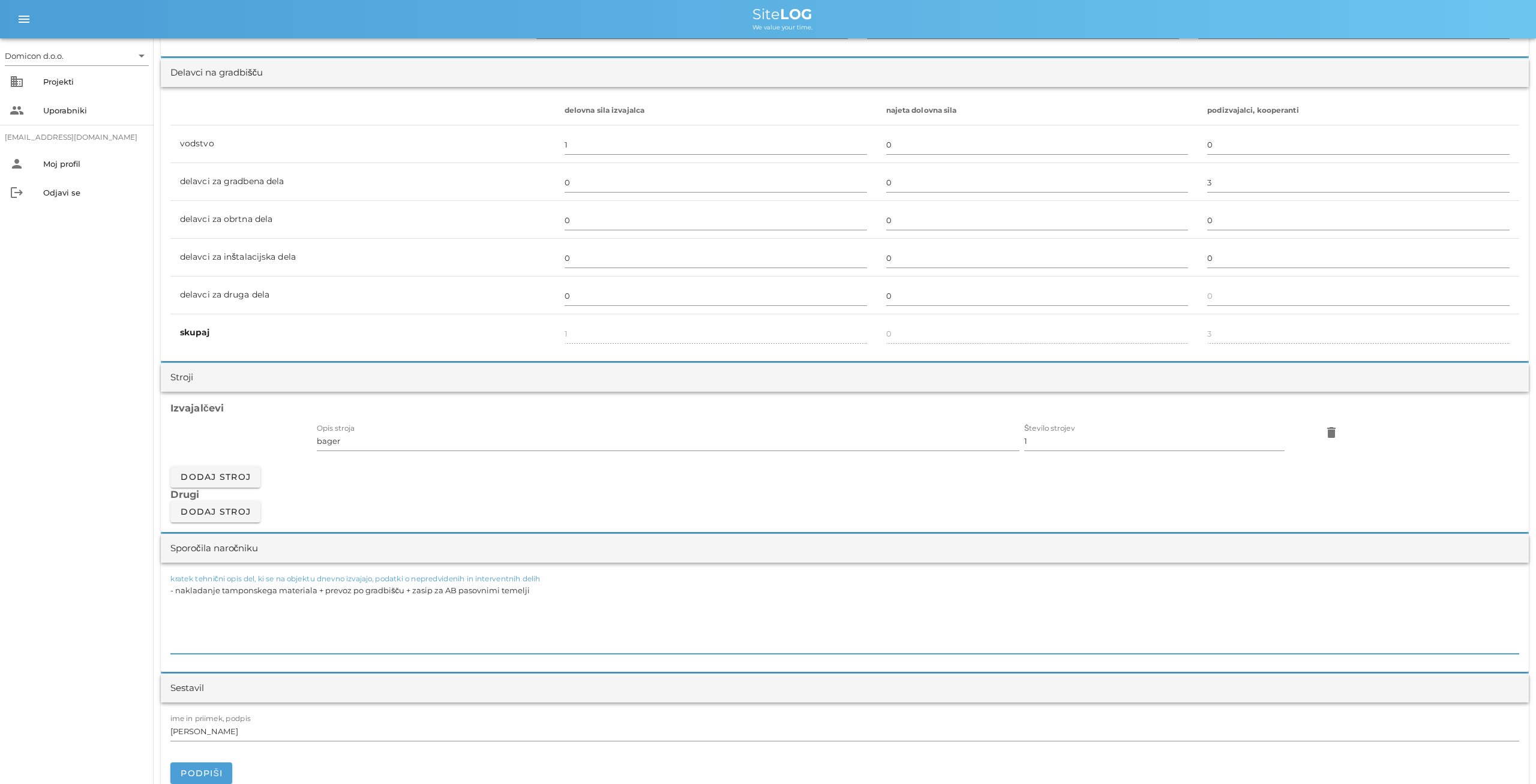
click at [537, 592] on textarea "- nakladanje tamponskega materiala + prevoz po gradbišču + zasip za AB pasovnim…" at bounding box center [845, 618] width 1349 height 72
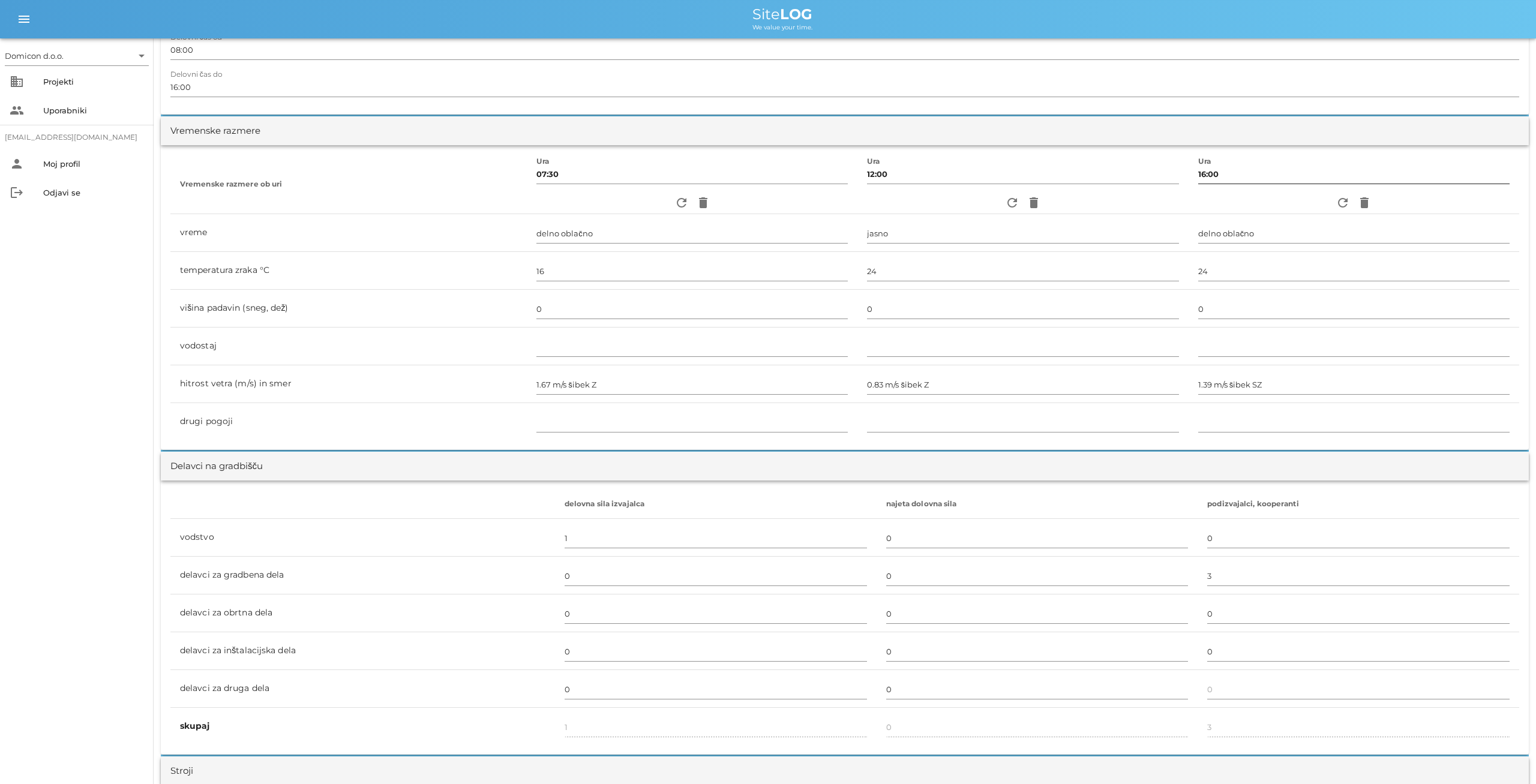
scroll to position [0, 0]
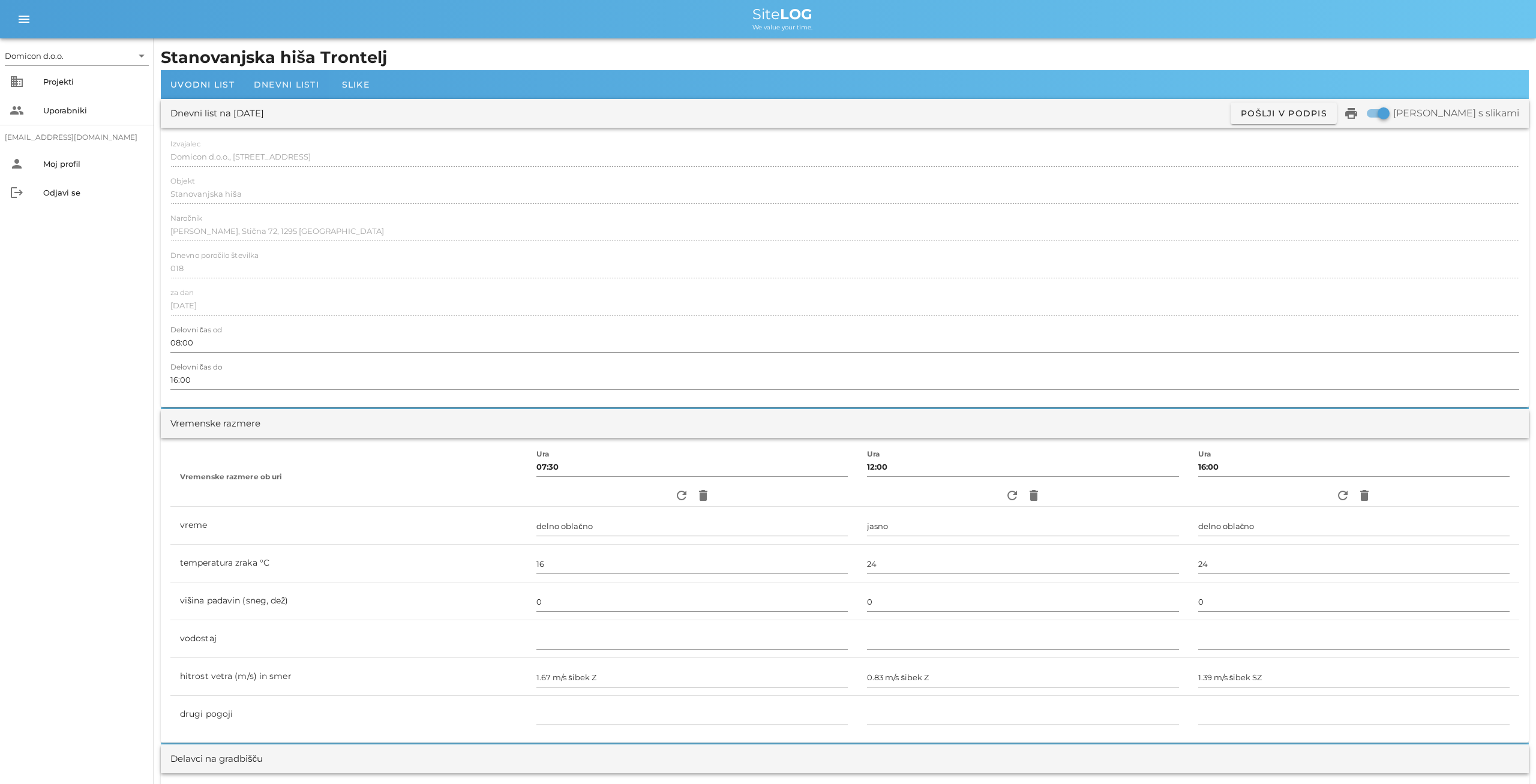
type textarea "- zarisovanje objekta - izkop kanalov + izdelava posteljice + polaganje in zasi…"
click at [264, 81] on span "Dnevni listi" at bounding box center [286, 84] width 66 height 11
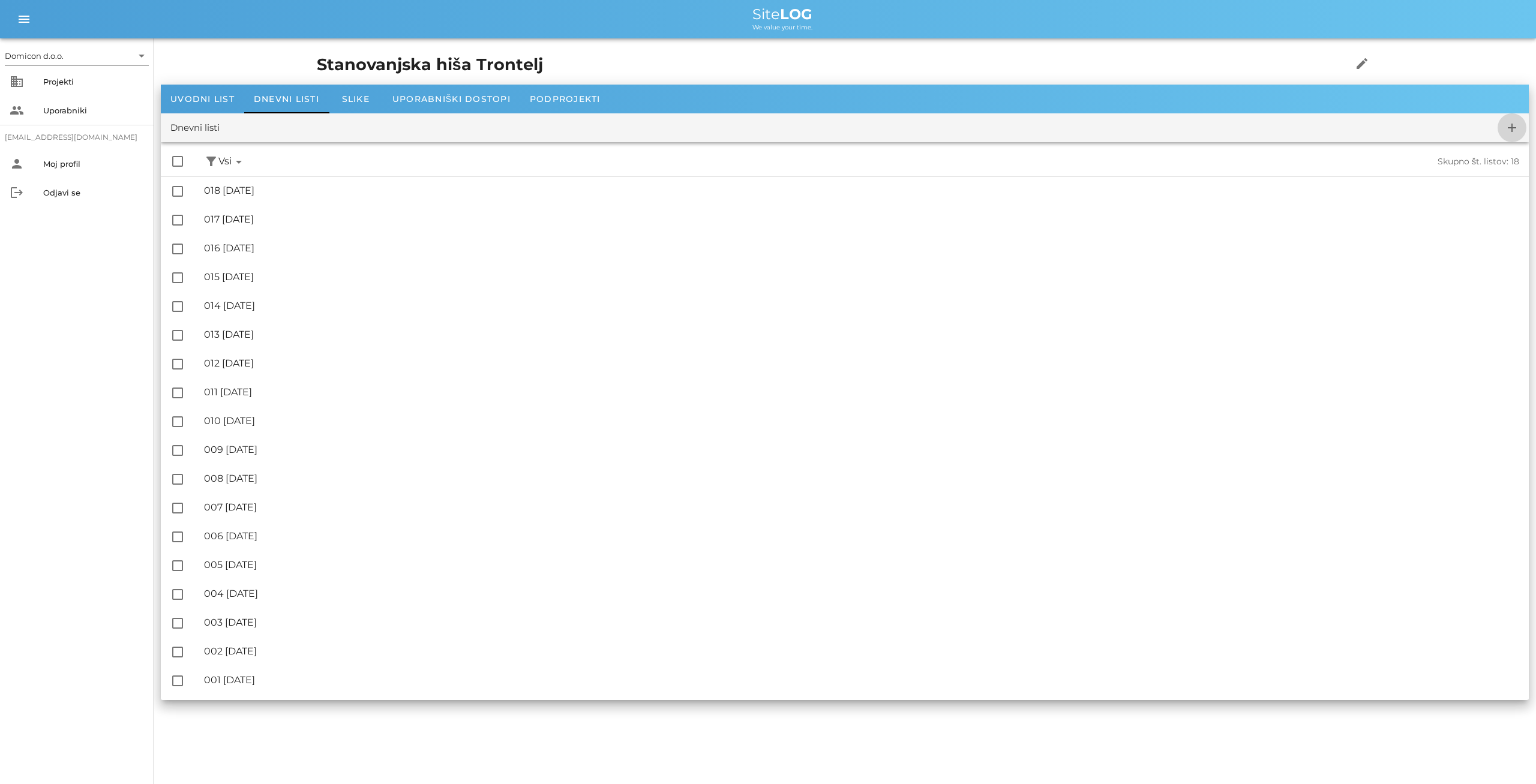
click at [1510, 129] on icon "add" at bounding box center [1512, 128] width 14 height 14
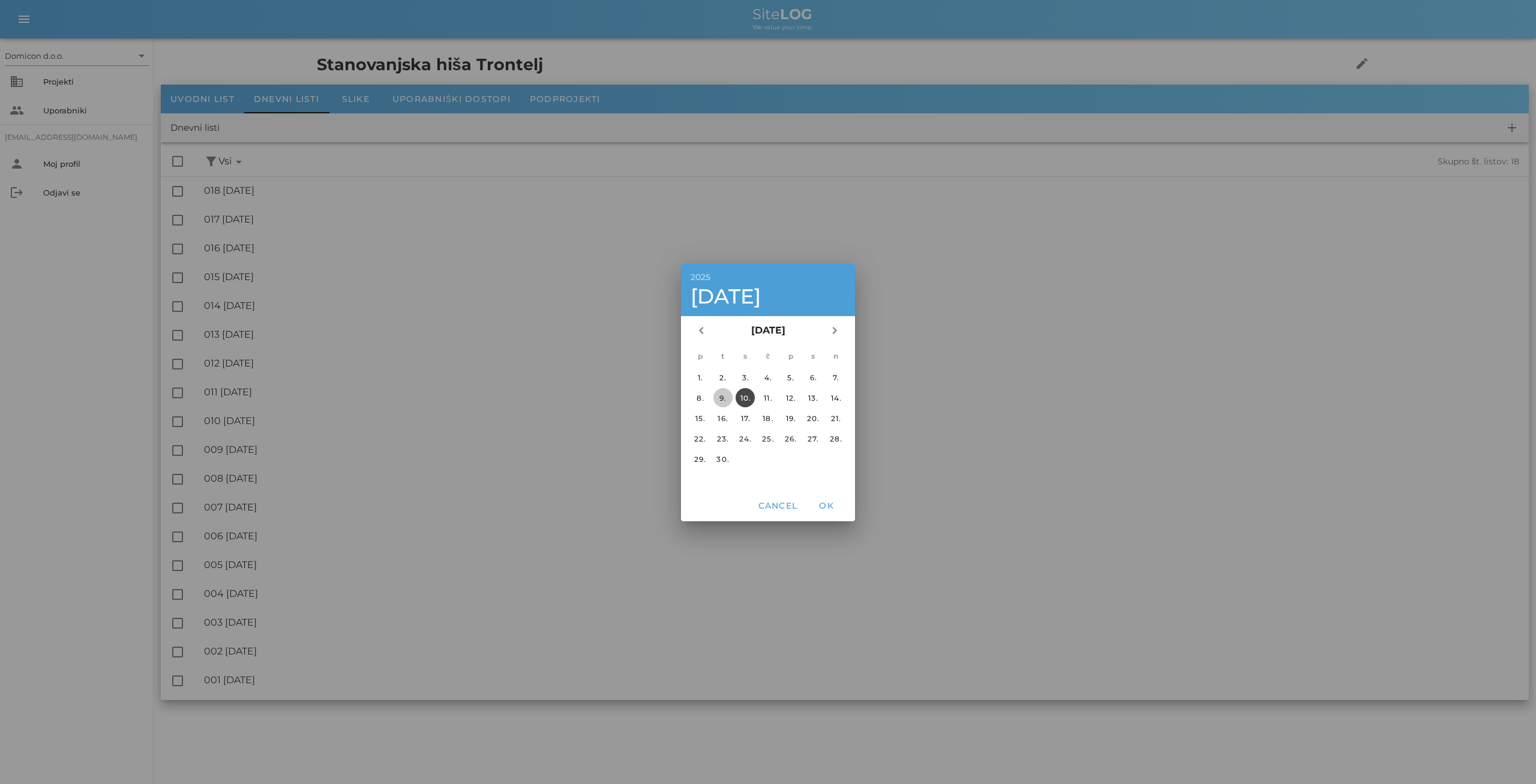
click at [724, 399] on div "9." at bounding box center [723, 397] width 19 height 9
click at [833, 505] on span "OK" at bounding box center [826, 505] width 29 height 11
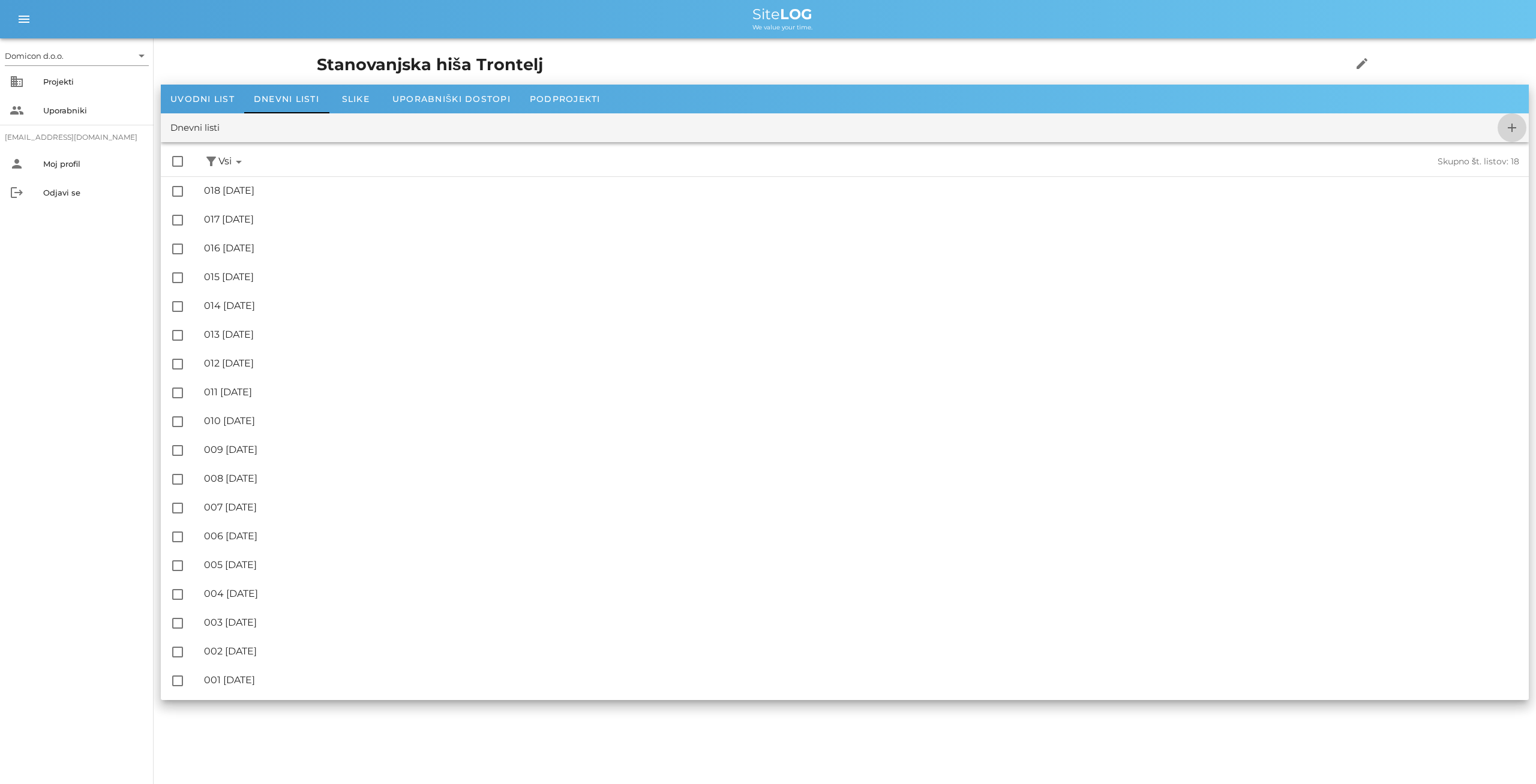
checkbox input "false"
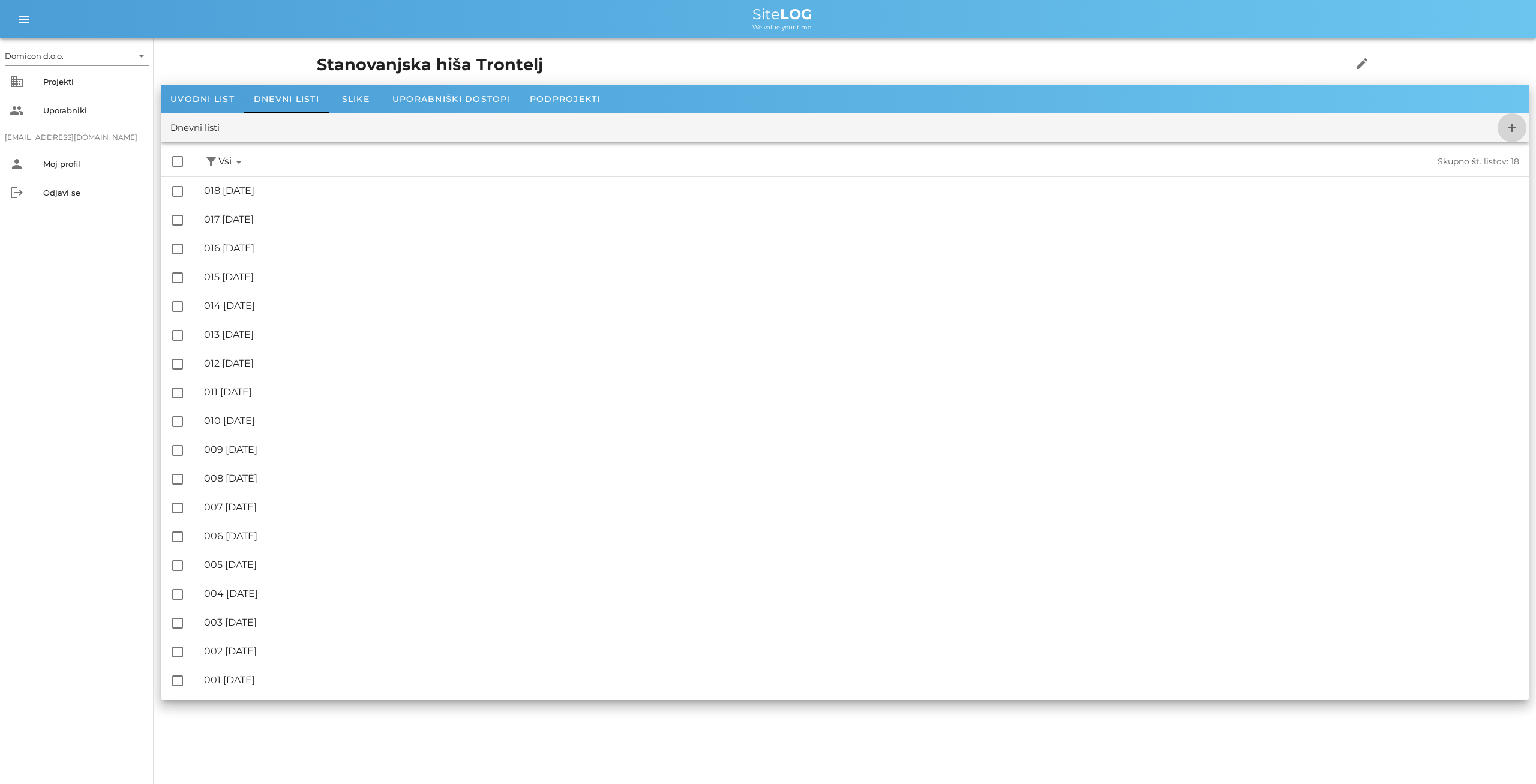
checkbox input "false"
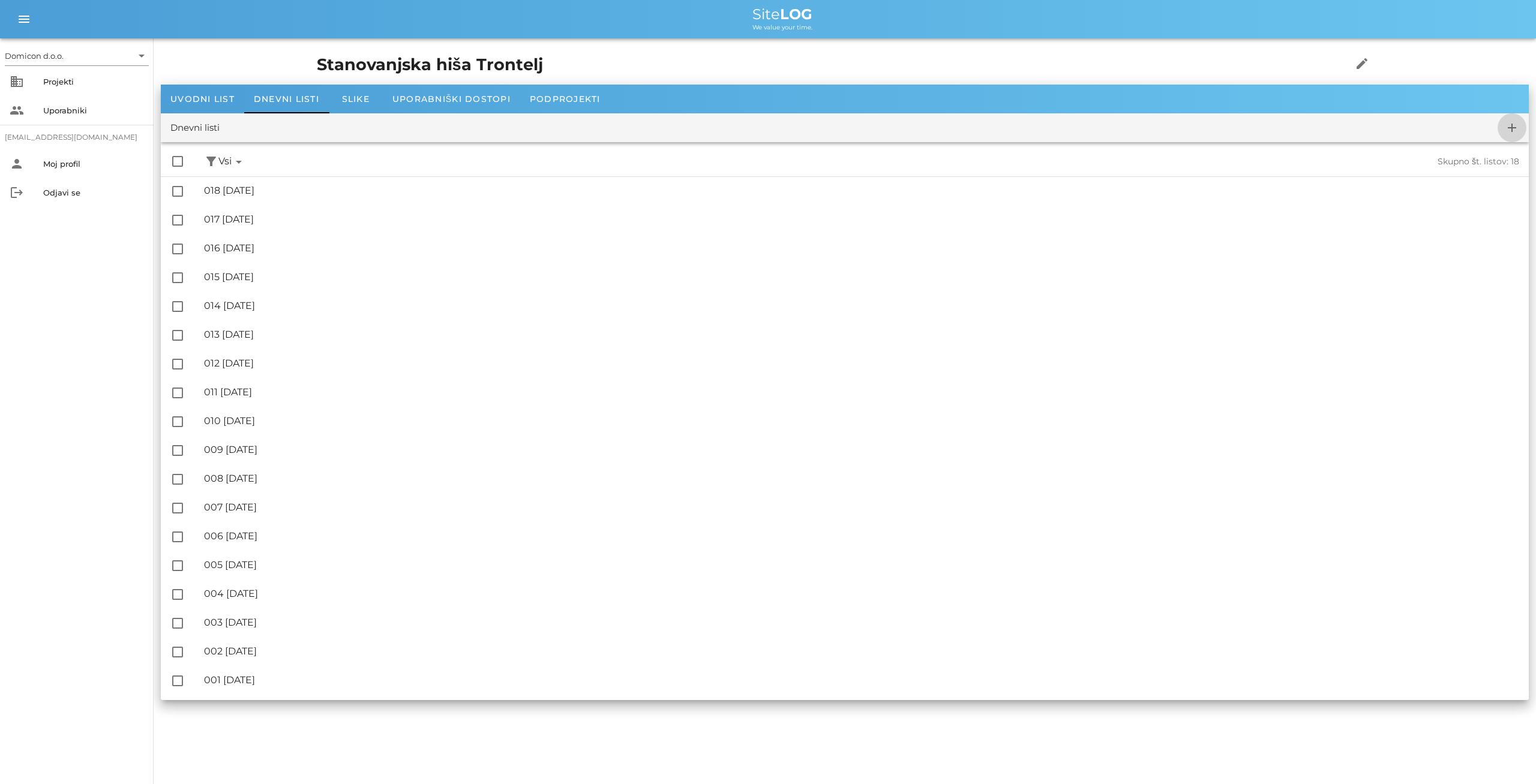
checkbox input "false"
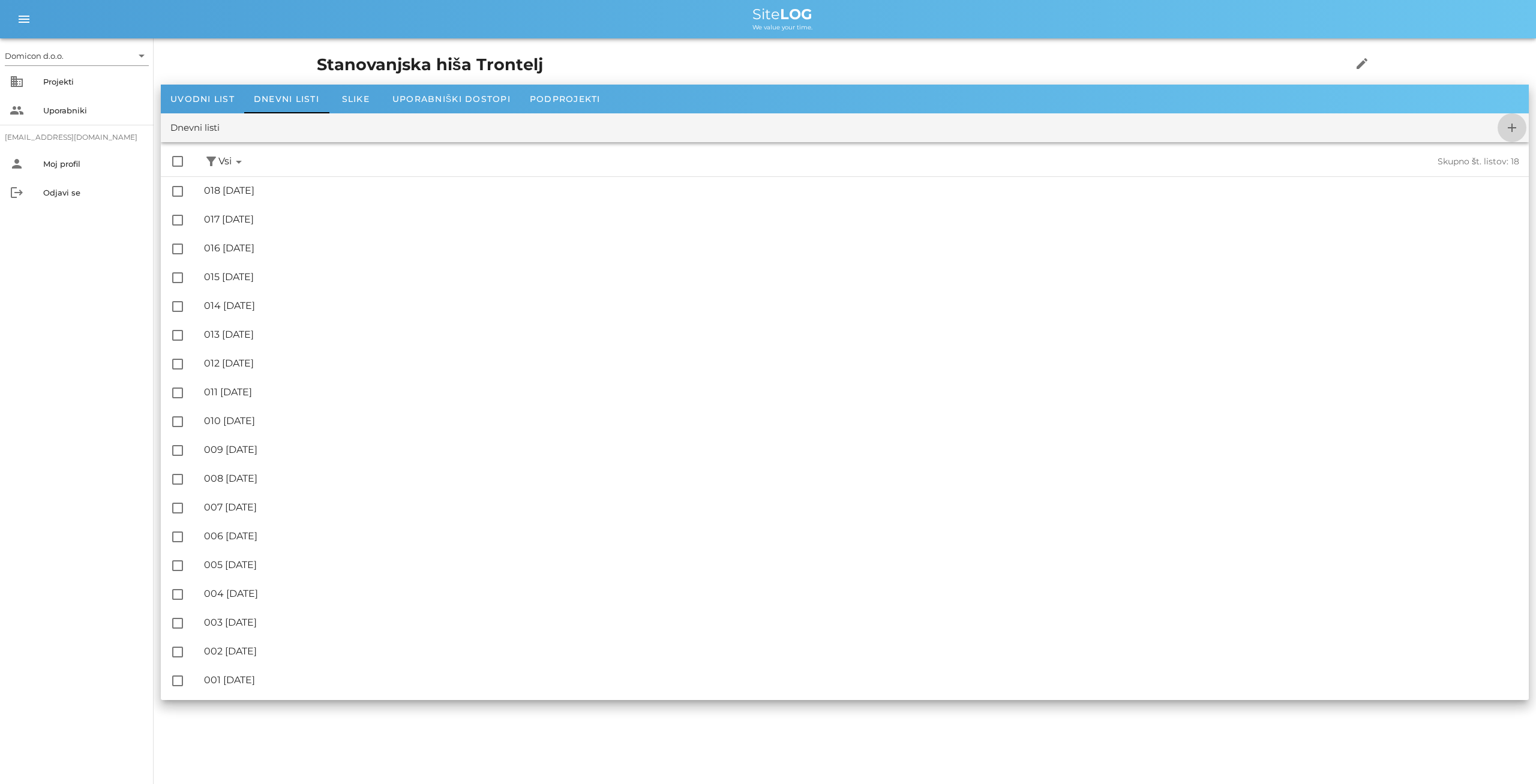
checkbox input "false"
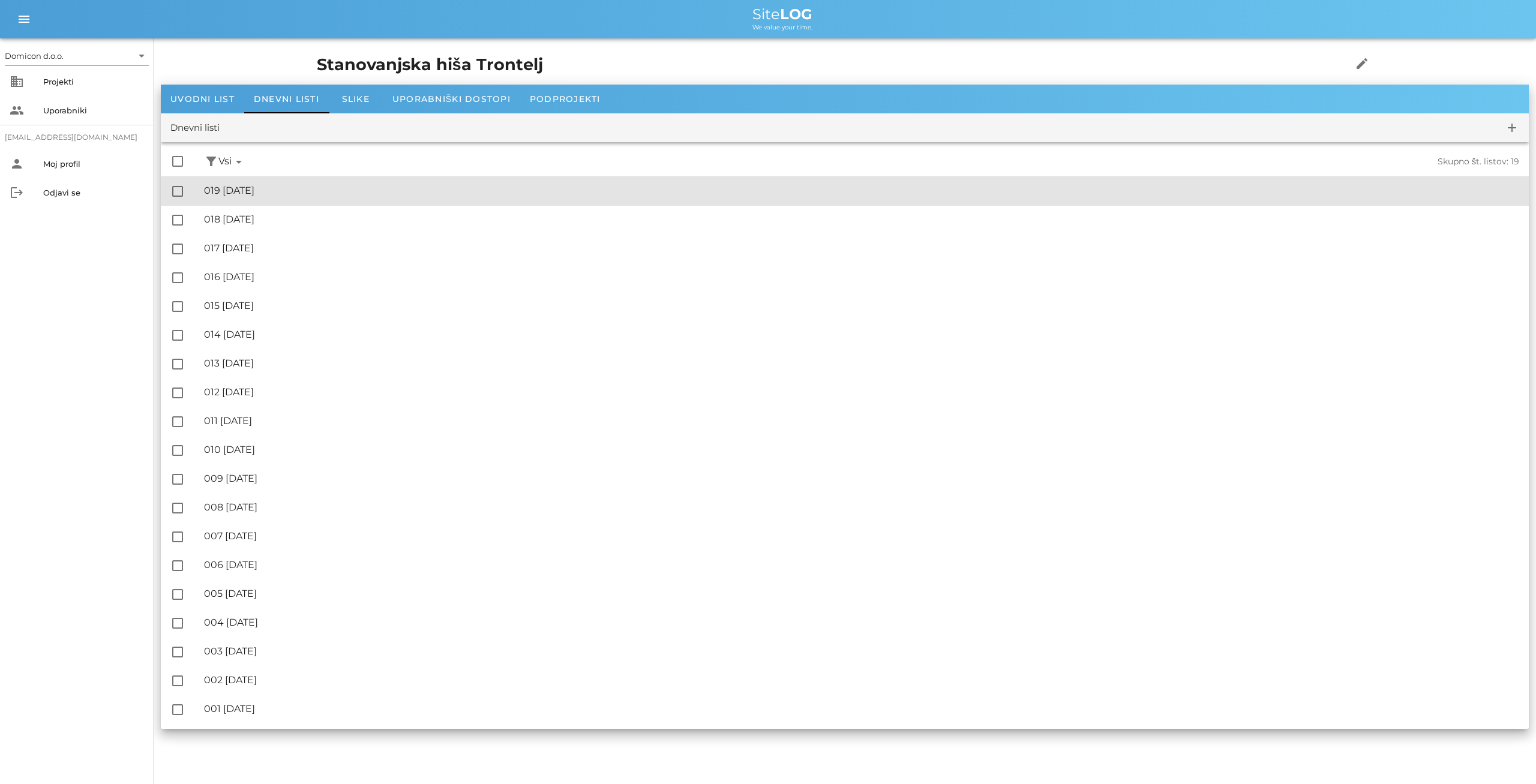
click at [264, 192] on div "🔏 019 [DATE]" at bounding box center [862, 191] width 1315 height 12
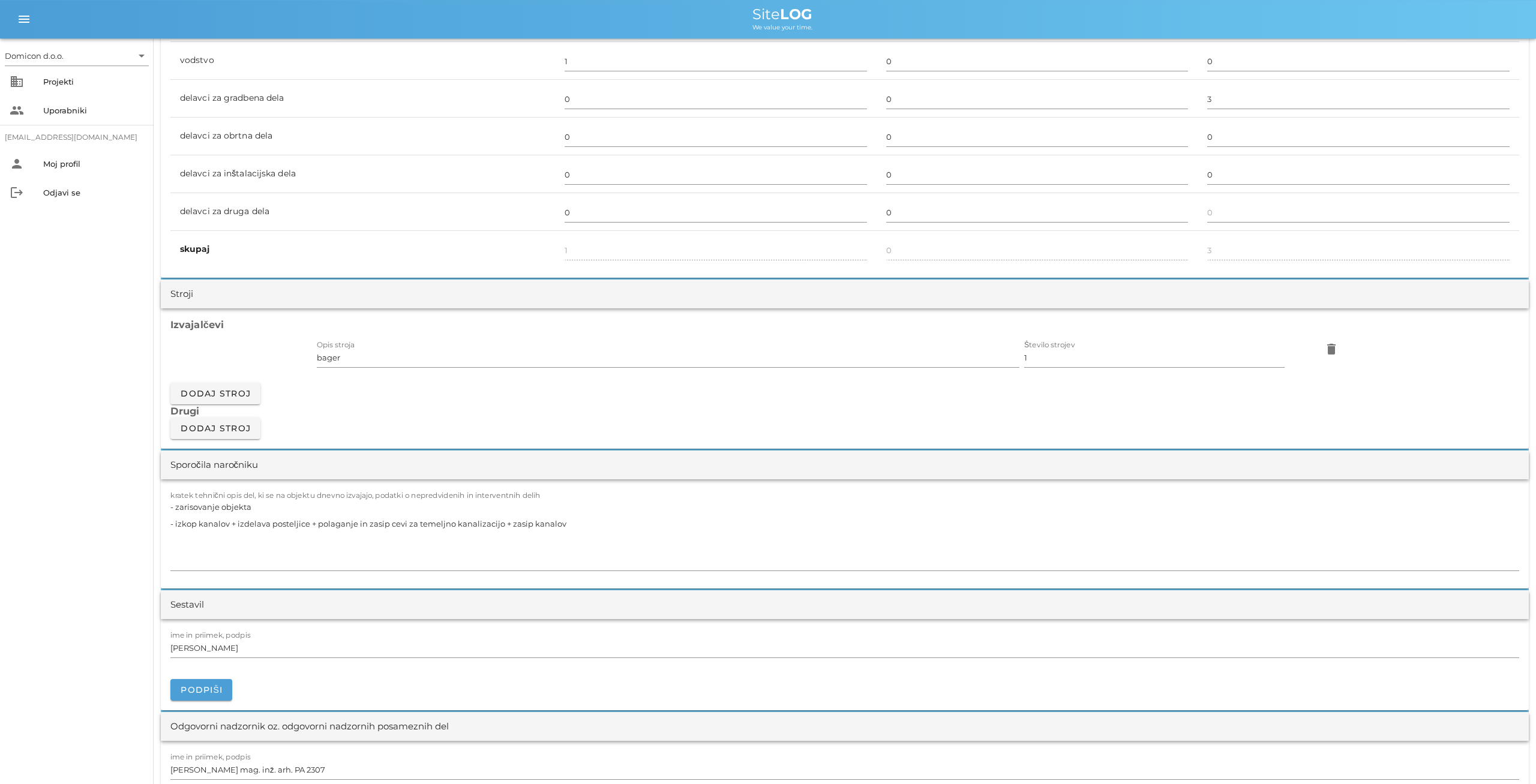
scroll to position [936, 0]
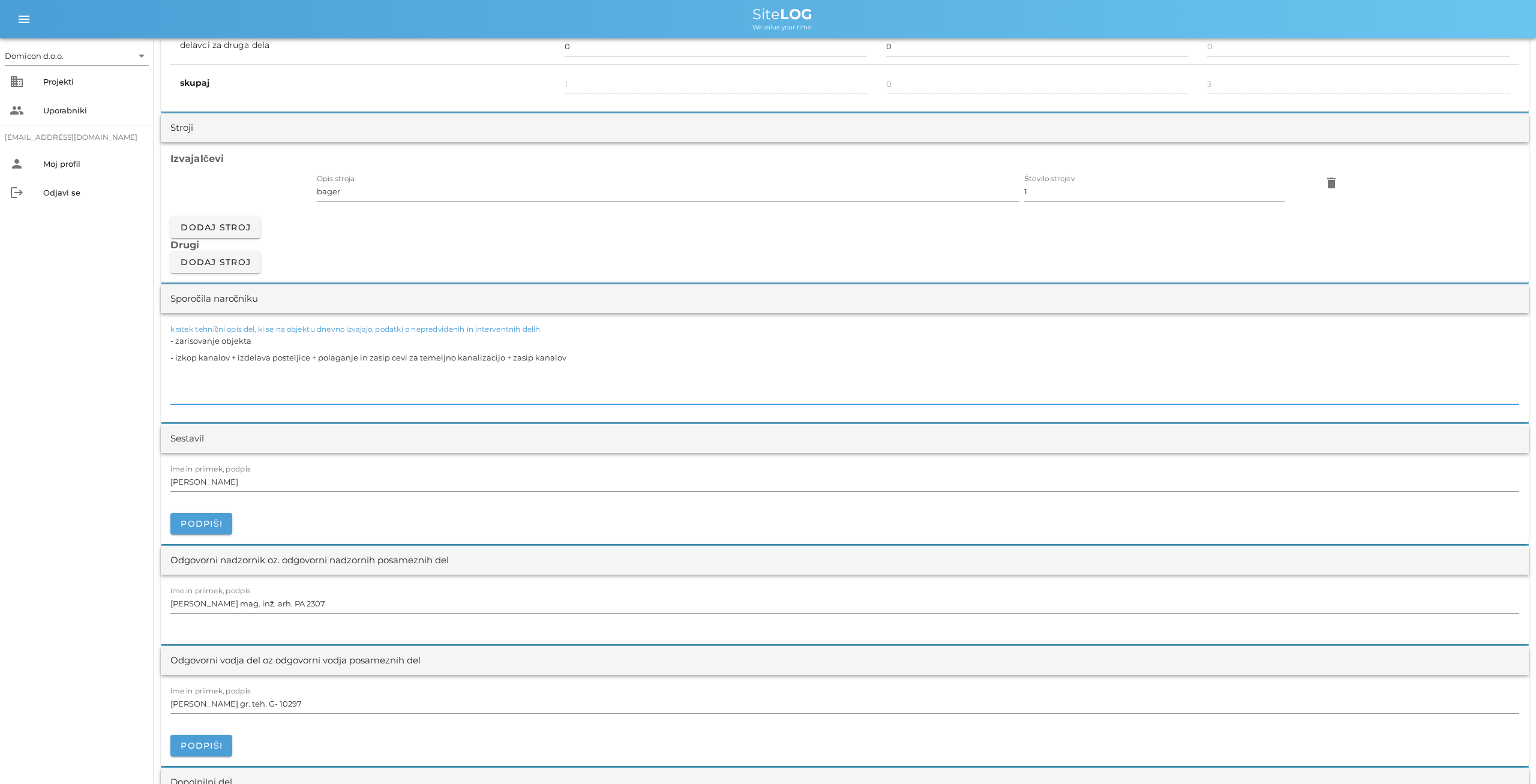
drag, startPoint x: 253, startPoint y: 342, endPoint x: 173, endPoint y: 336, distance: 80.2
click at [173, 336] on textarea "- zarisovanje objekta - izkop kanalov + izdelava posteljice + polaganje in zasi…" at bounding box center [845, 368] width 1349 height 72
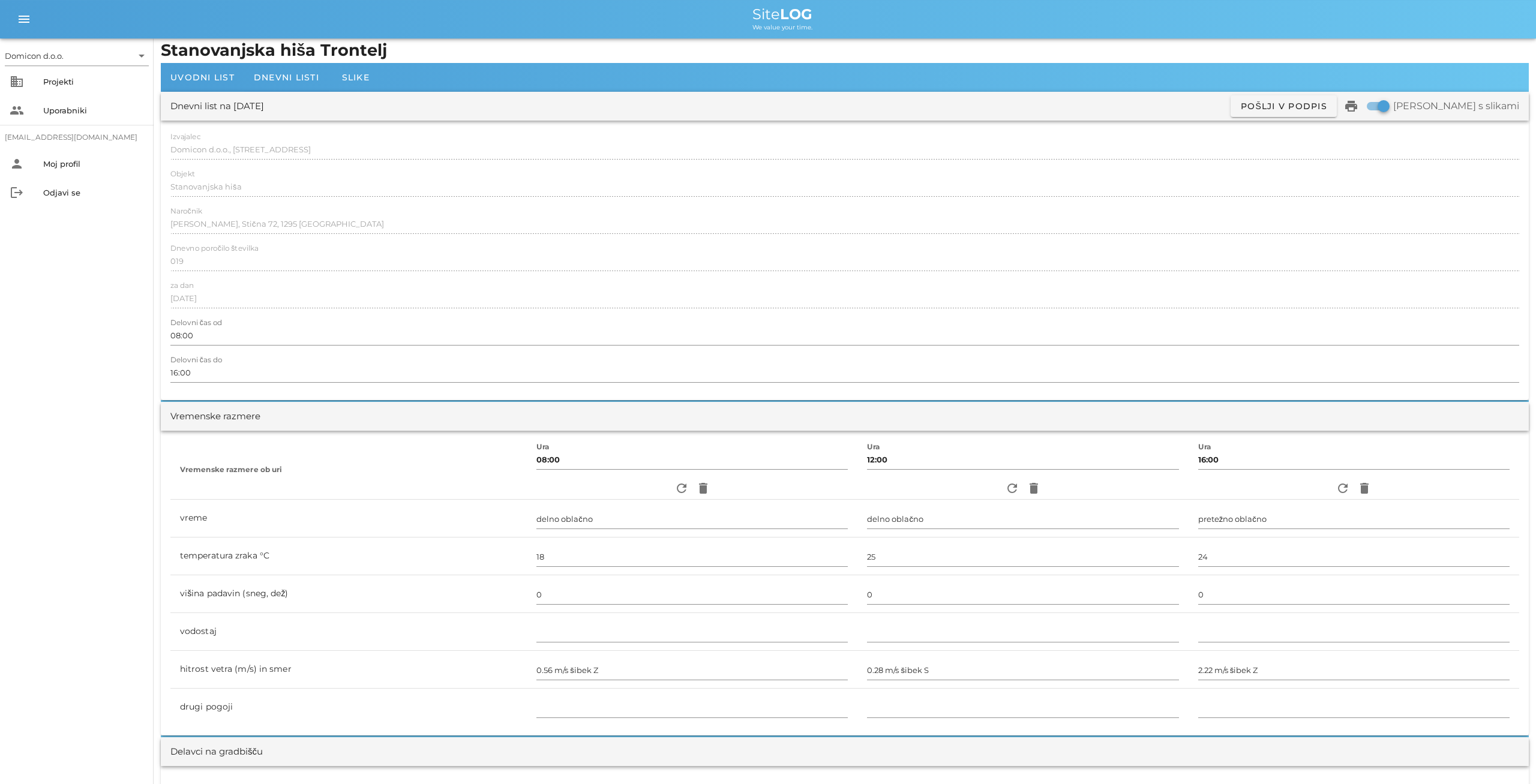
scroll to position [0, 0]
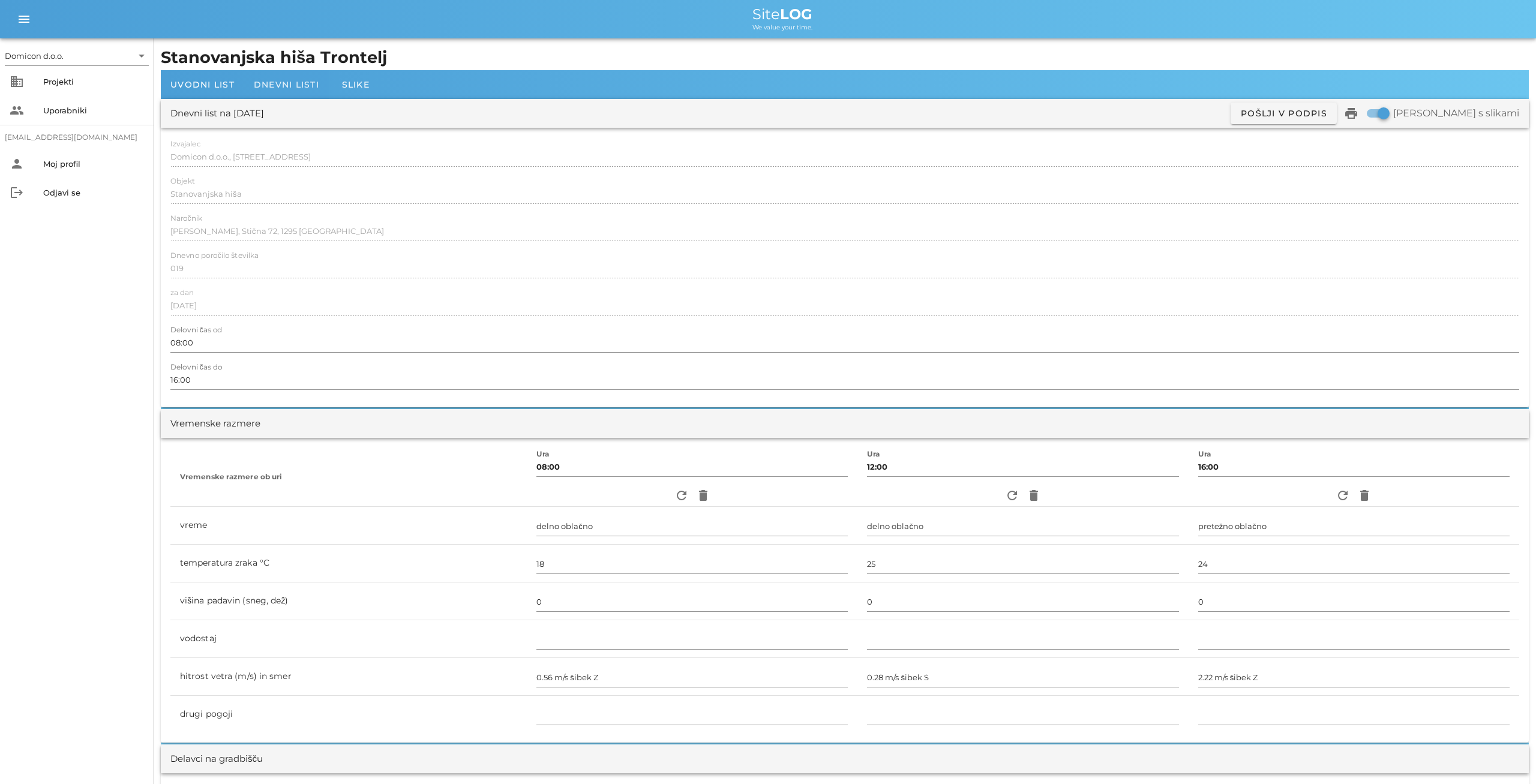
type textarea "- izkop kanalov + izdelava posteljice + polaganje in zasip cevi za temeljno kan…"
click at [275, 91] on div "Dnevni listi" at bounding box center [286, 84] width 84 height 29
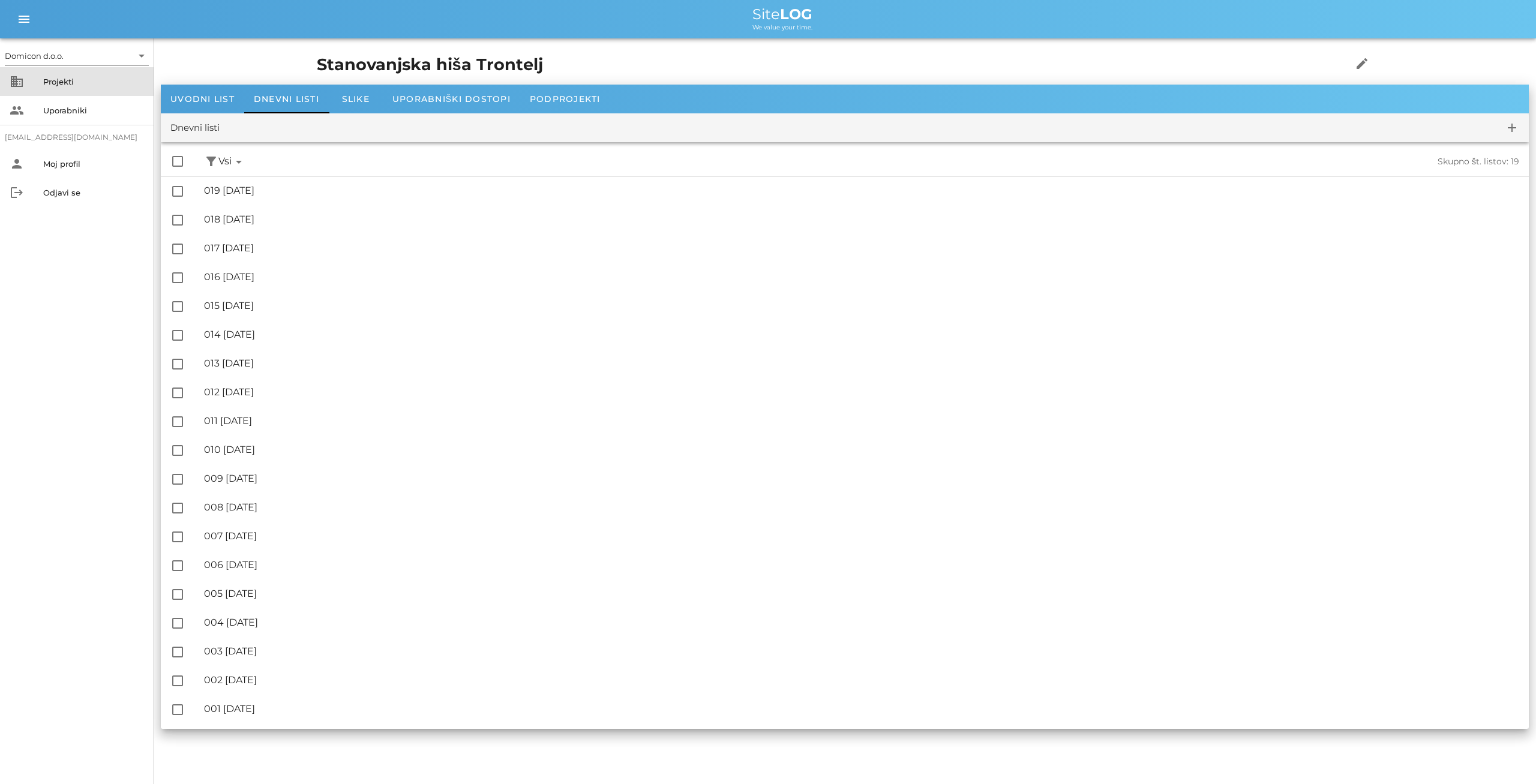
click at [79, 84] on div "Projekti" at bounding box center [94, 81] width 101 height 9
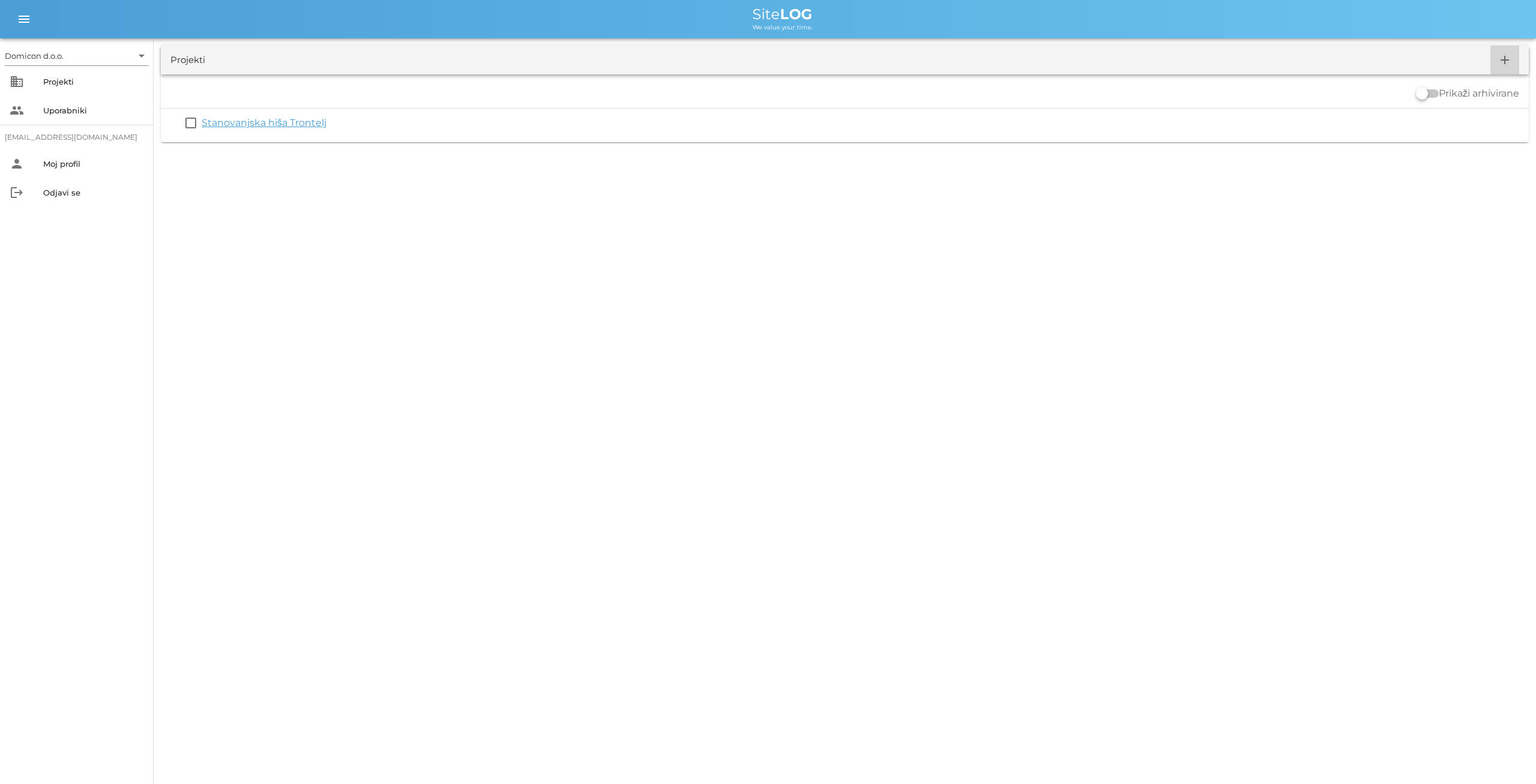
click at [1506, 57] on icon "add" at bounding box center [1505, 60] width 14 height 14
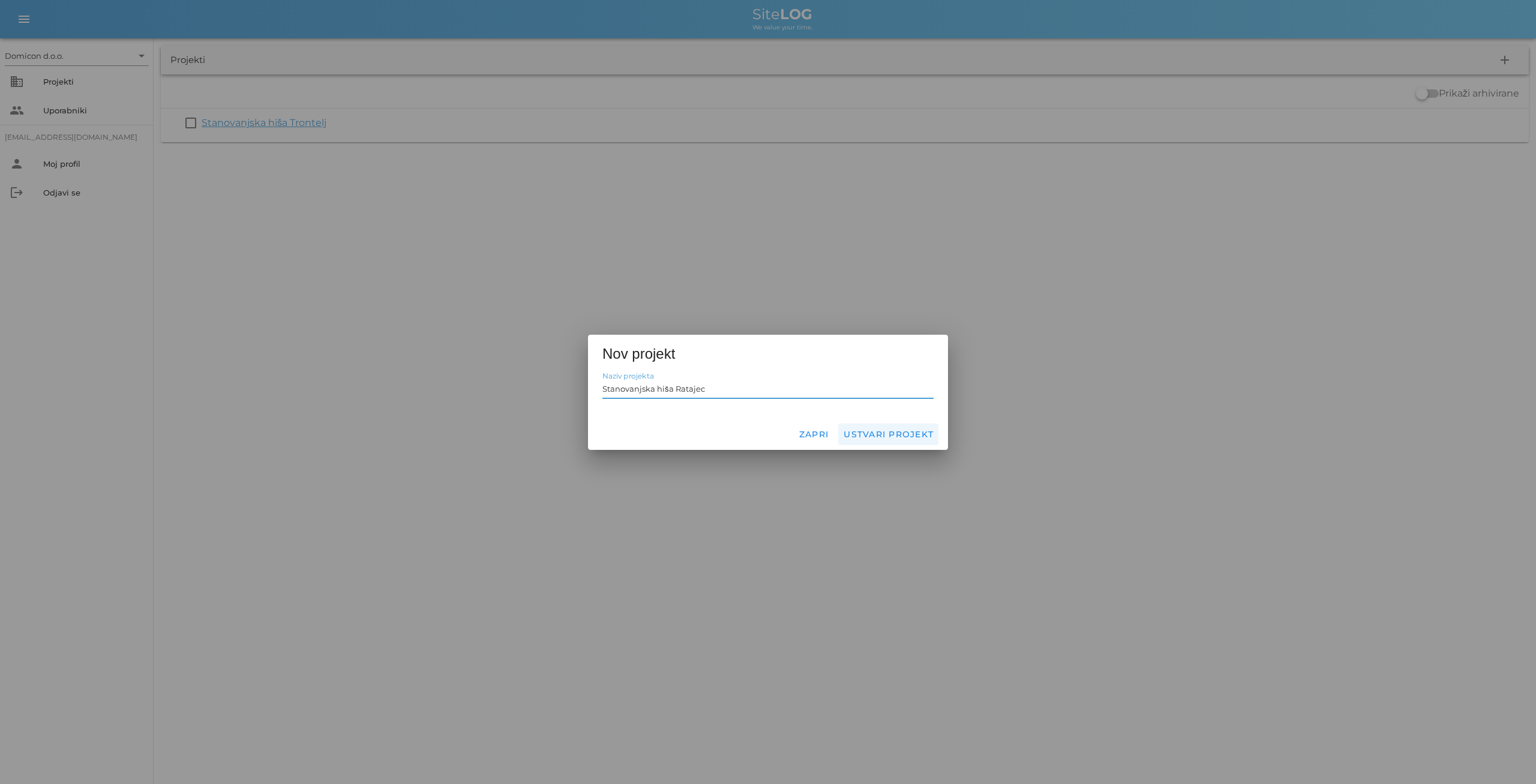
type input "Stanovanjska hiša Ratajec"
click at [885, 429] on button "Ustvari projekt" at bounding box center [888, 435] width 100 height 22
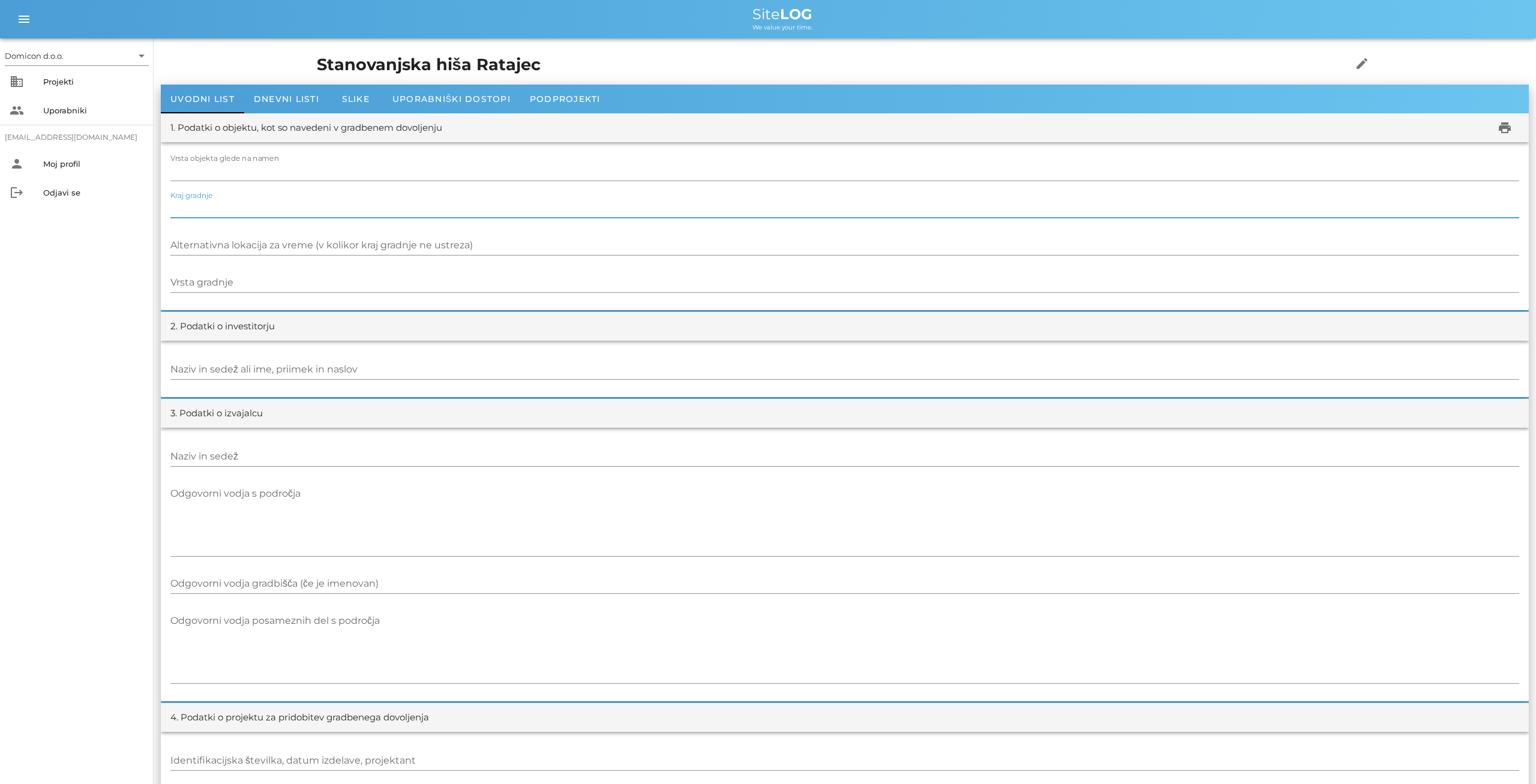
click at [261, 214] on input "Kraj gradnje" at bounding box center [845, 208] width 1349 height 19
click at [247, 175] on input "Vrsta objekta glede na namen" at bounding box center [845, 171] width 1349 height 19
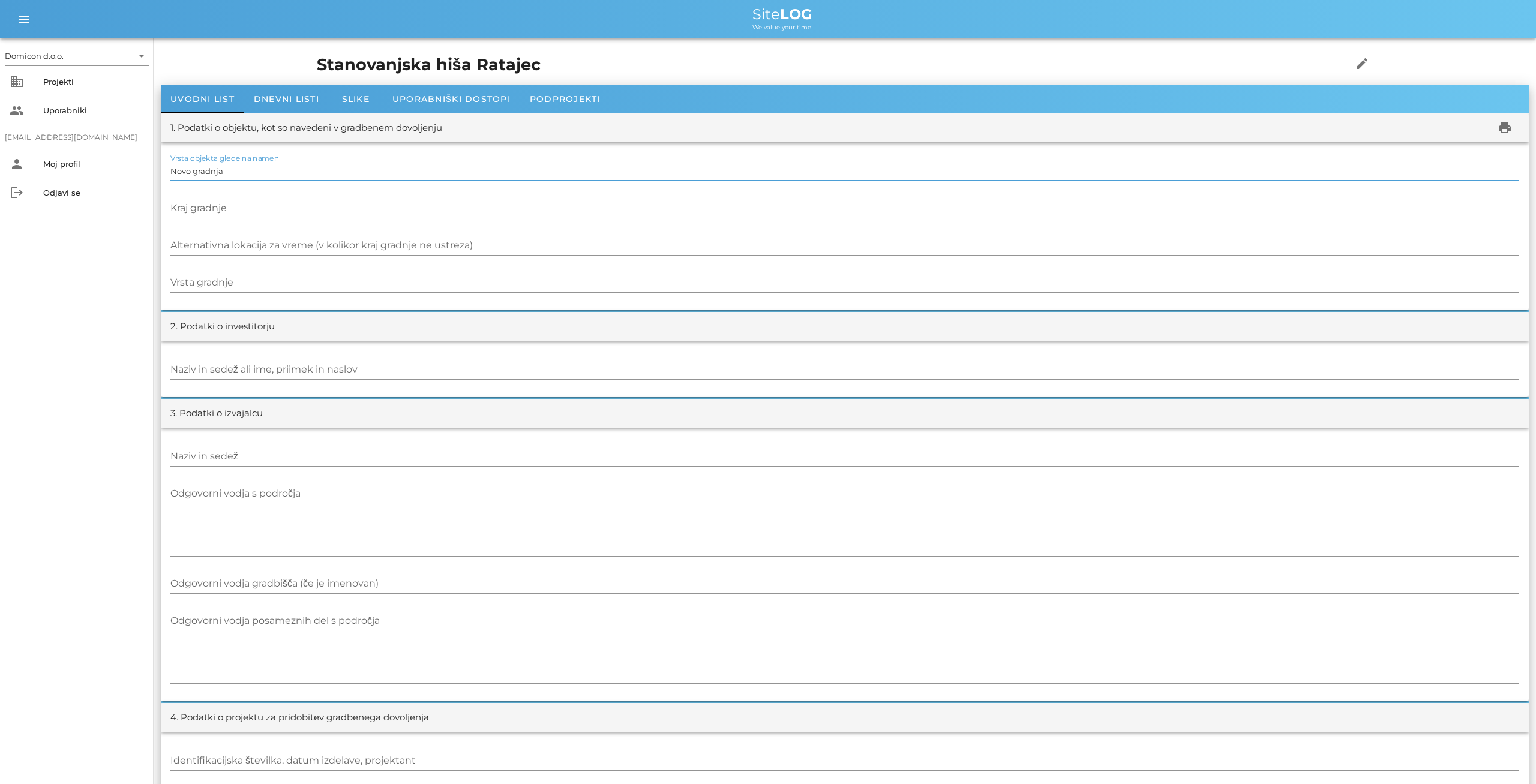
type input "Novo gradnja"
click at [217, 208] on input "Kraj gradnje" at bounding box center [845, 208] width 1349 height 19
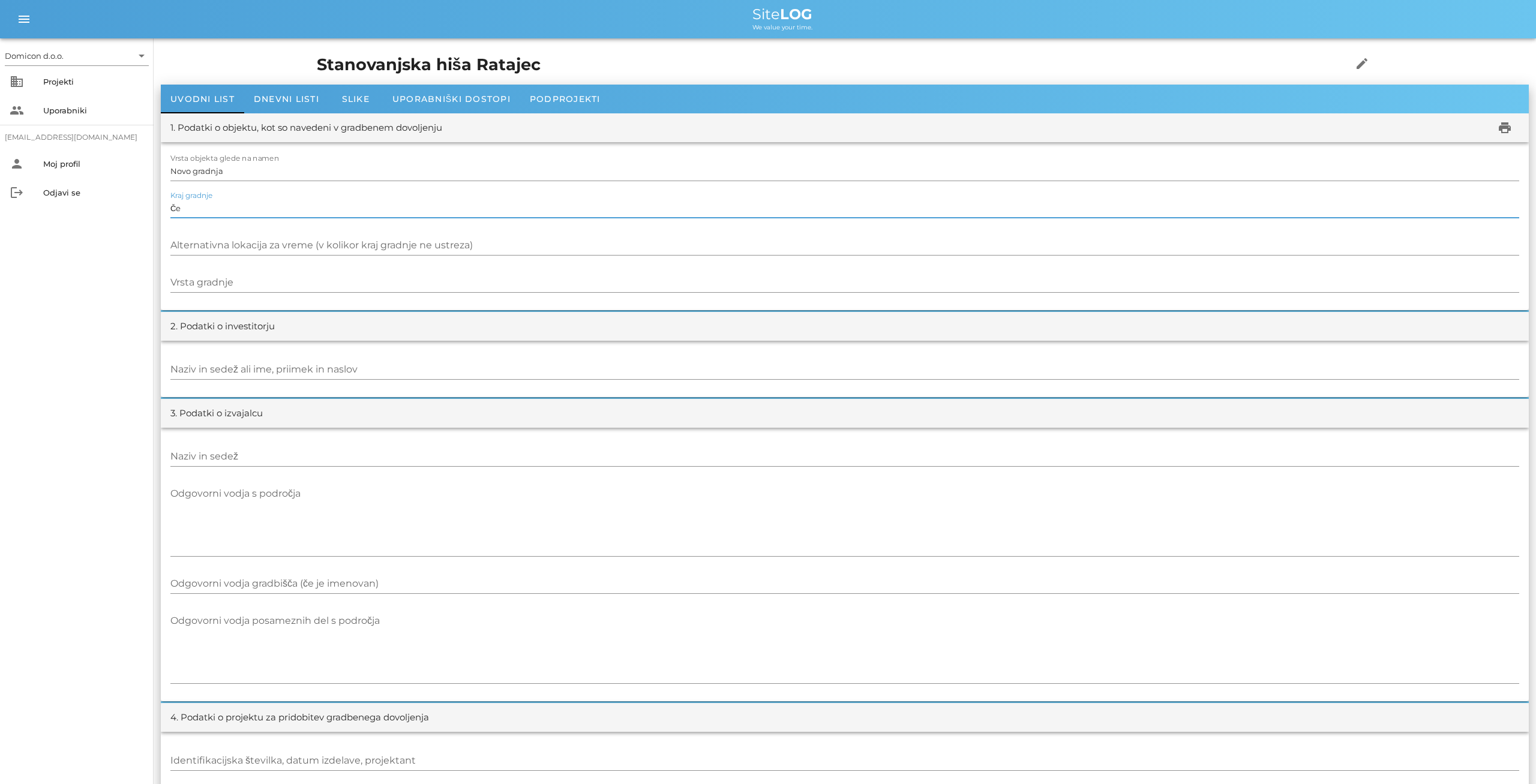
type input "Č"
type input "[PERSON_NAME], [PERSON_NAME]"
click at [248, 288] on input "Vrsta gradnje" at bounding box center [845, 282] width 1349 height 19
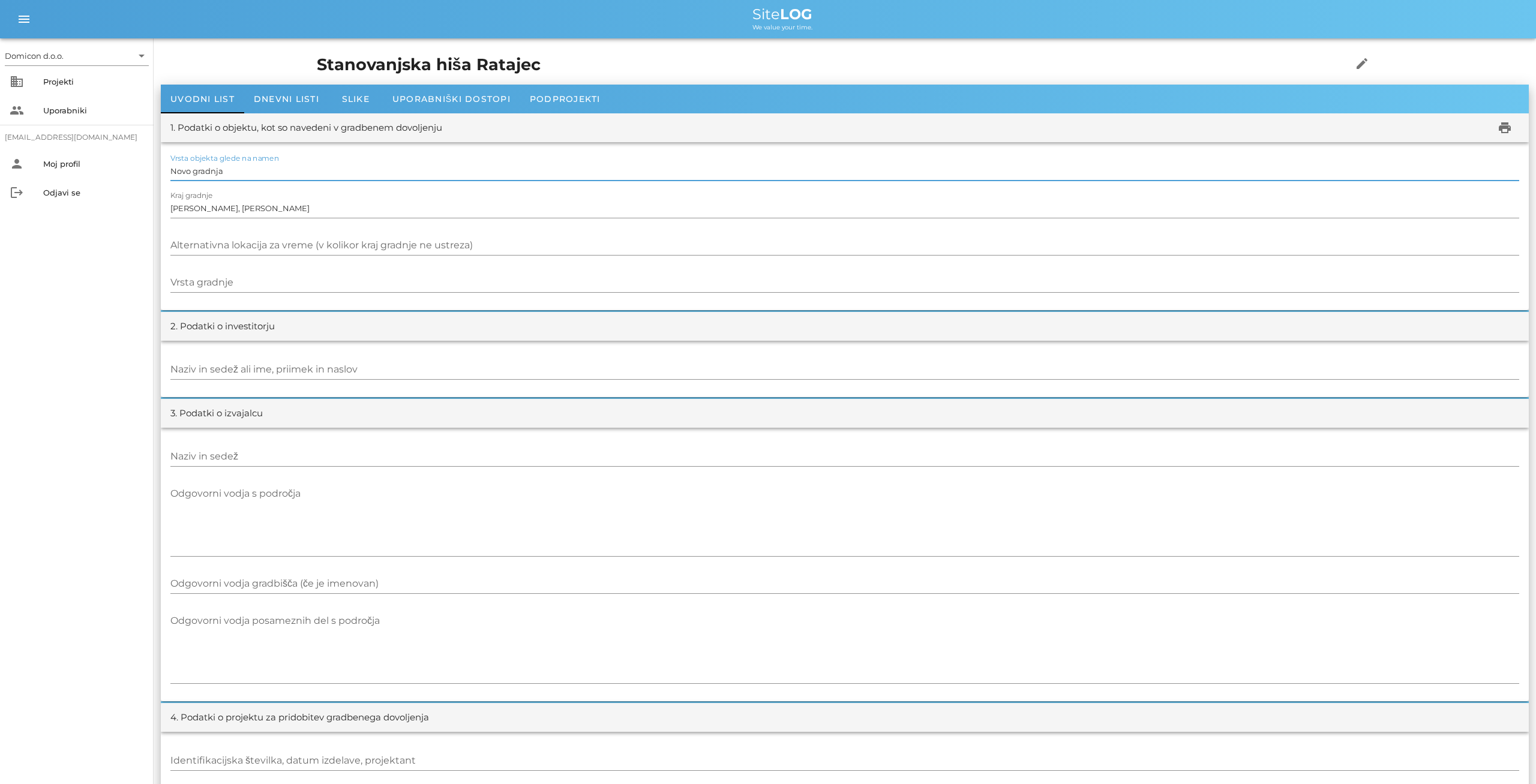
drag, startPoint x: 236, startPoint y: 173, endPoint x: 168, endPoint y: 167, distance: 68.3
click at [170, 167] on input "Novo gradnja" at bounding box center [845, 171] width 1349 height 19
type input "Stanovanjska hiša"
click at [57, 79] on div "Projekti" at bounding box center [94, 81] width 101 height 9
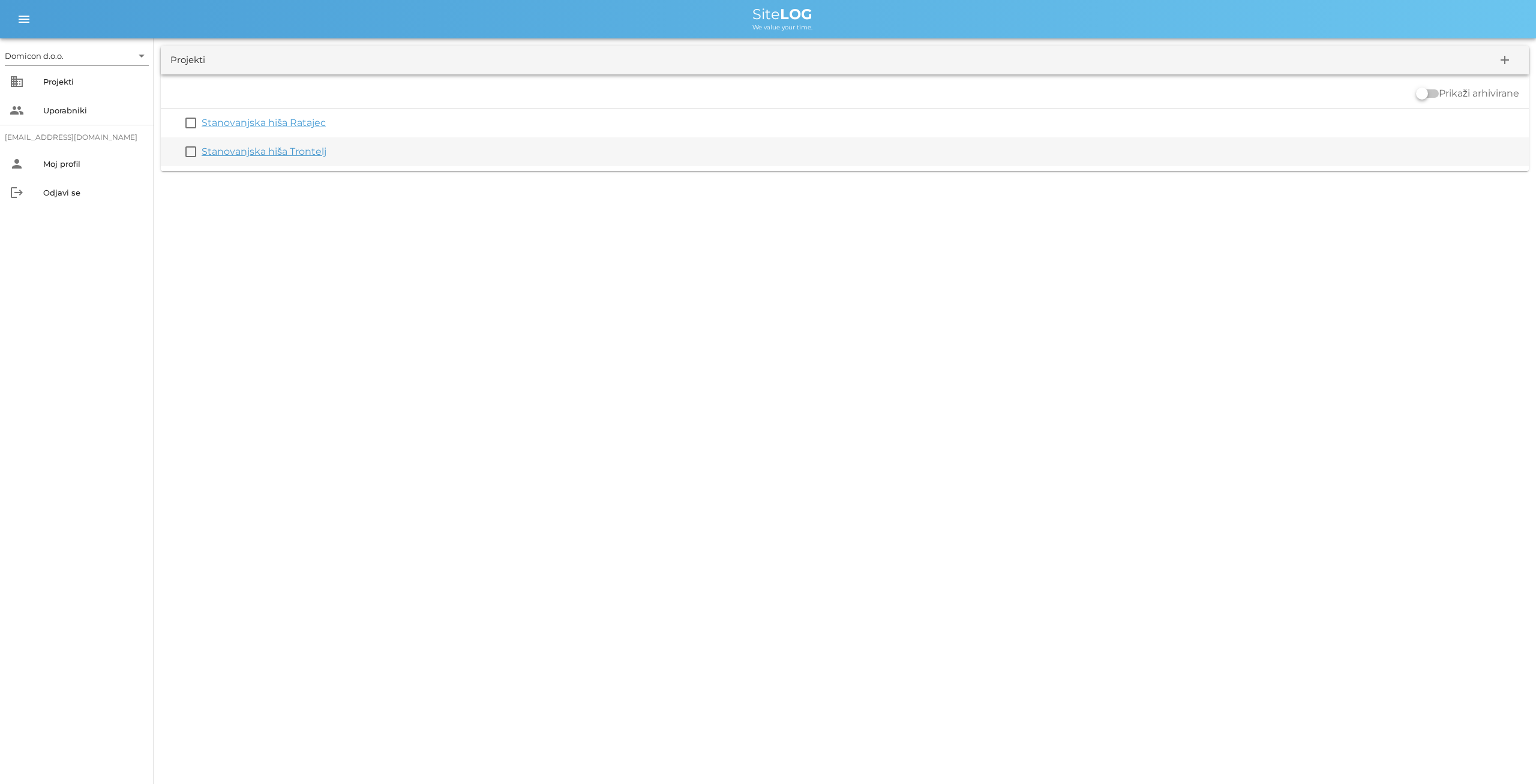
click at [238, 148] on link "Stanovanjska hiša Trontelj" at bounding box center [264, 152] width 125 height 12
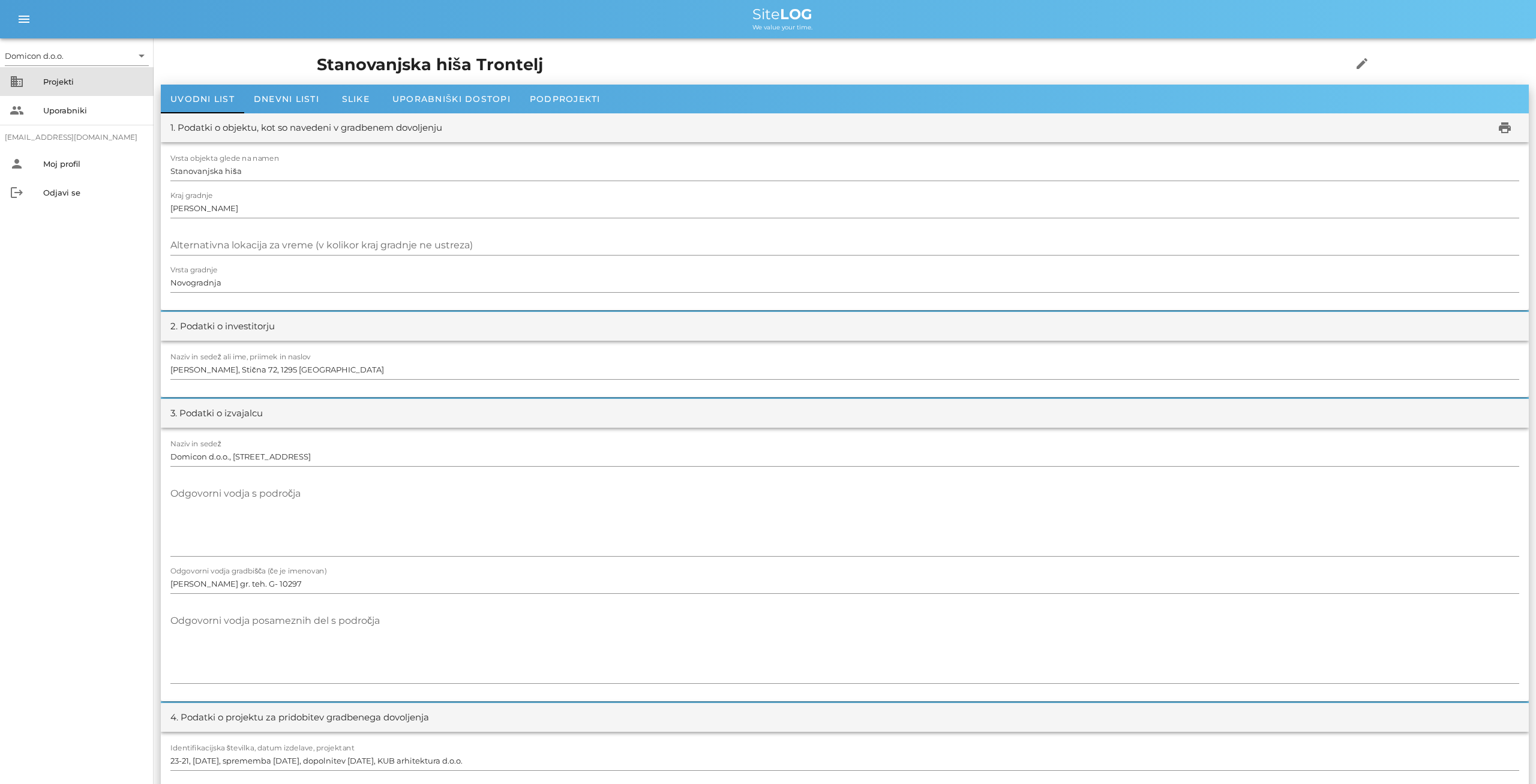
click at [78, 87] on div "Projekti" at bounding box center [94, 82] width 101 height 19
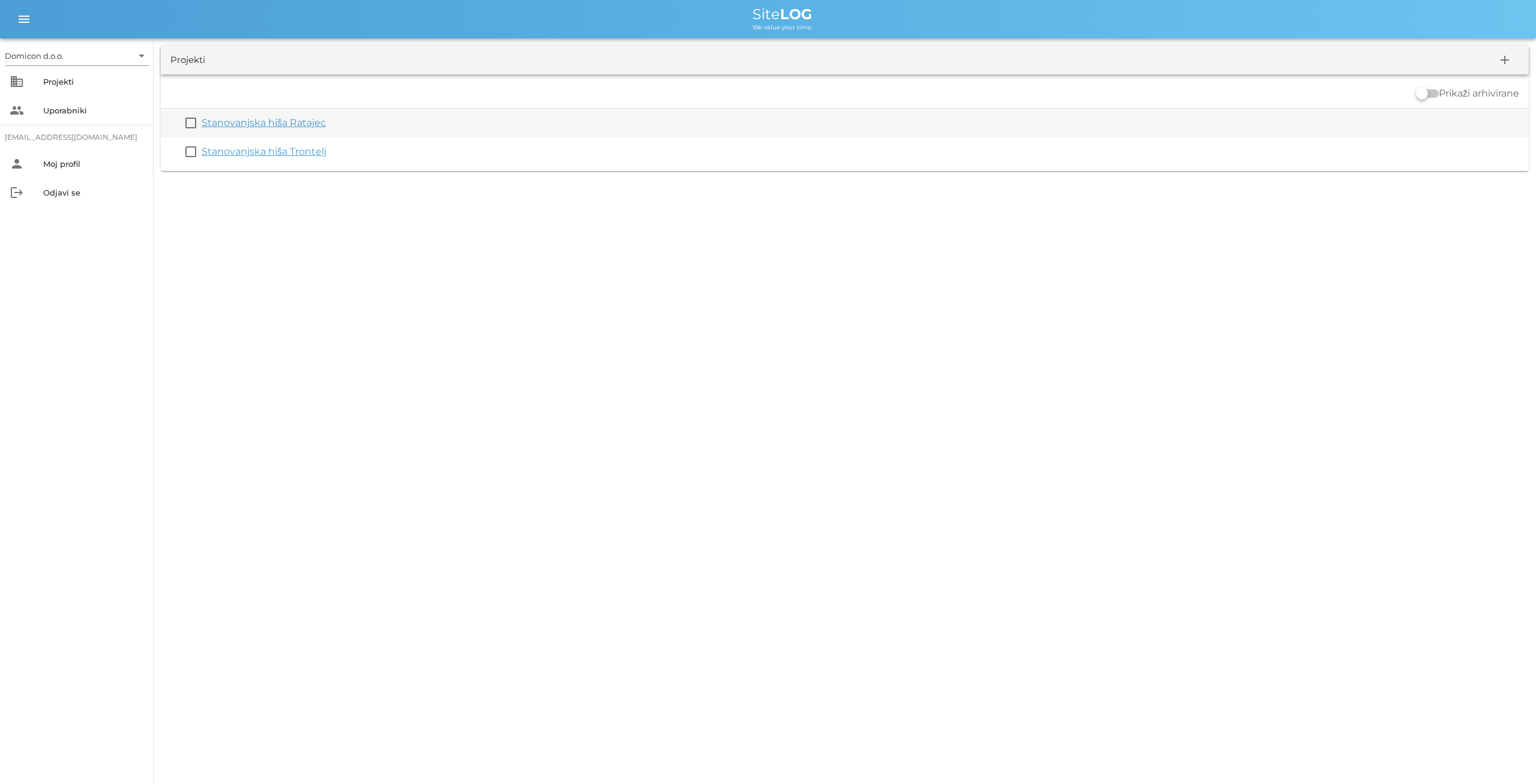
click at [260, 123] on link "Stanovanjska hiša Ratajec" at bounding box center [264, 123] width 124 height 12
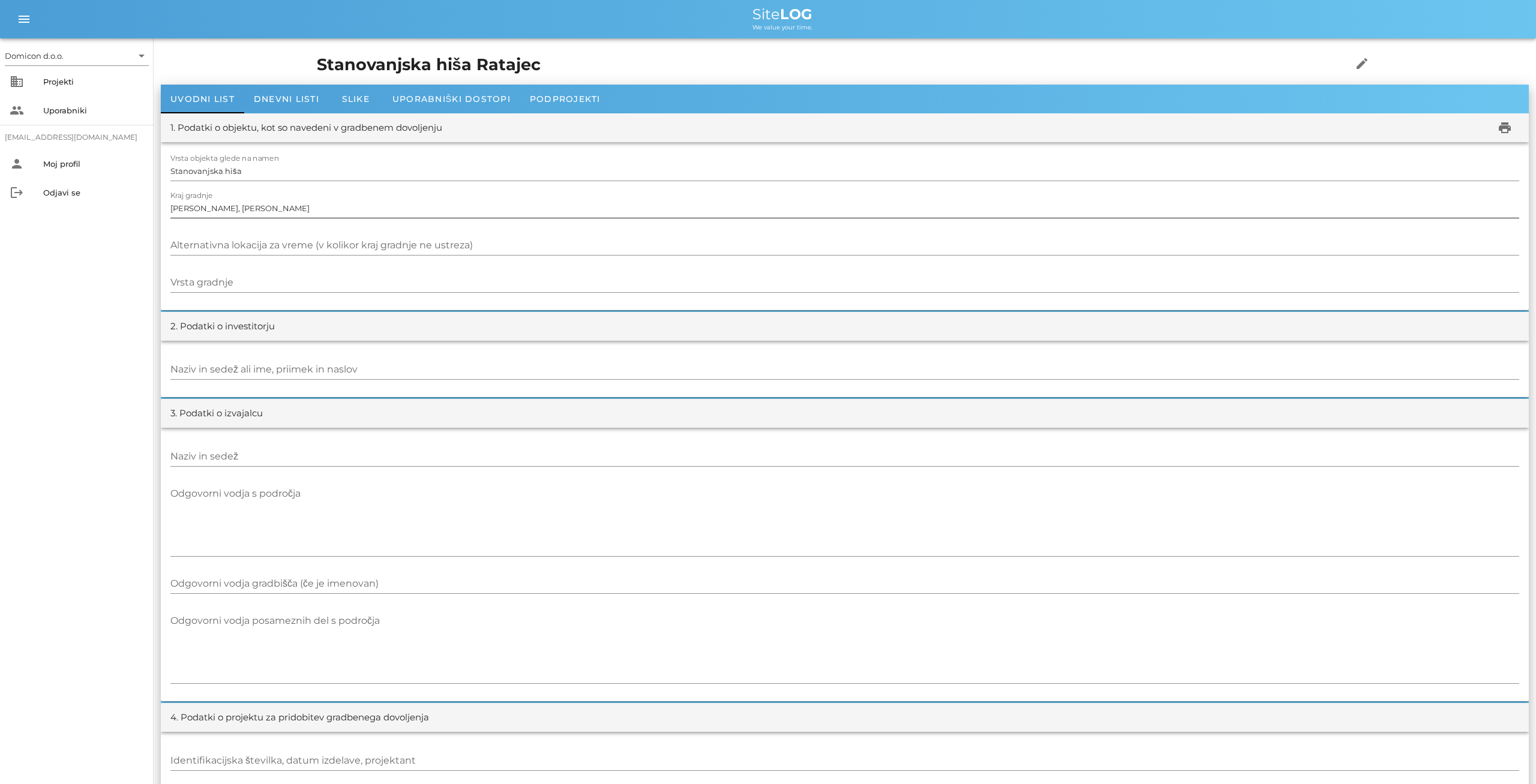
click at [209, 208] on input "[PERSON_NAME], [PERSON_NAME]" at bounding box center [845, 208] width 1349 height 19
click at [207, 210] on input "[PERSON_NAME]" at bounding box center [845, 208] width 1349 height 19
type input "[PERSON_NAME]"
click at [232, 278] on input "Vrsta gradnje" at bounding box center [845, 282] width 1349 height 19
type input "Novogradnja"
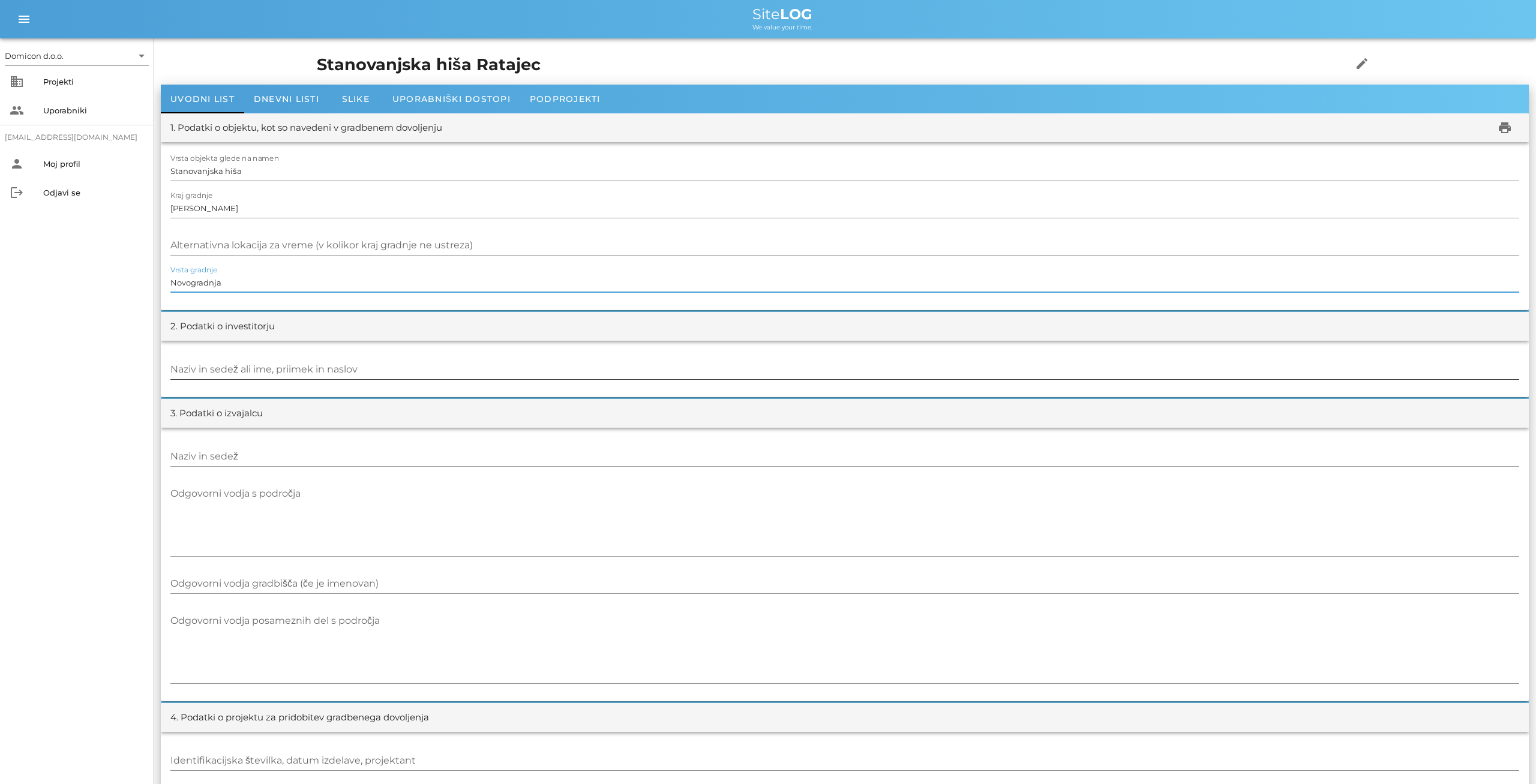
click at [272, 357] on div "Naziv in sedež ali ime, priimek in naslov" at bounding box center [845, 370] width 1349 height 35
click at [268, 364] on input "Naziv in sedež ali ime, priimek in naslov" at bounding box center [845, 370] width 1349 height 19
type input "Špela in [PERSON_NAME], [STREET_ADDRESS]"
click at [253, 453] on input "Naziv in sedež" at bounding box center [845, 456] width 1349 height 19
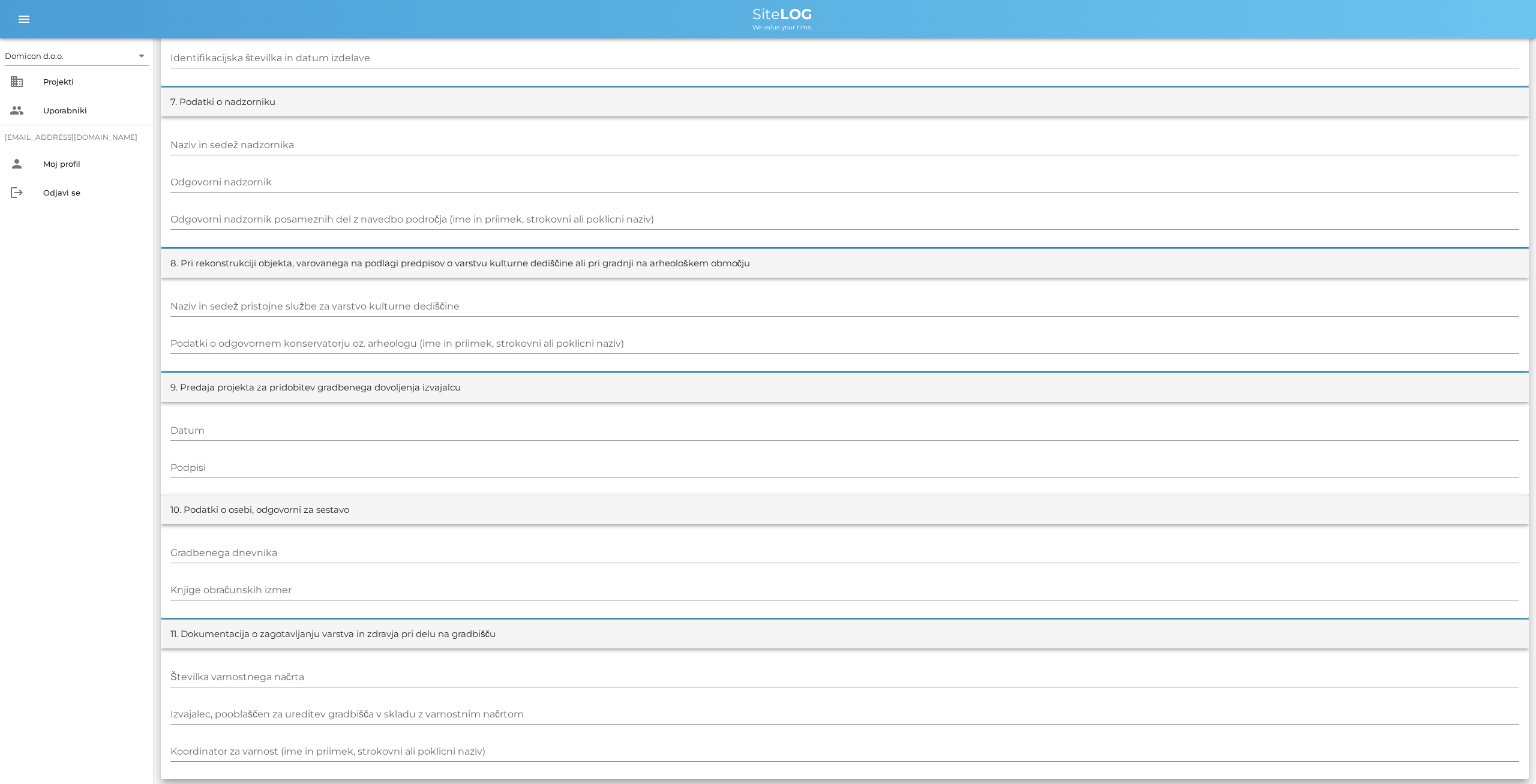
scroll to position [968, 0]
type input "Domicon d.o.o."
click at [297, 546] on input "Gradbenega dnevnika" at bounding box center [845, 551] width 1349 height 19
type input "[PERSON_NAME]"
click at [285, 585] on input "Knjige obračunskih izmer" at bounding box center [845, 588] width 1349 height 19
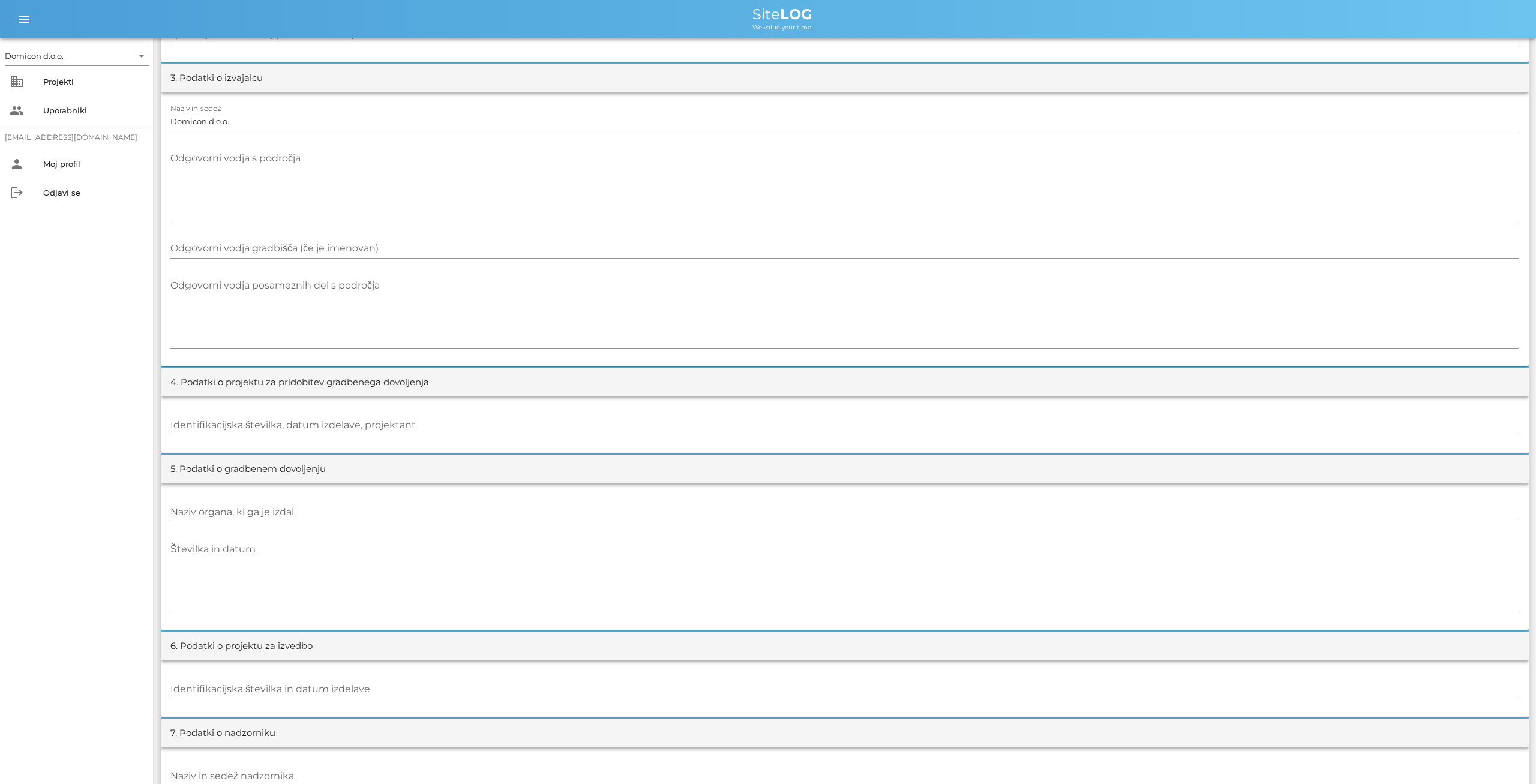
scroll to position [0, 0]
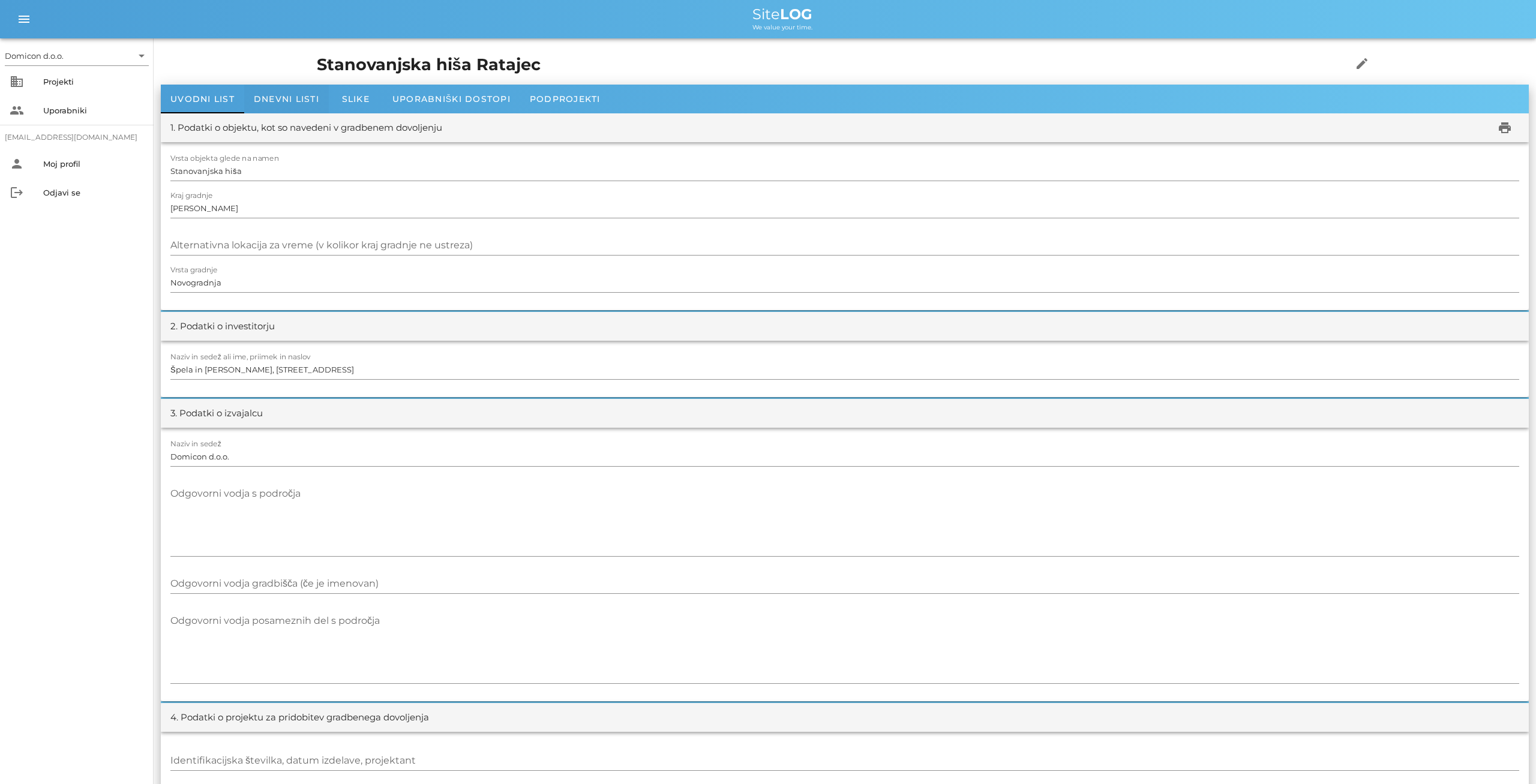
type input "[PERSON_NAME]"
click at [282, 93] on div "Dnevni listi" at bounding box center [286, 99] width 84 height 29
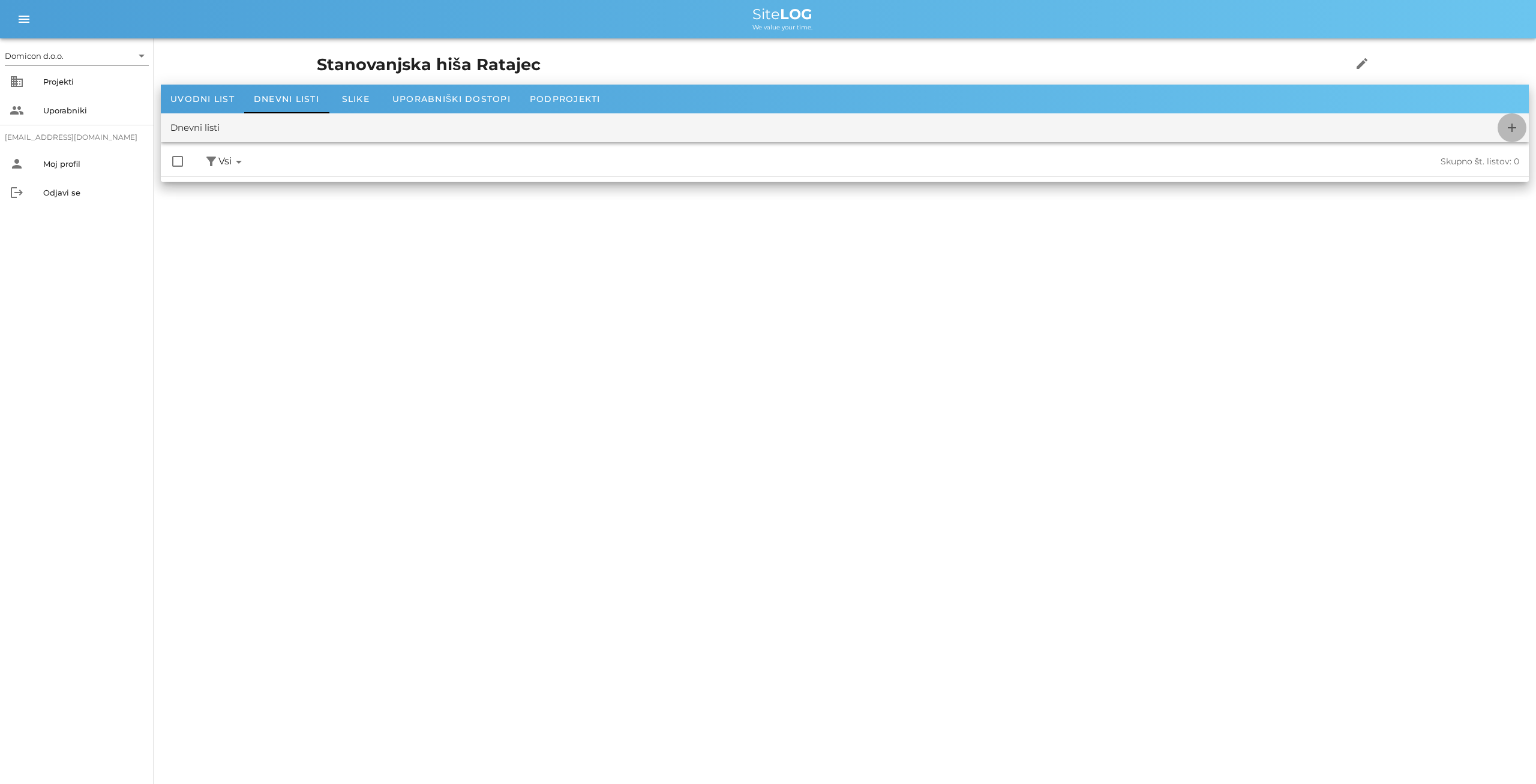
click at [1513, 126] on icon "add" at bounding box center [1512, 128] width 14 height 14
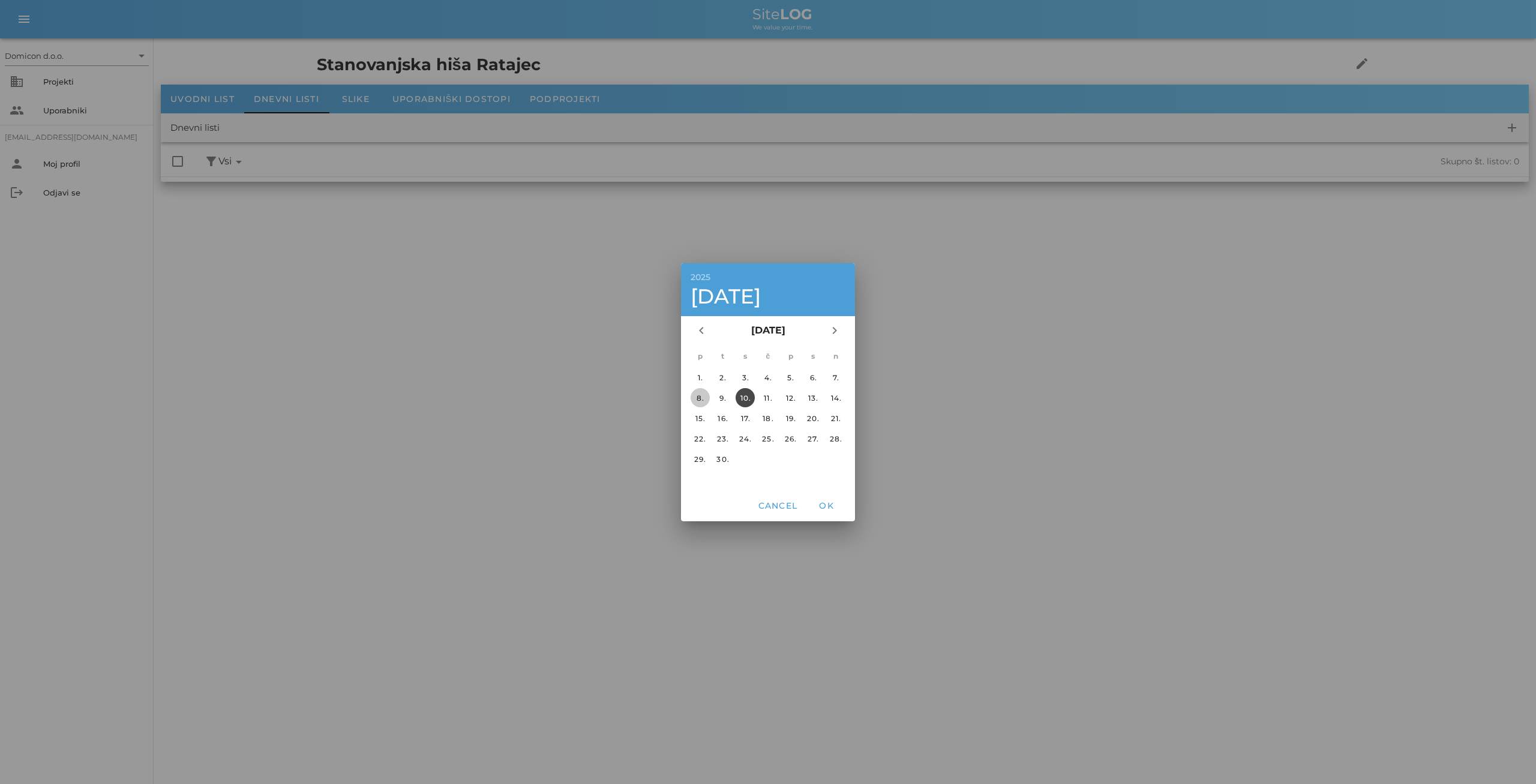
click at [699, 395] on div "8." at bounding box center [700, 397] width 19 height 9
click at [830, 504] on span "OK" at bounding box center [826, 505] width 29 height 11
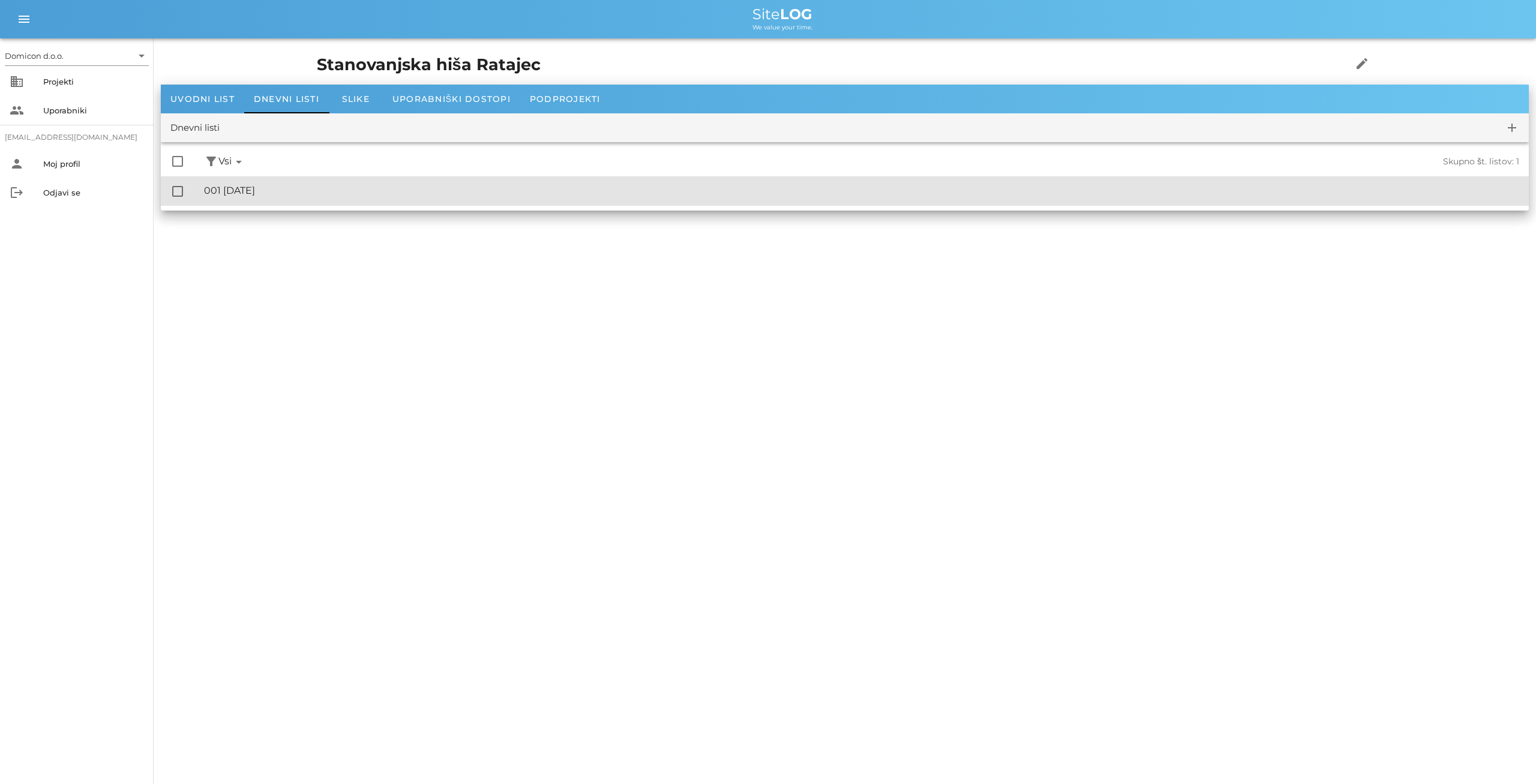
click at [279, 195] on div "🔏 001 [DATE]" at bounding box center [862, 191] width 1315 height 12
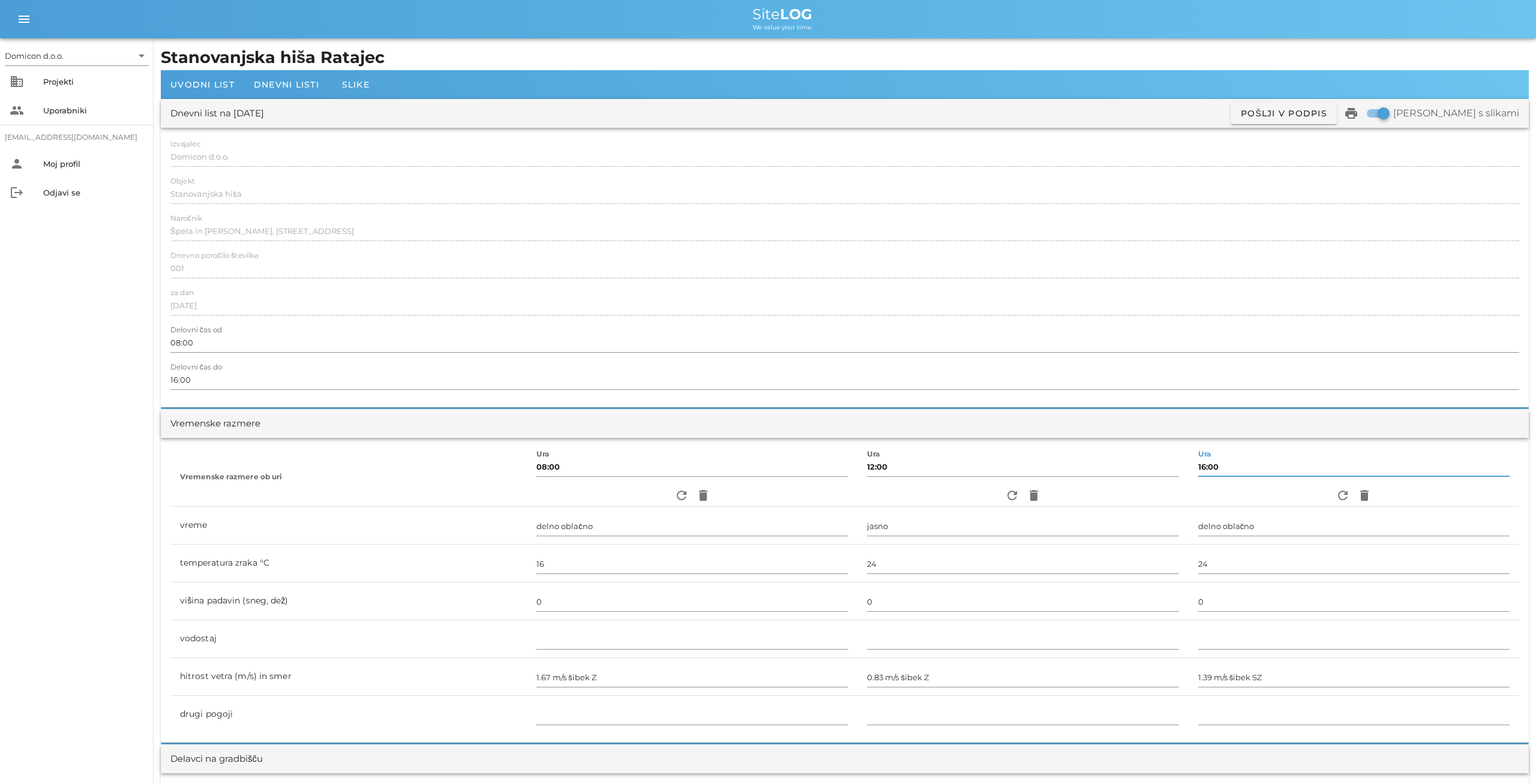
click at [1198, 465] on input "16:00" at bounding box center [1353, 466] width 311 height 19
click at [1198, 466] on input "16:00" at bounding box center [1353, 466] width 311 height 19
type input "15:00"
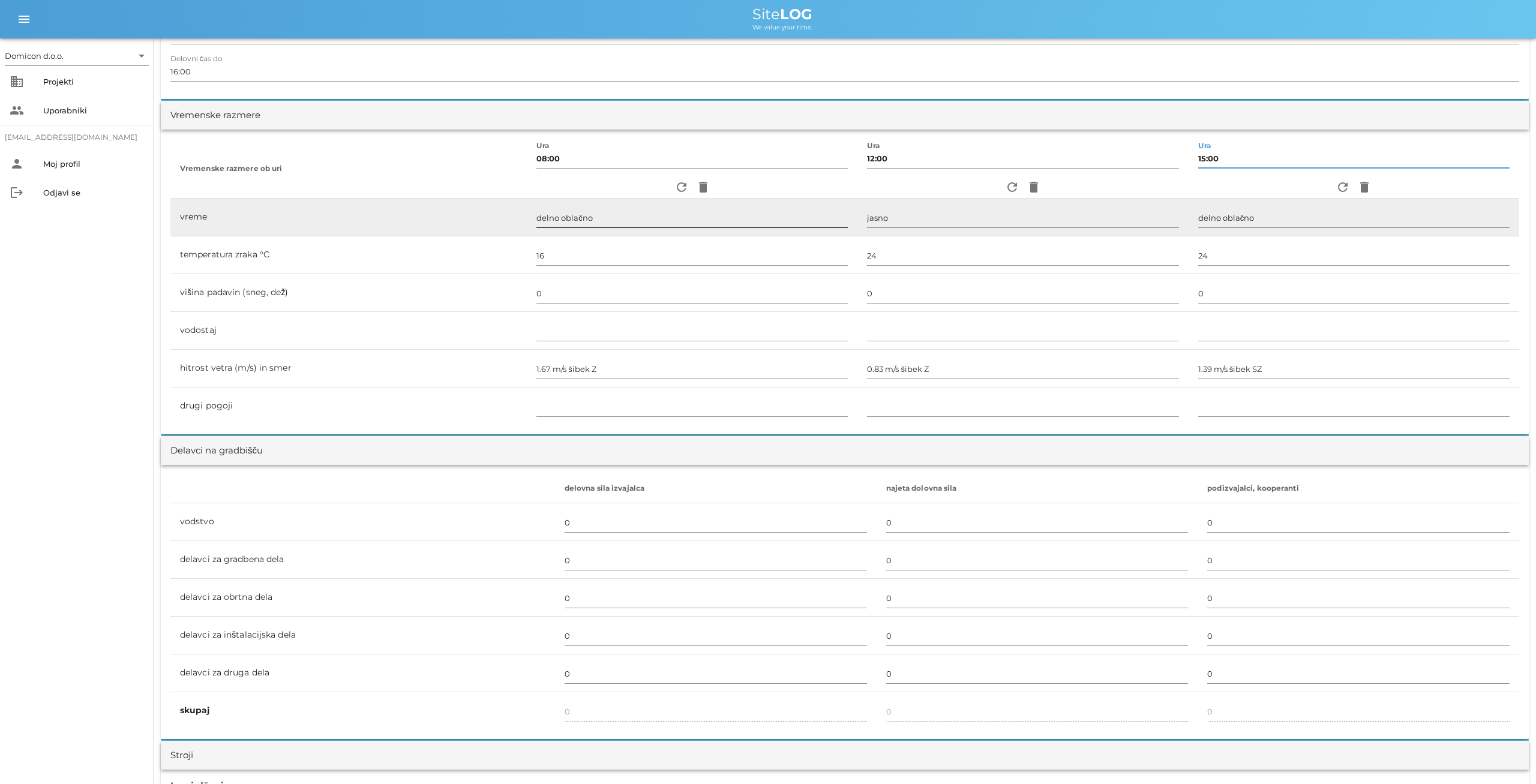
scroll to position [375, 0]
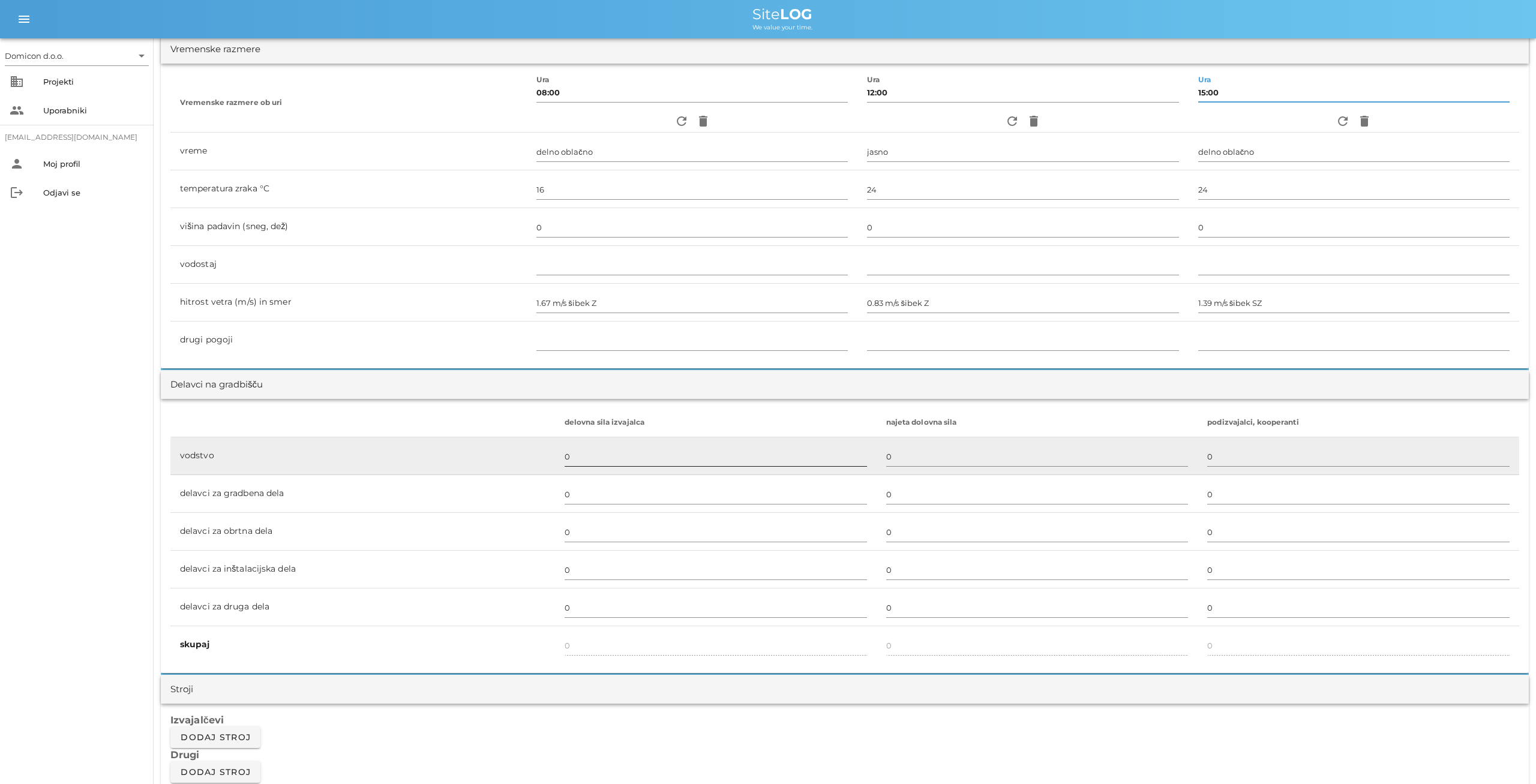
click at [572, 450] on input "0" at bounding box center [716, 456] width 303 height 19
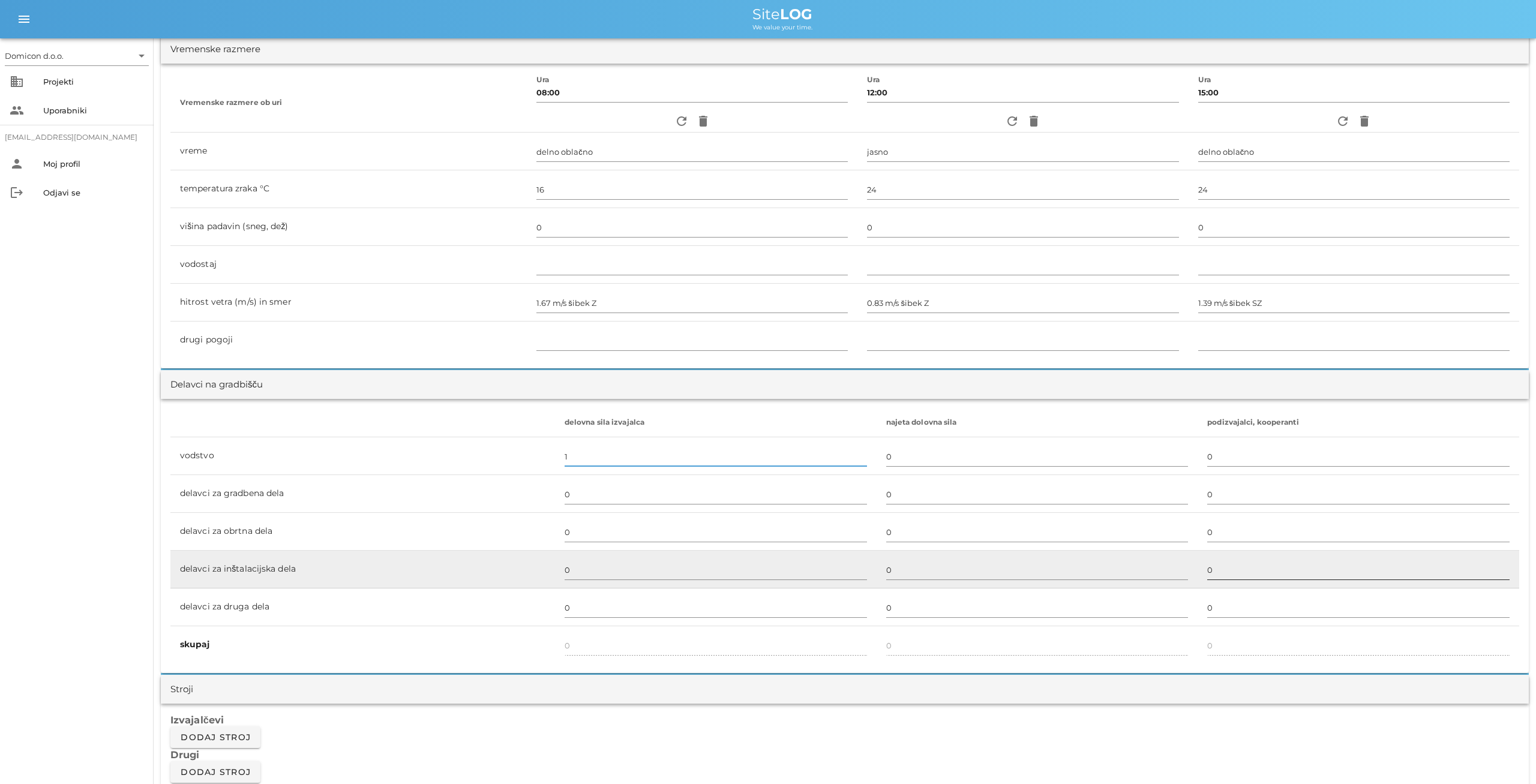
type input "1"
click at [1207, 573] on input "0" at bounding box center [1358, 570] width 303 height 19
type input "3"
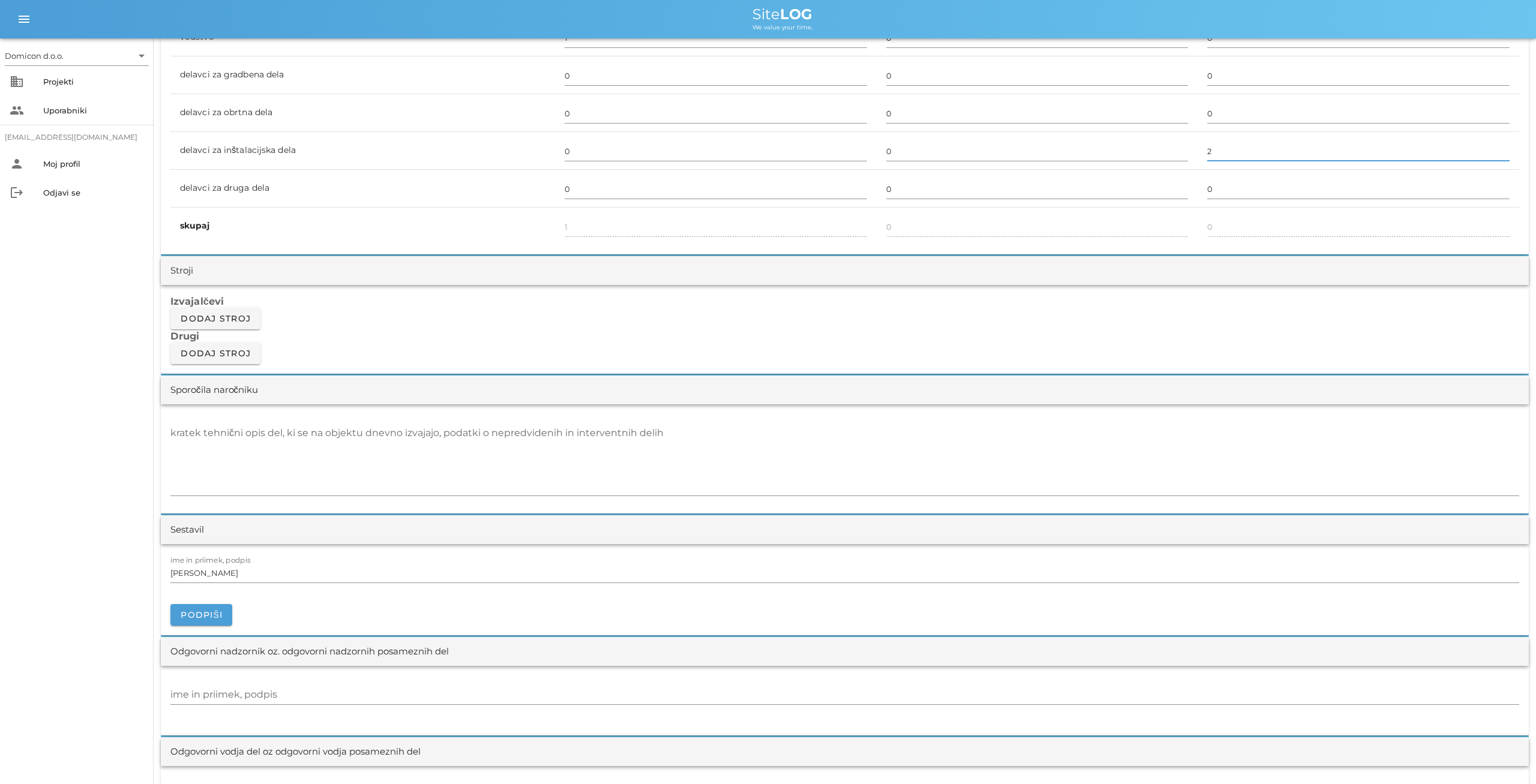
scroll to position [811, 0]
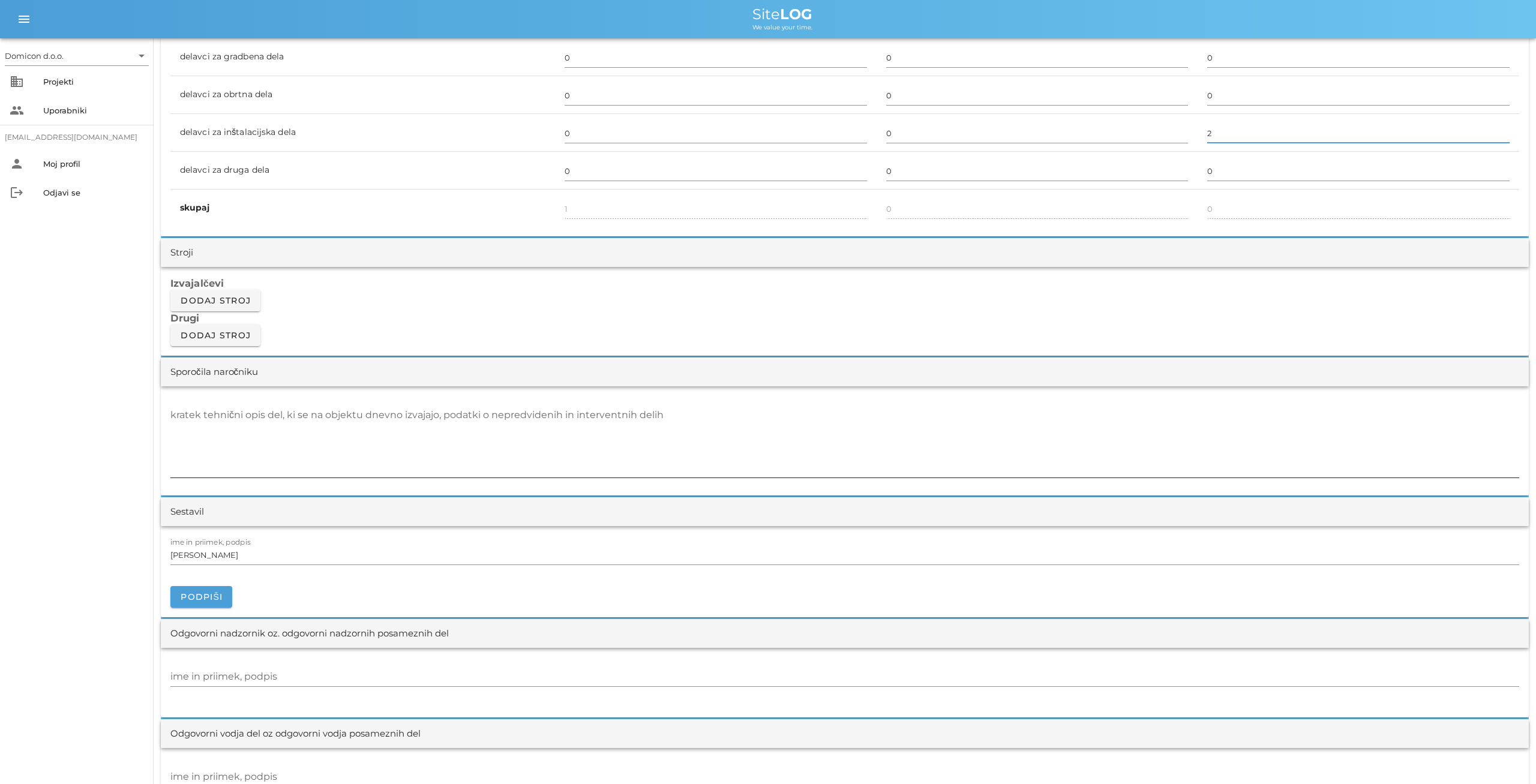
type input "2"
click at [236, 427] on textarea "kratek tehnični opis del, ki se na objektu dnevno izvajajo, podatki o nepredvid…" at bounding box center [845, 442] width 1349 height 72
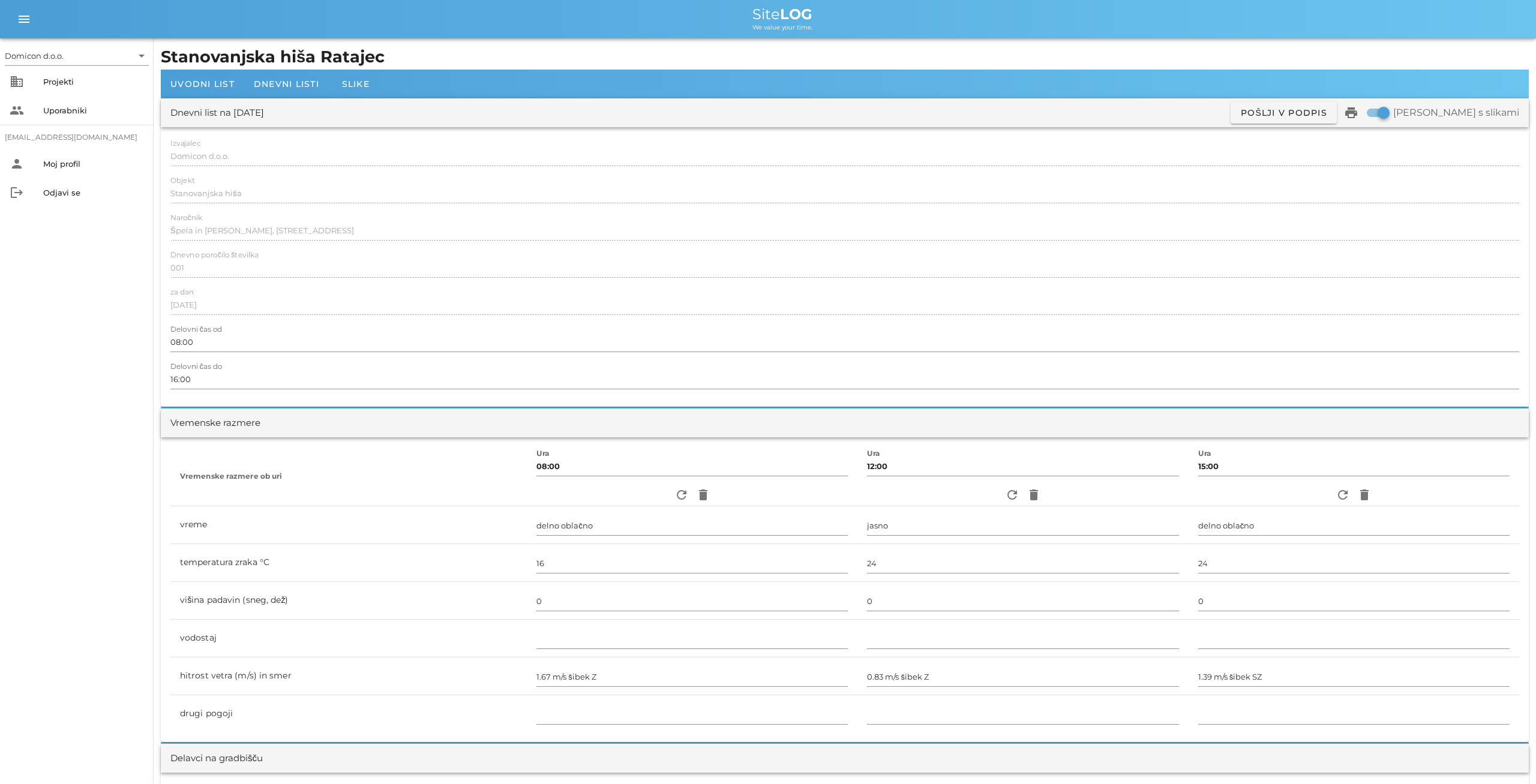
scroll to position [0, 0]
type textarea "- uvedba izvajalca v delo - zarisovanje mikrolokacij elementov strojnih instala…"
click at [314, 83] on span "Dnevni listi" at bounding box center [286, 84] width 66 height 11
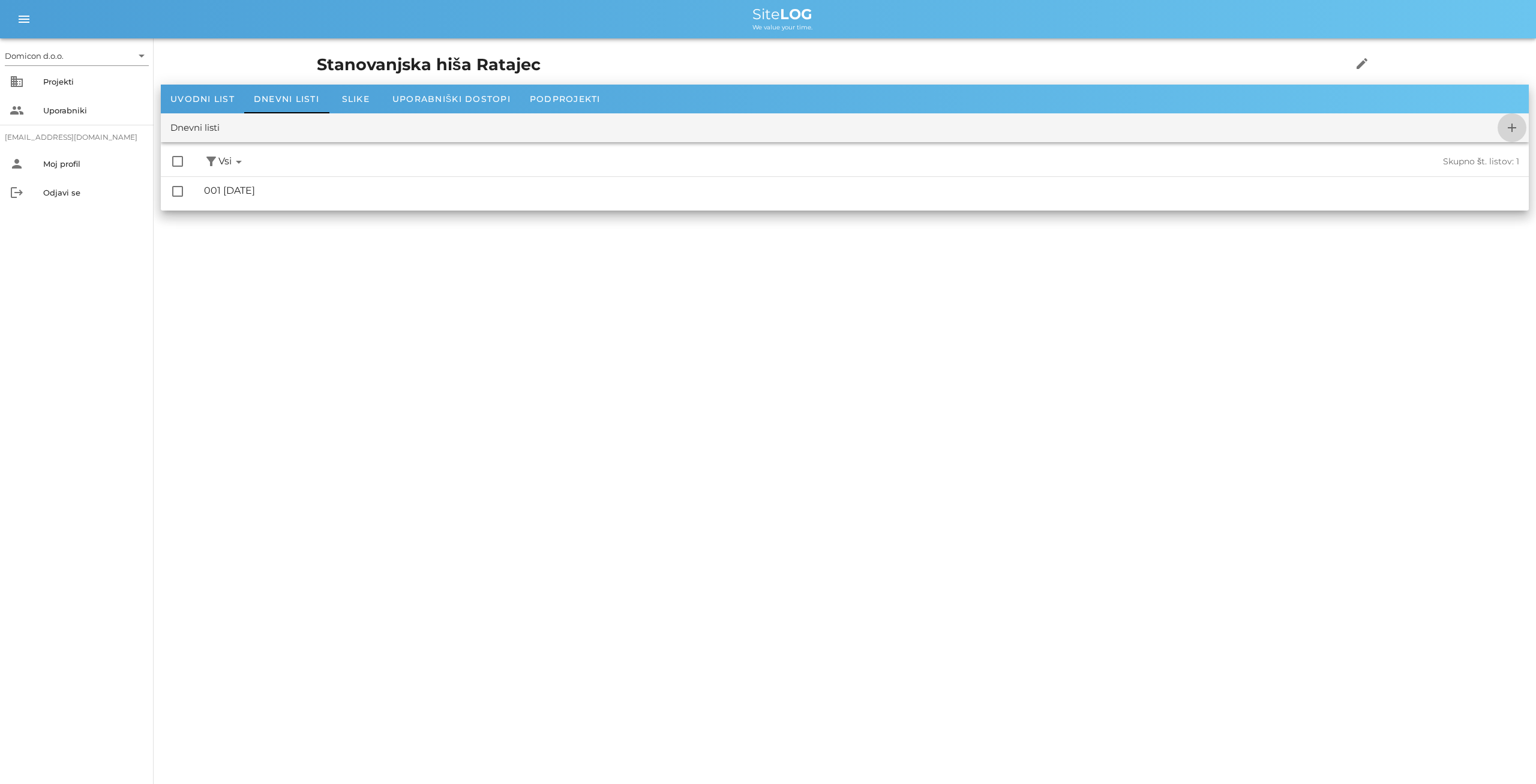
click at [1514, 126] on icon "add" at bounding box center [1512, 128] width 14 height 14
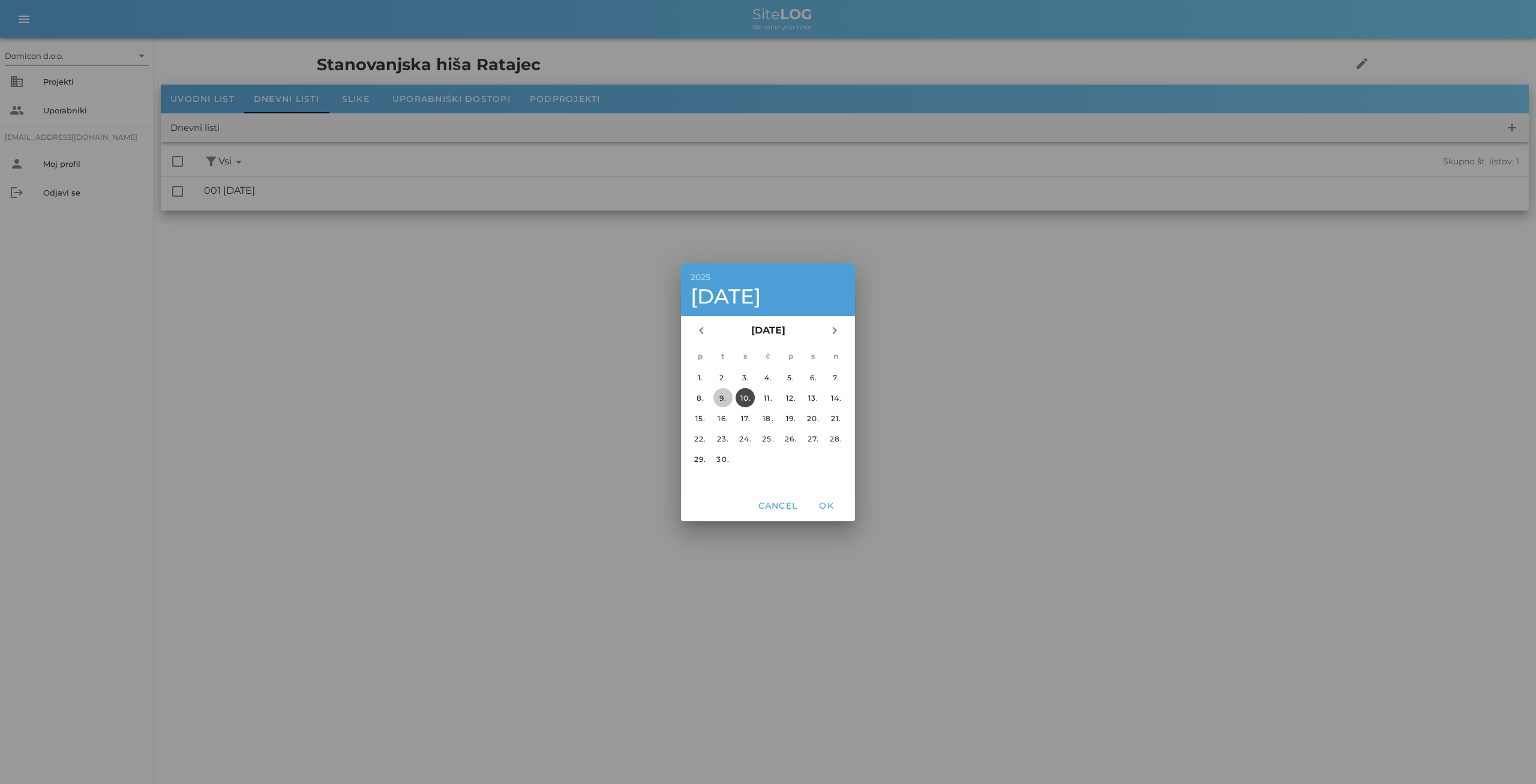
click at [726, 400] on div "9." at bounding box center [723, 397] width 19 height 9
click at [828, 501] on span "OK" at bounding box center [826, 505] width 29 height 11
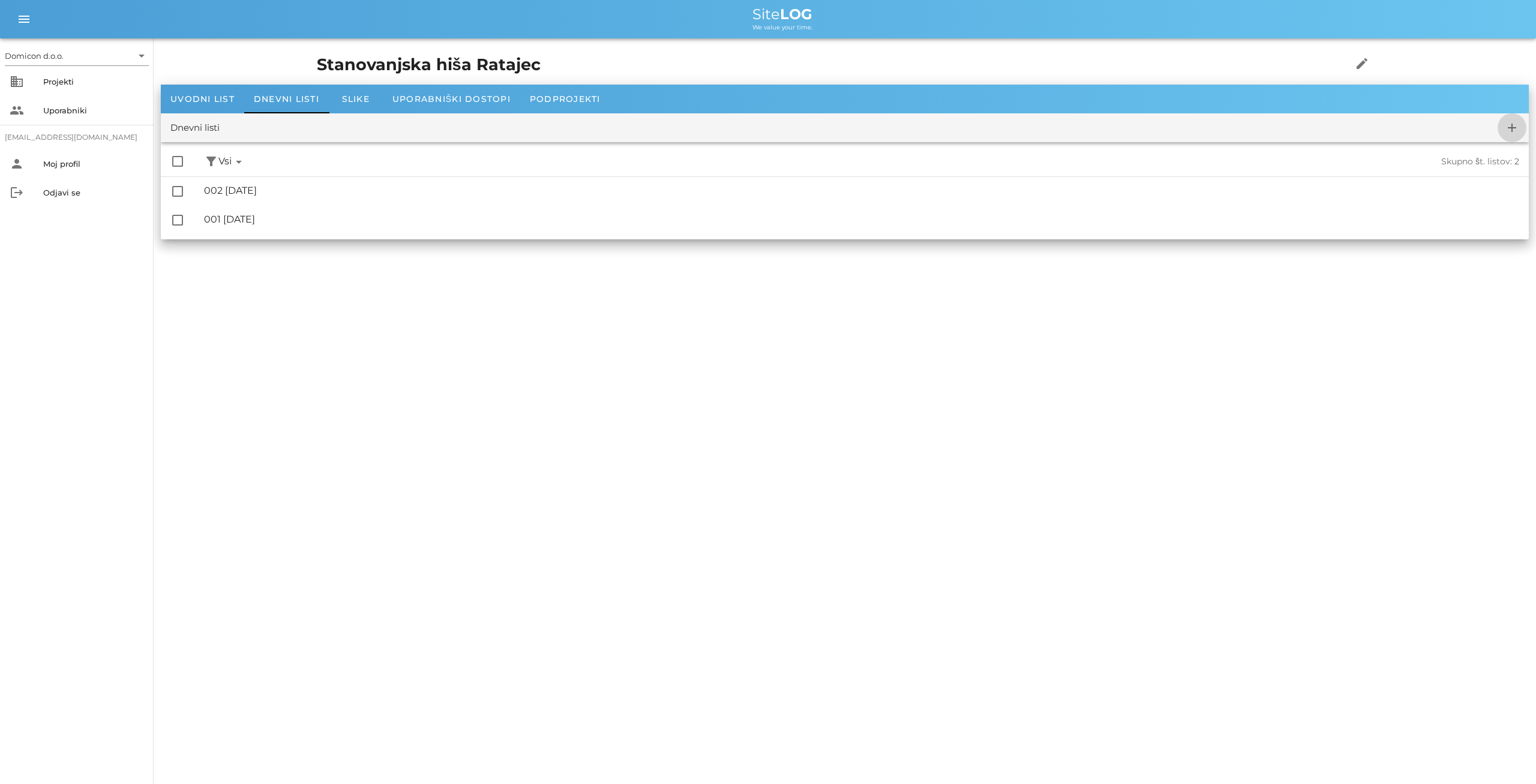
checkbox input "false"
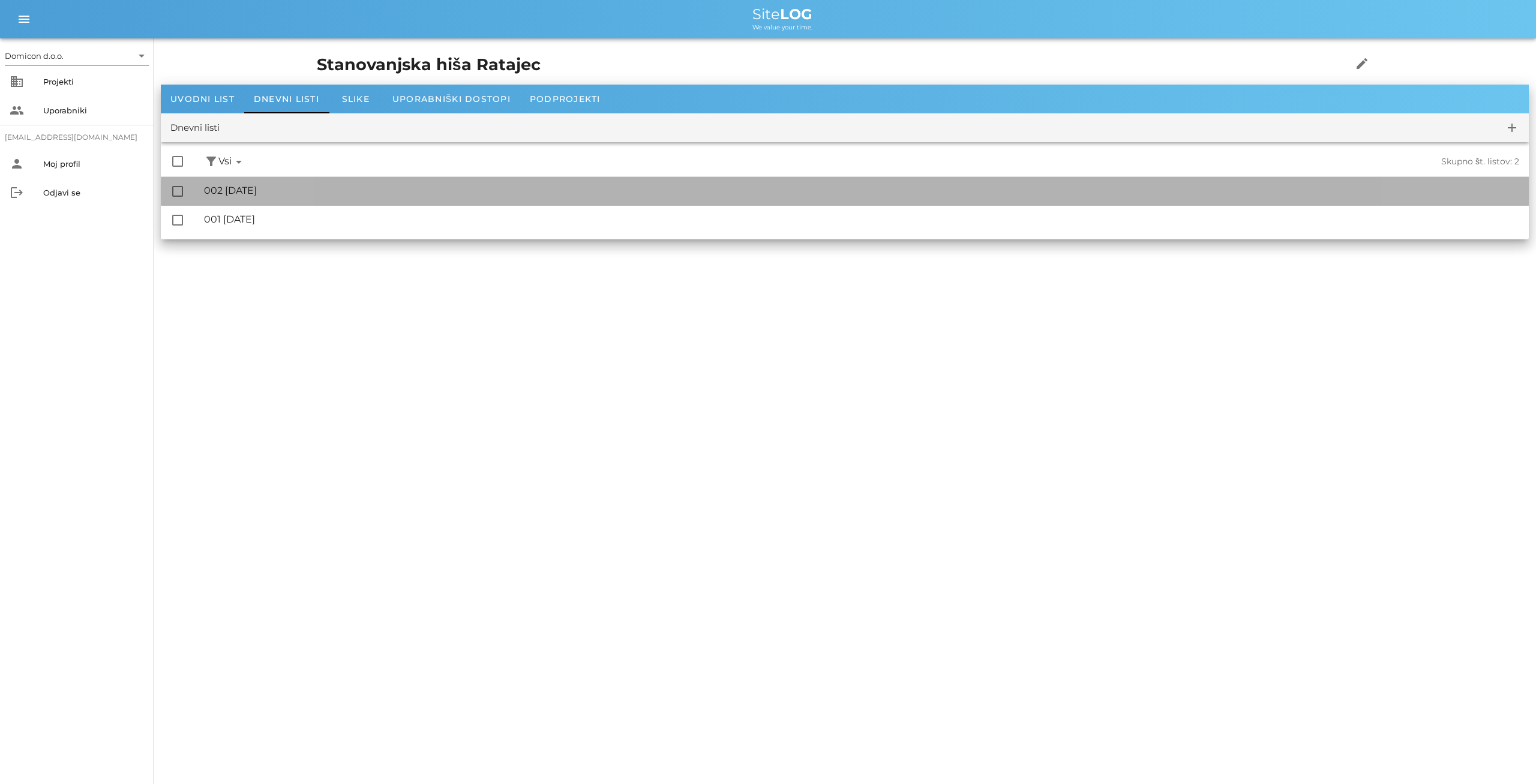
click at [275, 190] on div "🔏 002 [DATE]" at bounding box center [862, 191] width 1315 height 12
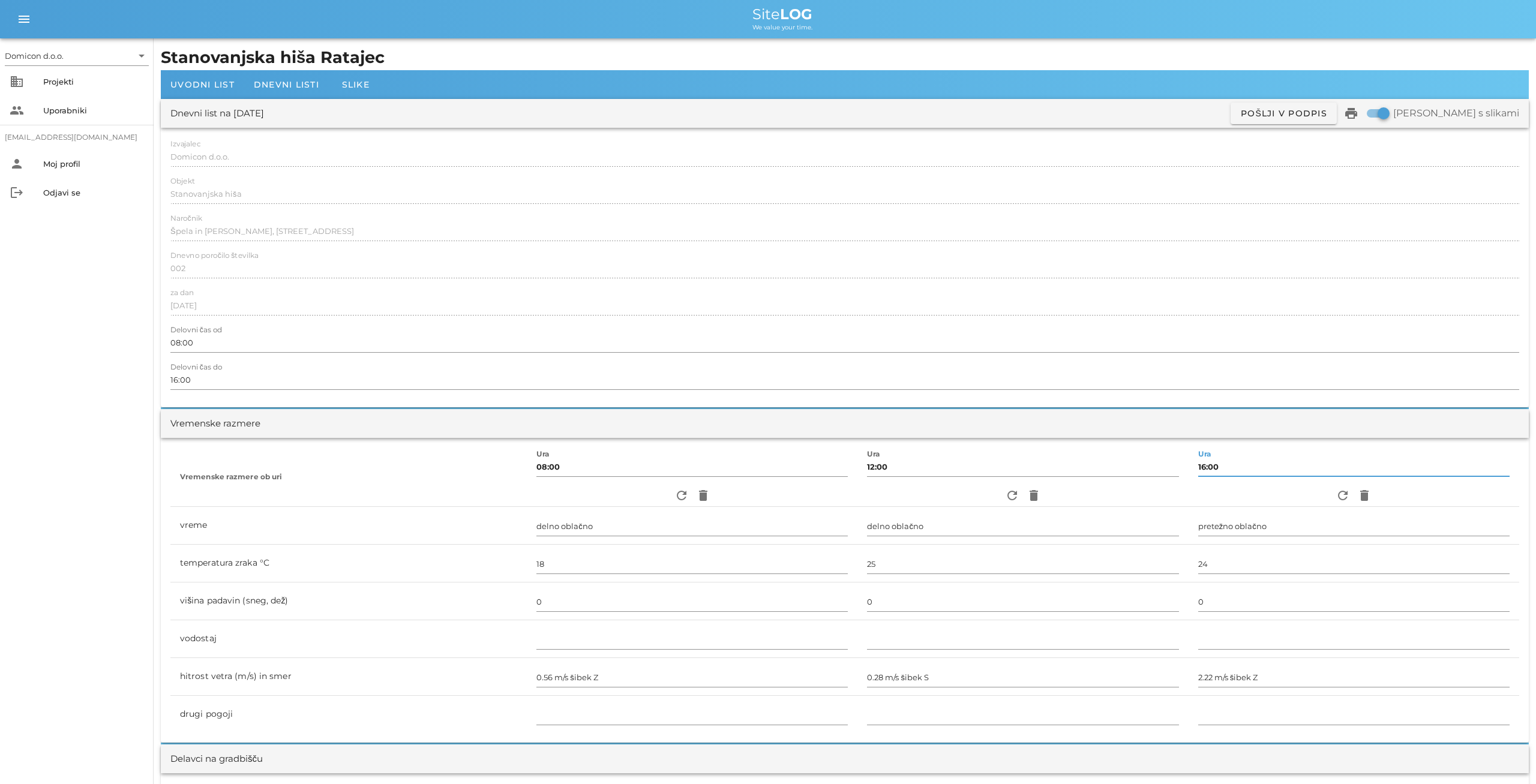
click at [1198, 464] on input "16:00" at bounding box center [1353, 466] width 311 height 19
type input "15:00"
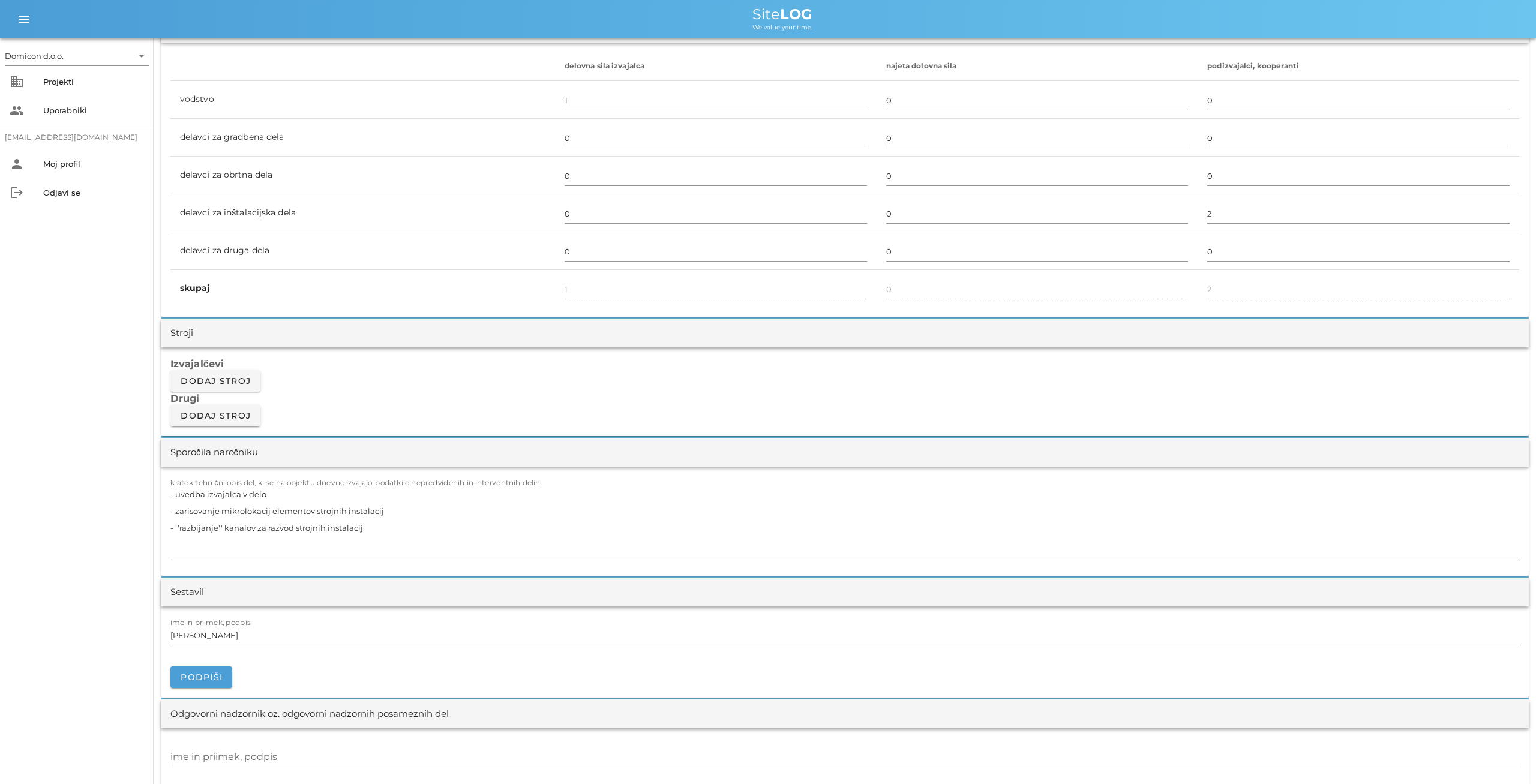
scroll to position [749, 0]
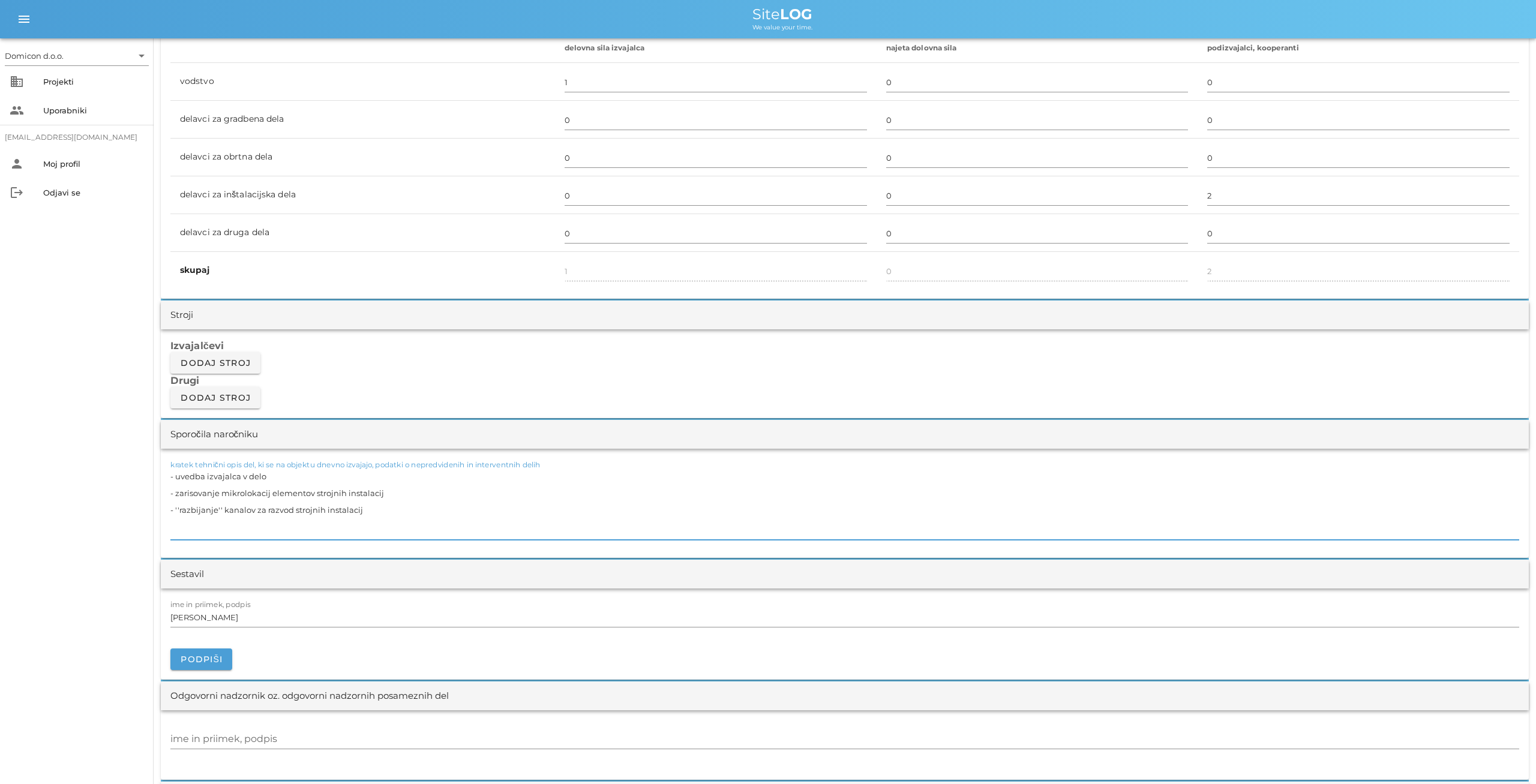
drag, startPoint x: 368, startPoint y: 508, endPoint x: 166, endPoint y: 474, distance: 204.8
click at [170, 474] on textarea "- uvedba izvajalca v delo - zarisovanje mikrolokacij elementov strojnih instala…" at bounding box center [845, 504] width 1349 height 72
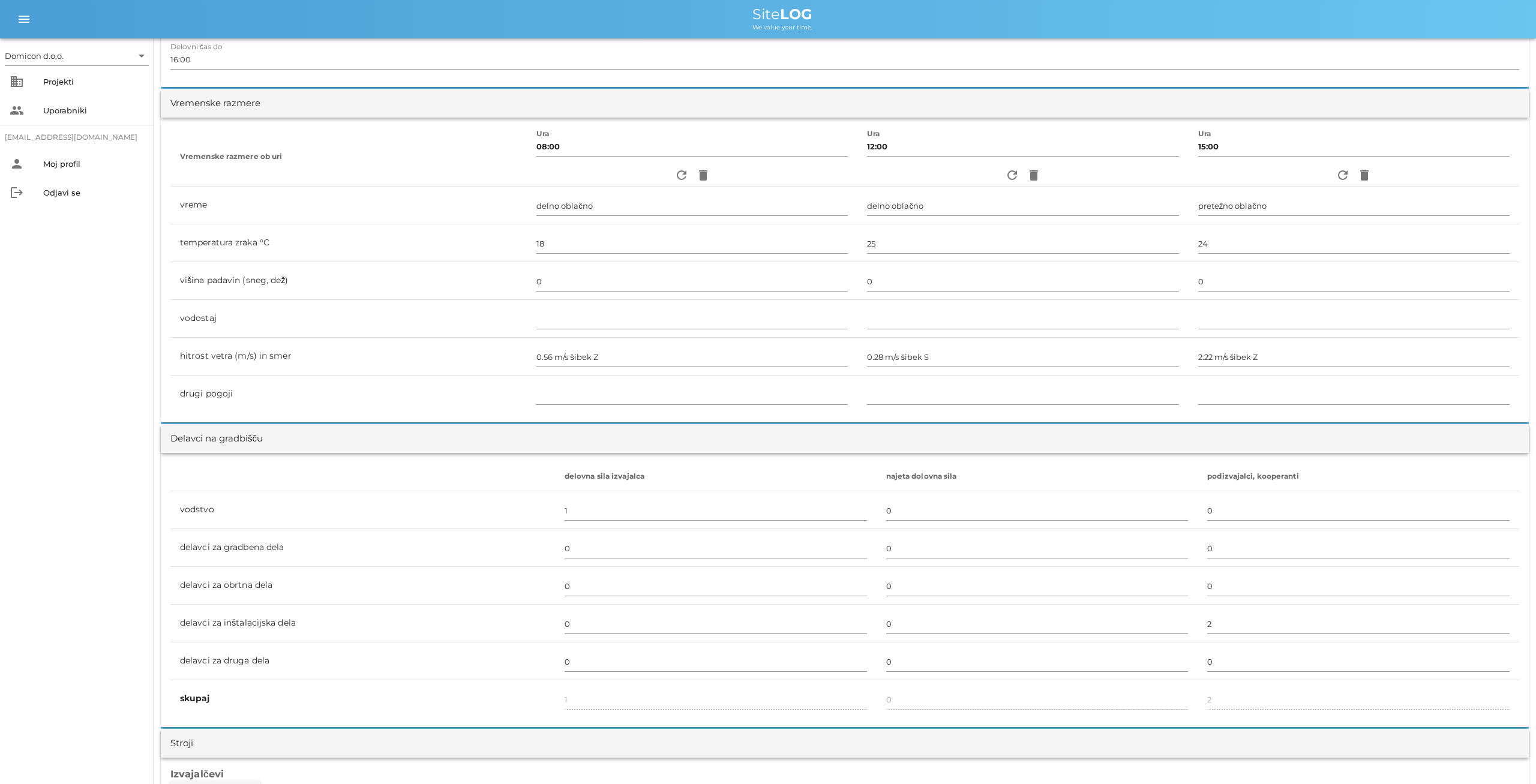
scroll to position [0, 0]
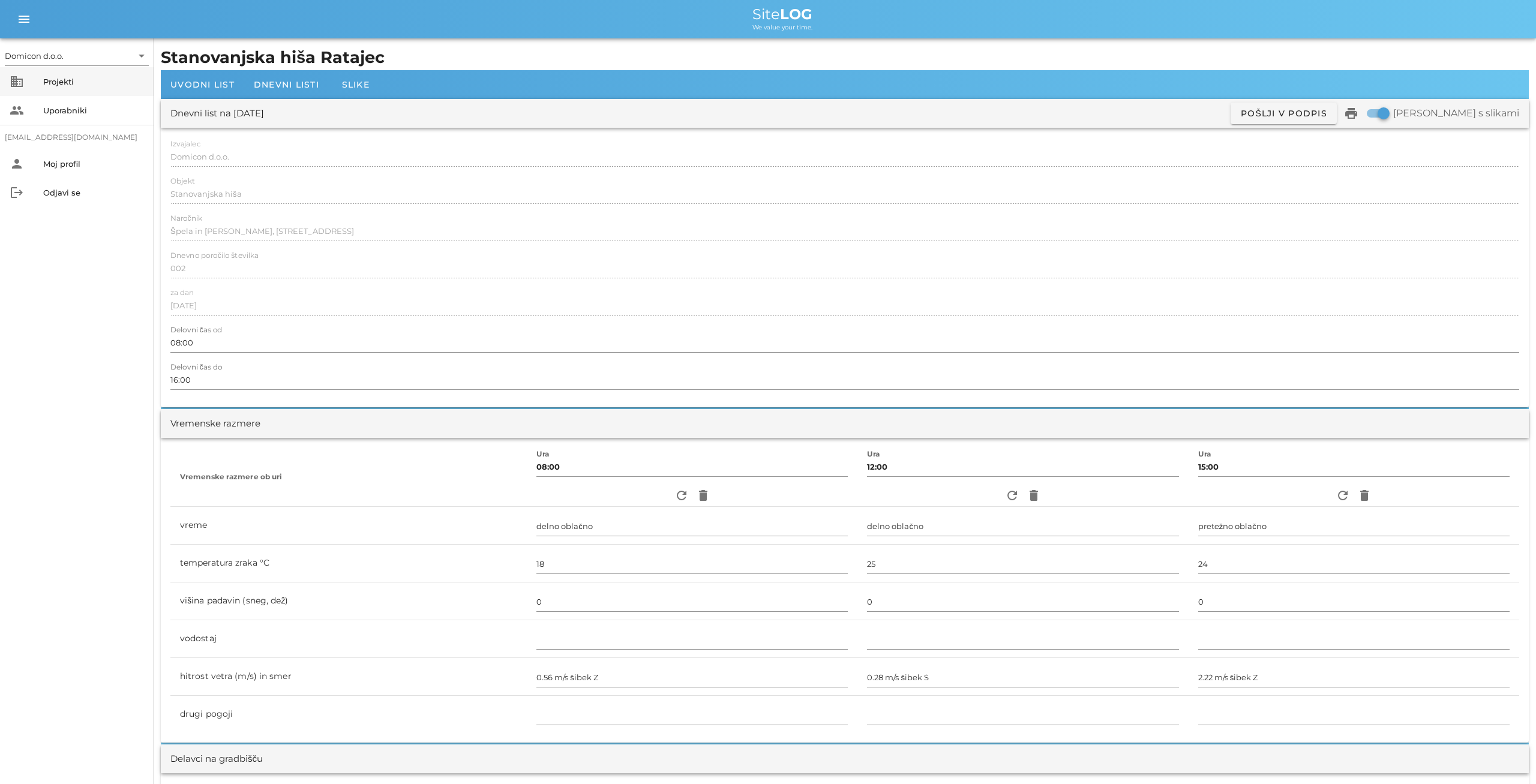
type textarea "- grobi razvod strojnih instalacij"
click at [68, 86] on div "Projekti" at bounding box center [94, 81] width 101 height 9
